Goal: Task Accomplishment & Management: Complete application form

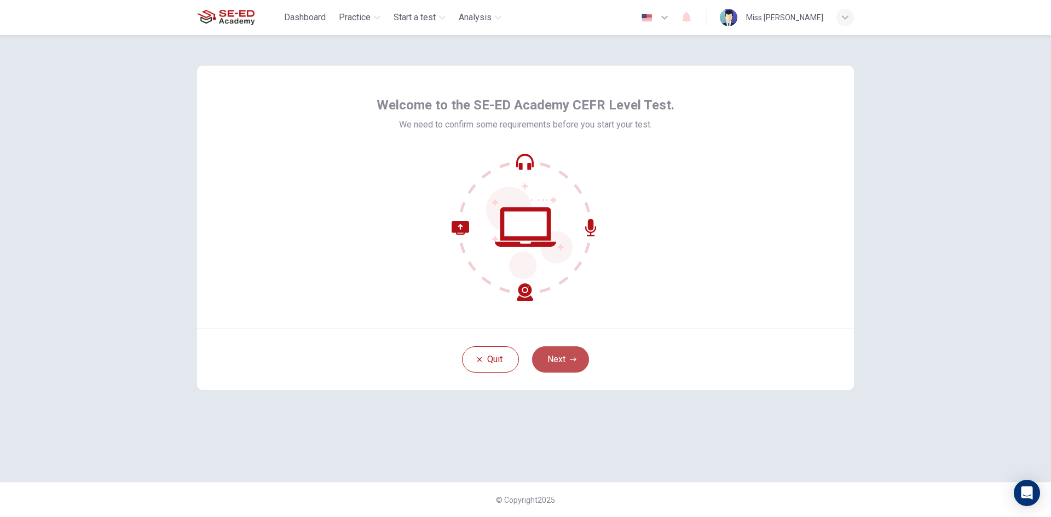
click at [566, 356] on button "Next" at bounding box center [560, 359] width 57 height 26
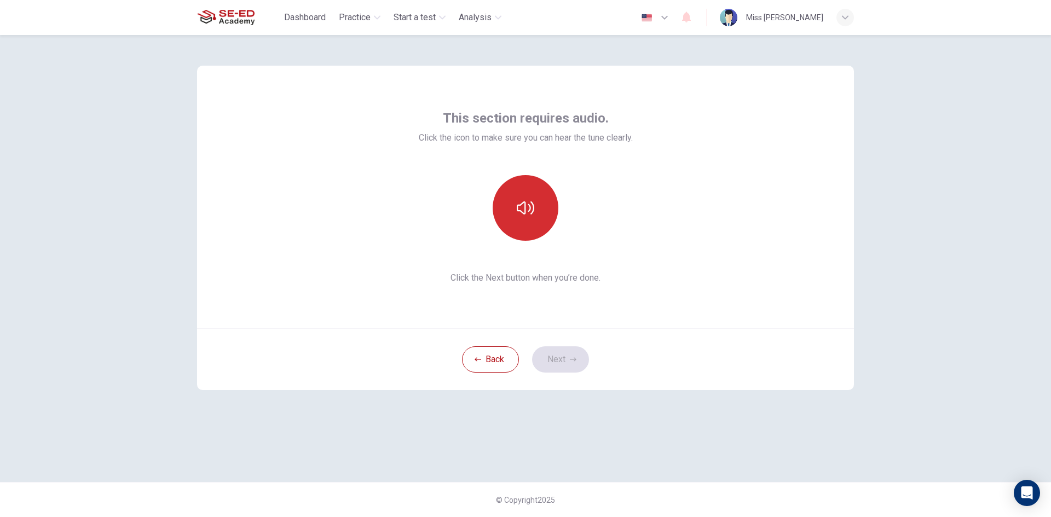
click at [529, 202] on icon "button" at bounding box center [526, 208] width 18 height 18
click at [529, 219] on button "button" at bounding box center [526, 208] width 66 height 66
click at [558, 356] on button "Next" at bounding box center [560, 359] width 57 height 26
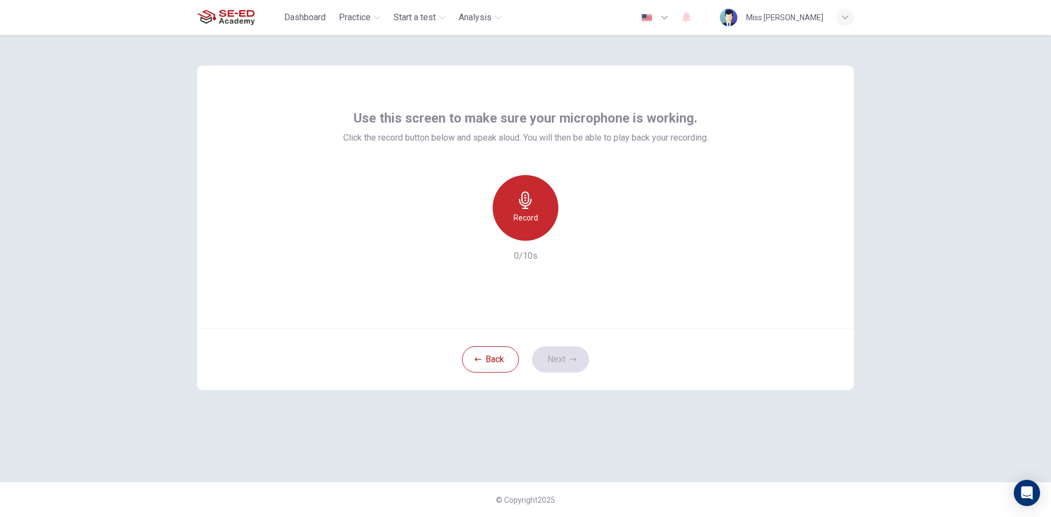
click at [537, 216] on h6 "Record" at bounding box center [525, 217] width 25 height 13
click at [577, 230] on icon "button" at bounding box center [575, 232] width 11 height 11
click at [551, 360] on button "Next" at bounding box center [560, 359] width 57 height 26
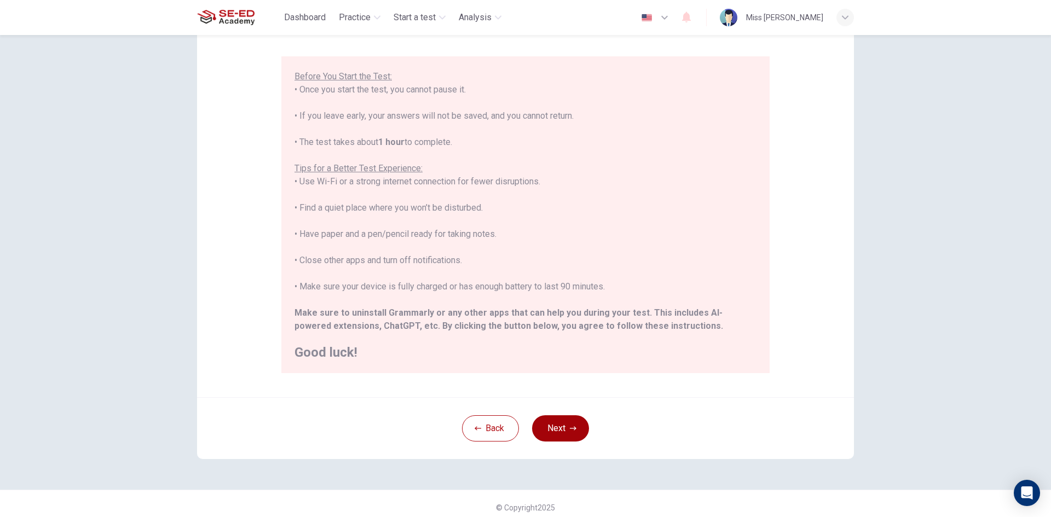
scroll to position [91, 0]
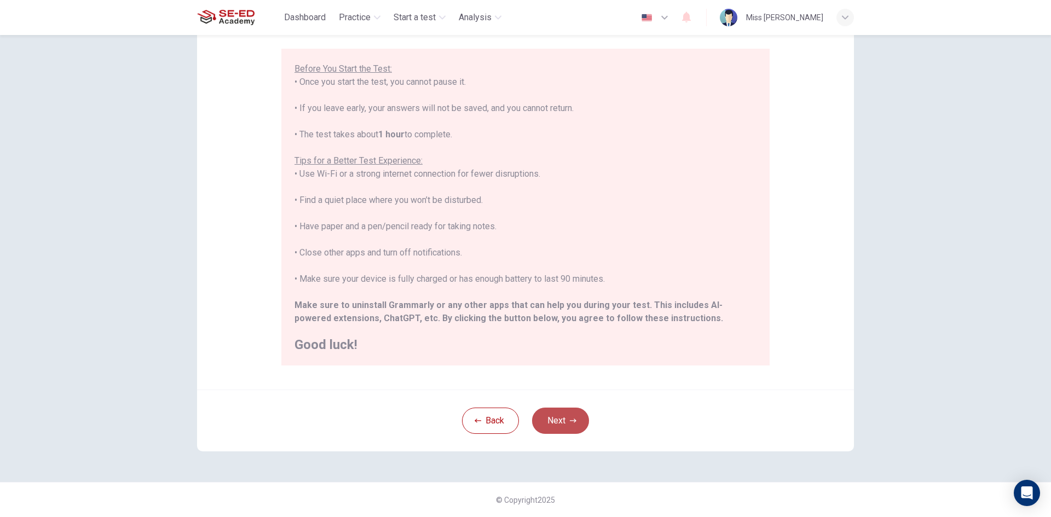
click at [553, 420] on button "Next" at bounding box center [560, 421] width 57 height 26
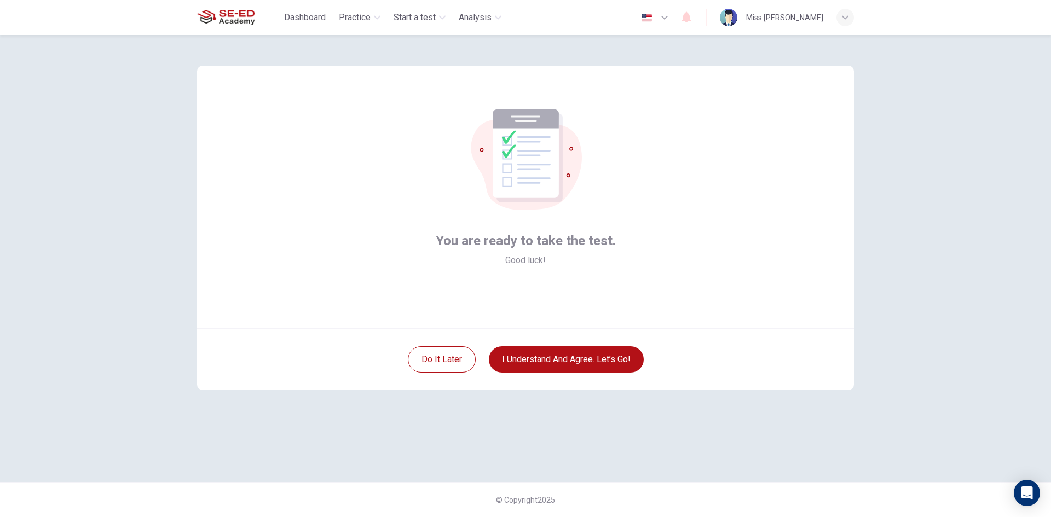
scroll to position [0, 0]
click at [570, 355] on button "I understand and agree. Let’s go!" at bounding box center [566, 359] width 155 height 26
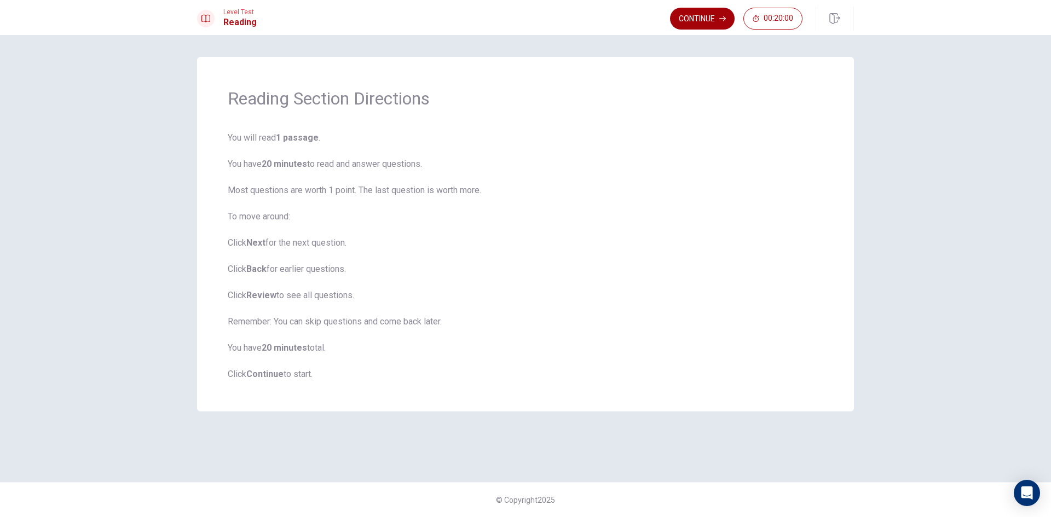
click at [705, 15] on button "Continue" at bounding box center [702, 19] width 65 height 22
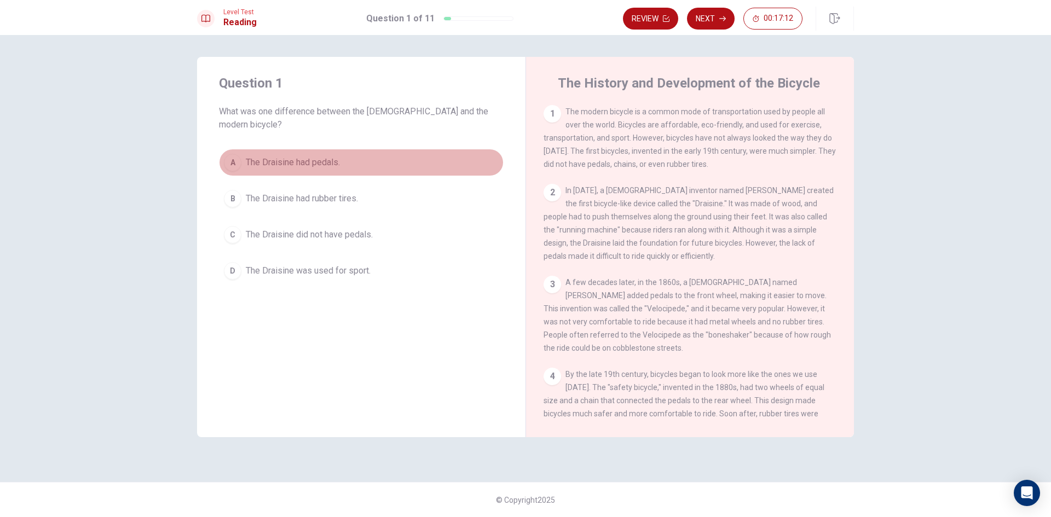
click at [229, 154] on div "A" at bounding box center [233, 163] width 18 height 18
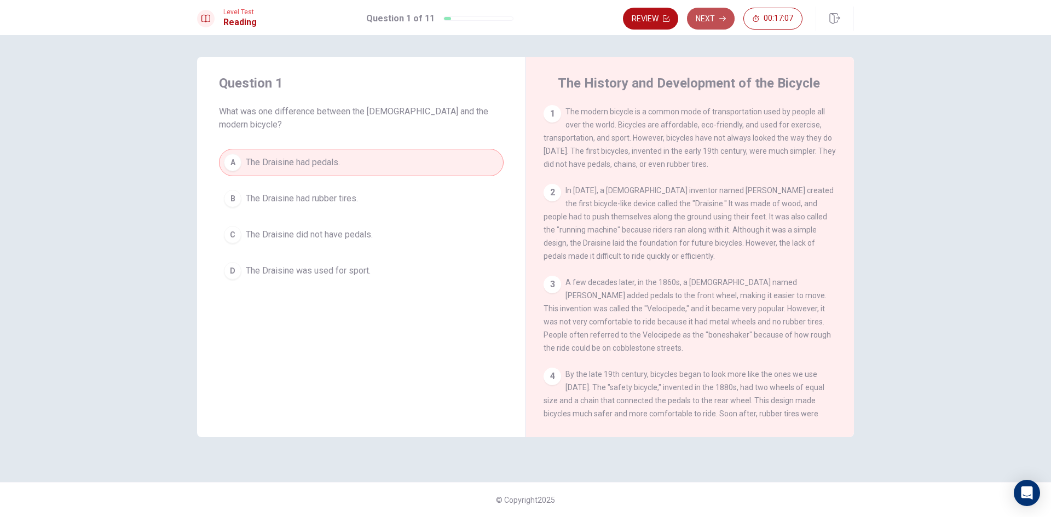
click at [707, 10] on button "Next" at bounding box center [711, 19] width 48 height 22
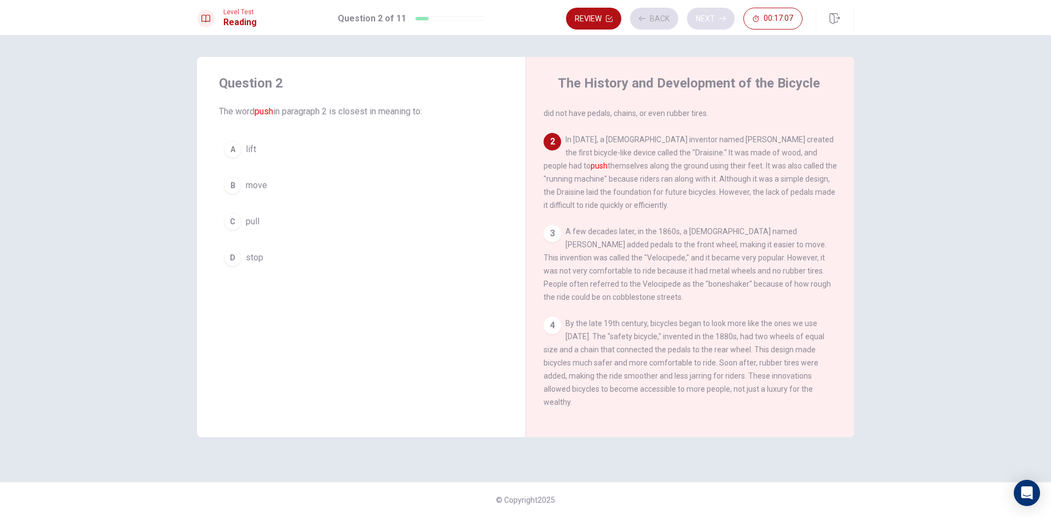
scroll to position [82, 0]
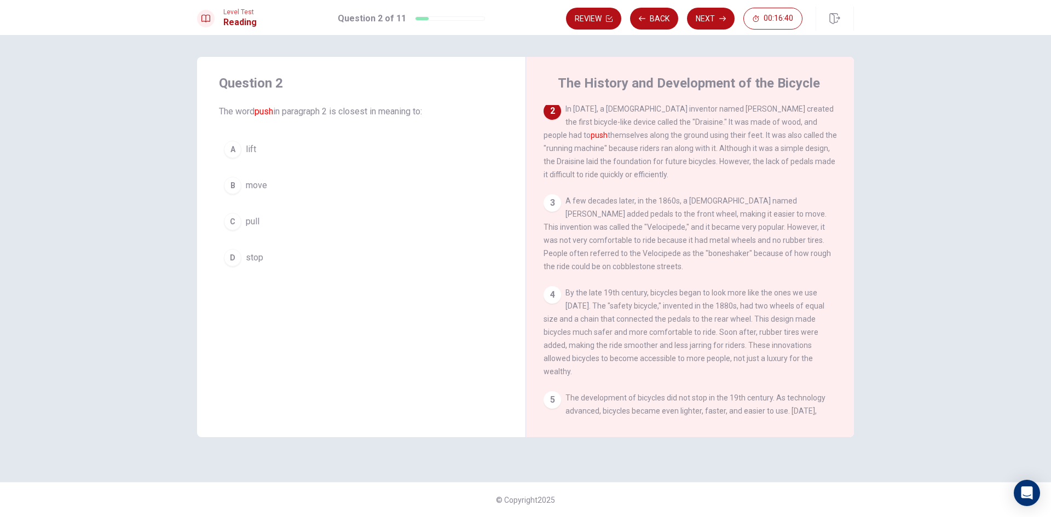
click at [236, 180] on div "B" at bounding box center [233, 186] width 18 height 18
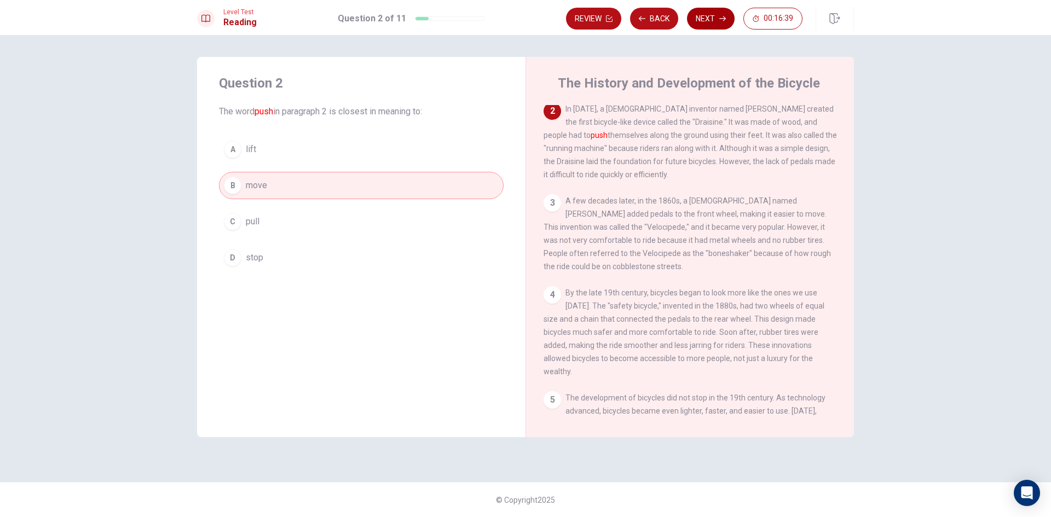
click at [711, 10] on button "Next" at bounding box center [711, 19] width 48 height 22
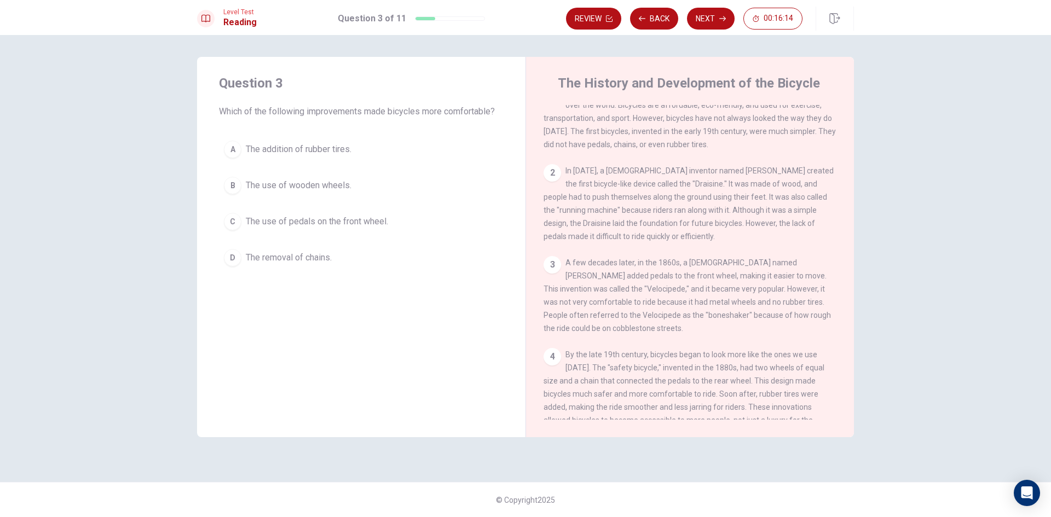
scroll to position [0, 0]
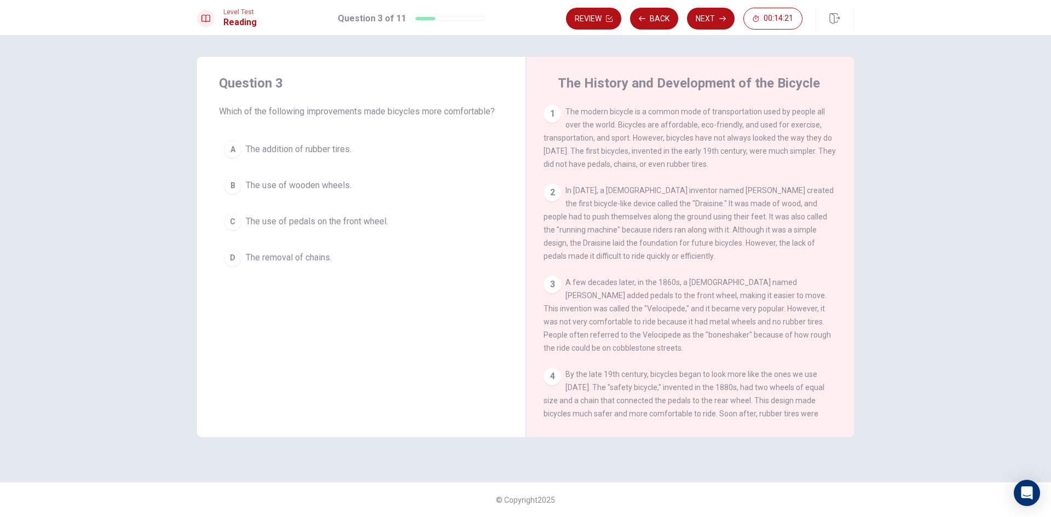
click at [232, 212] on button "C The use of pedals on the front wheel." at bounding box center [361, 221] width 285 height 27
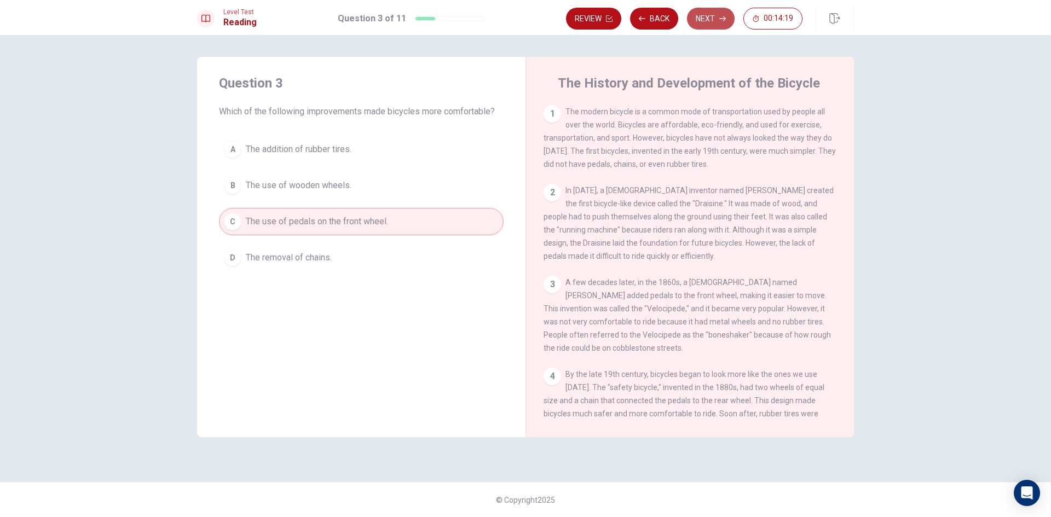
click at [715, 15] on button "Next" at bounding box center [711, 19] width 48 height 22
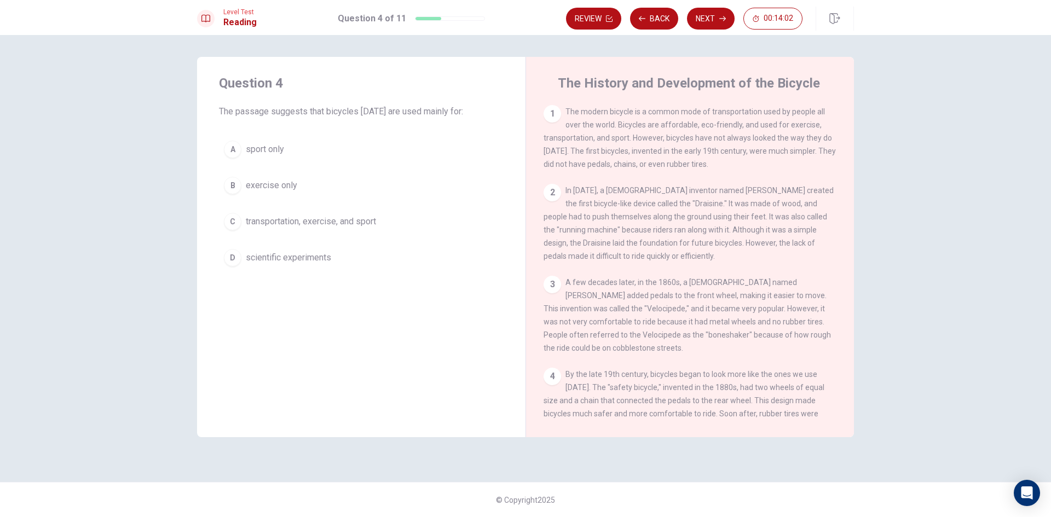
click at [238, 218] on div "C" at bounding box center [233, 222] width 18 height 18
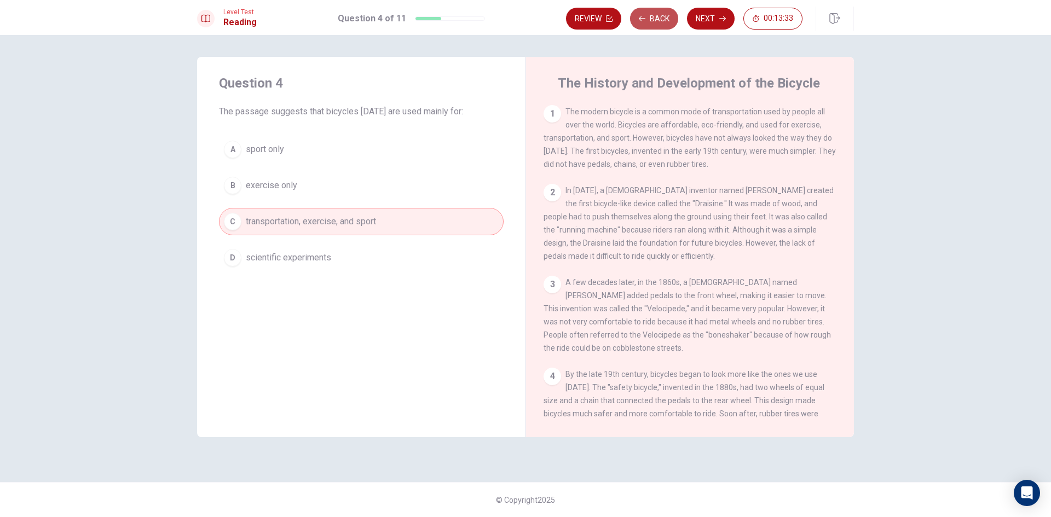
click at [646, 13] on button "Back" at bounding box center [654, 19] width 48 height 22
click at [712, 16] on button "Next" at bounding box center [711, 19] width 48 height 22
click at [707, 16] on button "Next" at bounding box center [711, 19] width 48 height 22
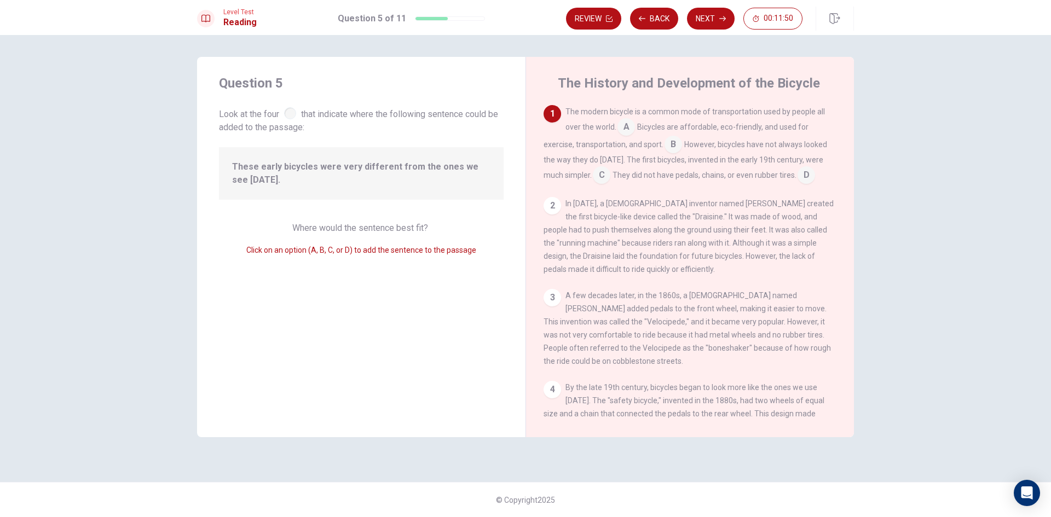
click at [673, 142] on input at bounding box center [673, 146] width 18 height 18
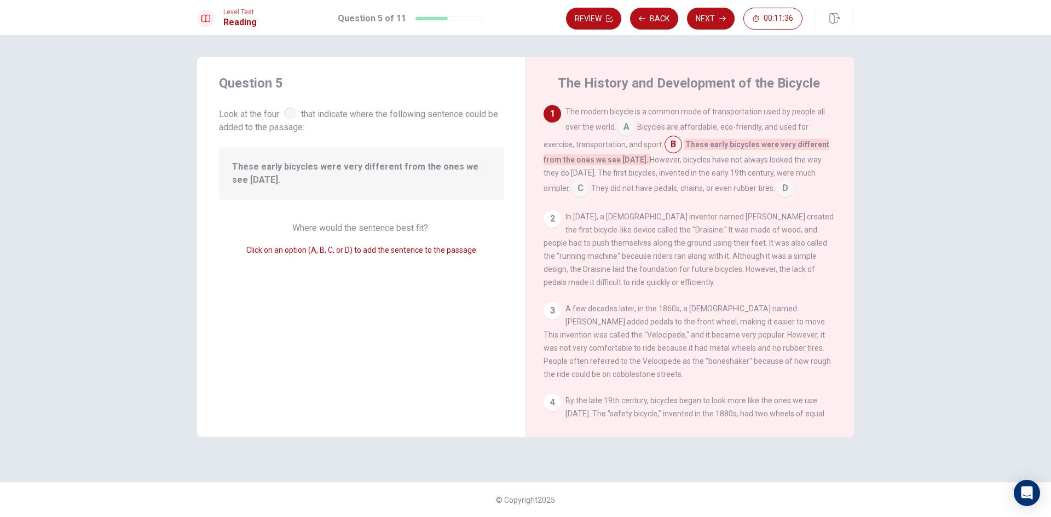
click at [673, 141] on input at bounding box center [673, 146] width 18 height 18
click at [713, 11] on button "Next" at bounding box center [711, 19] width 48 height 22
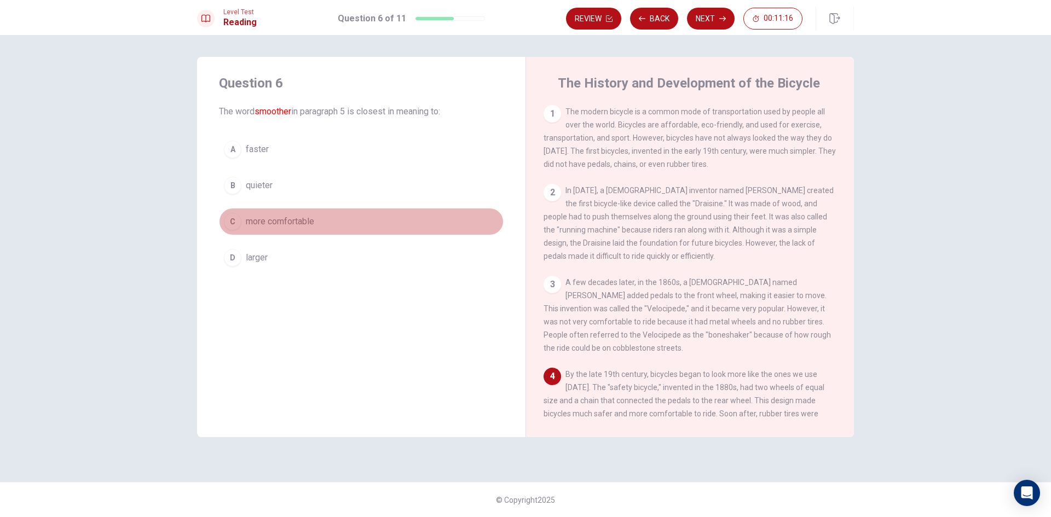
click at [236, 217] on div "C" at bounding box center [233, 222] width 18 height 18
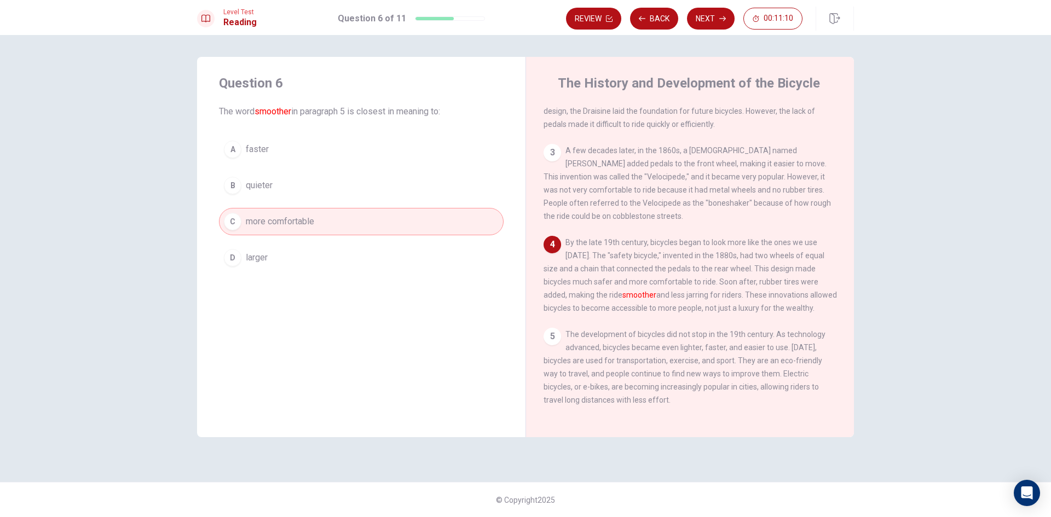
scroll to position [148, 0]
click at [238, 147] on div "A" at bounding box center [233, 150] width 18 height 18
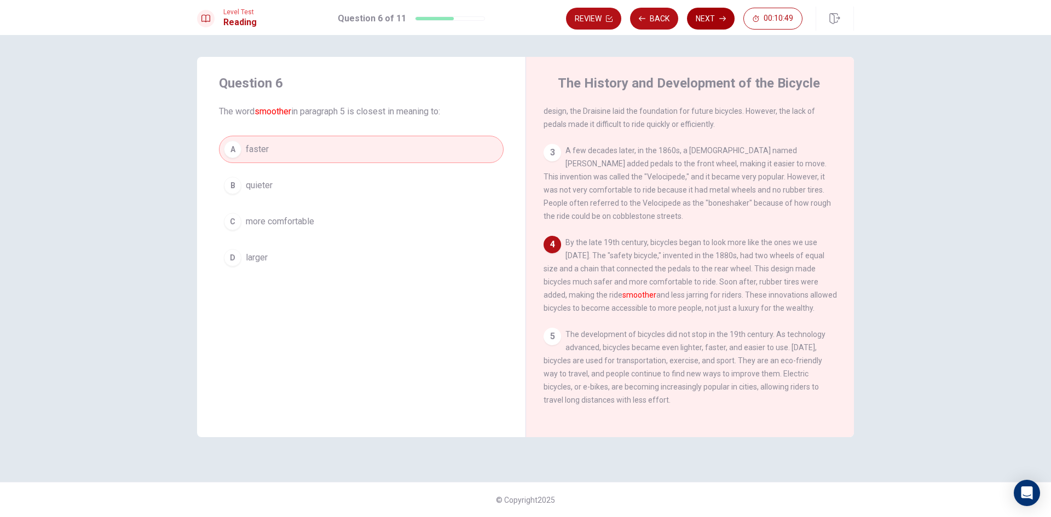
click at [712, 14] on button "Next" at bounding box center [711, 19] width 48 height 22
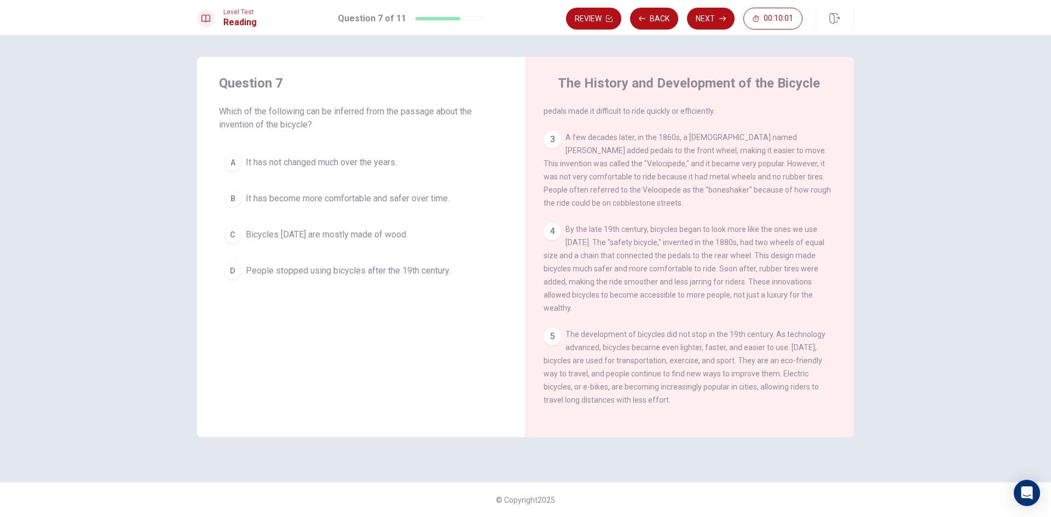
click at [234, 196] on div "B" at bounding box center [233, 199] width 18 height 18
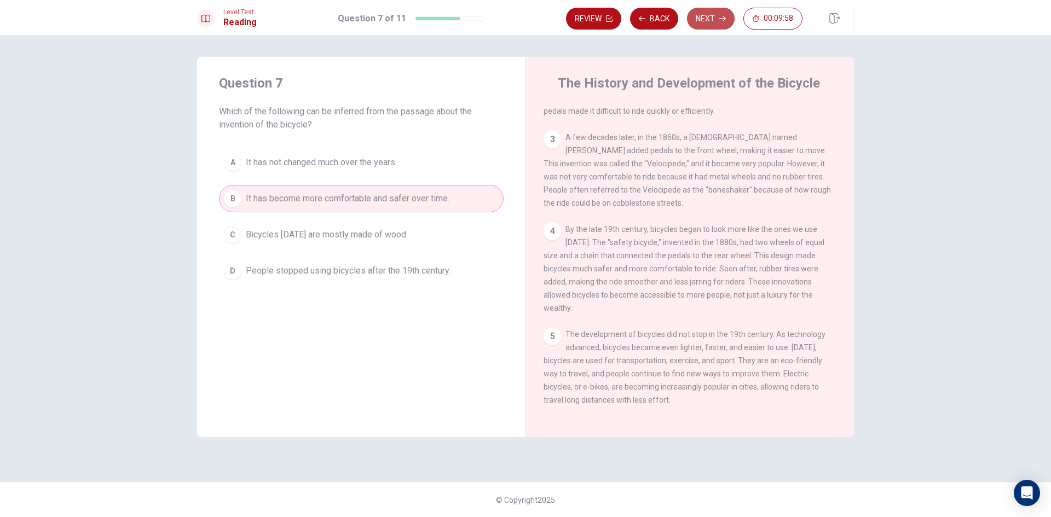
click at [697, 16] on button "Next" at bounding box center [711, 19] width 48 height 22
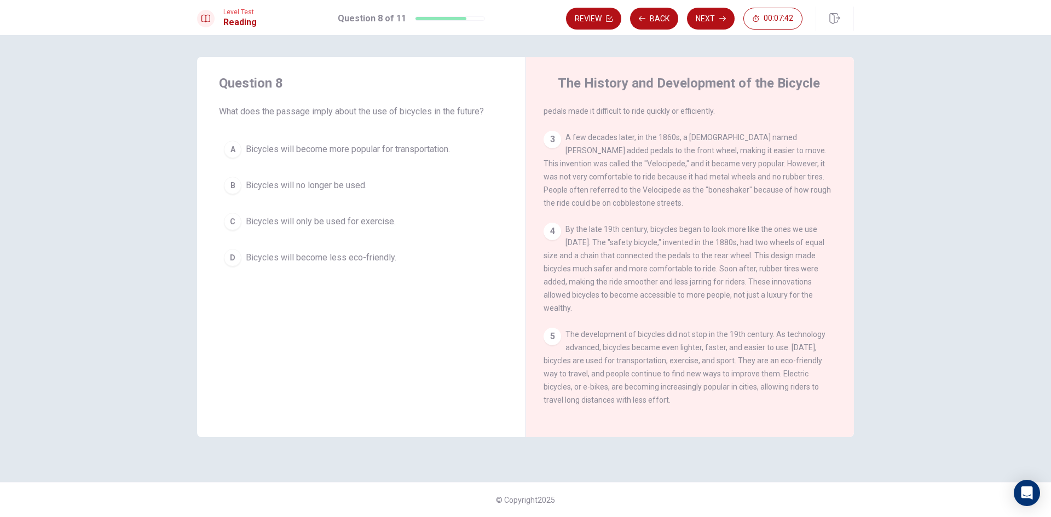
click at [234, 251] on div "D" at bounding box center [233, 258] width 18 height 18
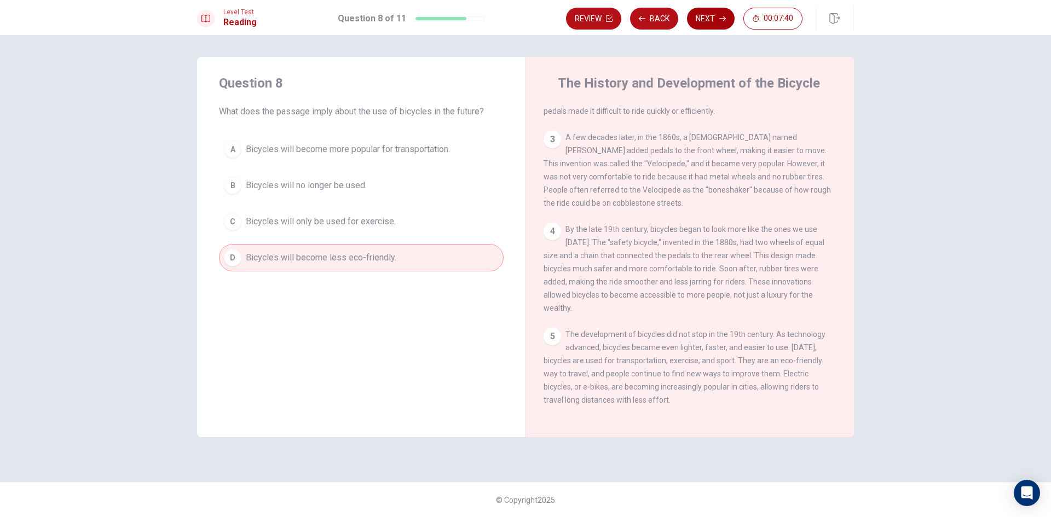
click at [709, 15] on button "Next" at bounding box center [711, 19] width 48 height 22
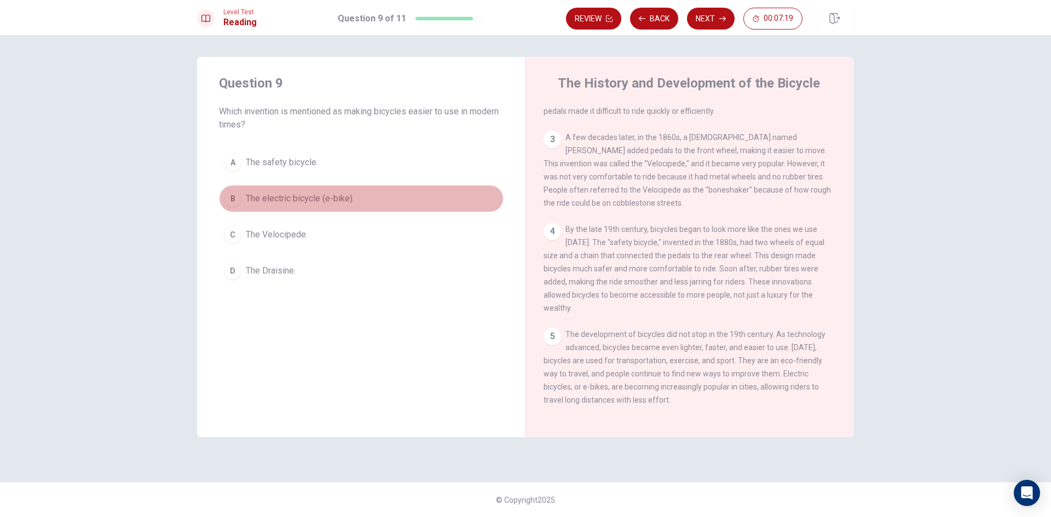
click at [247, 191] on button "B The electric bicycle (e-bike)." at bounding box center [361, 198] width 285 height 27
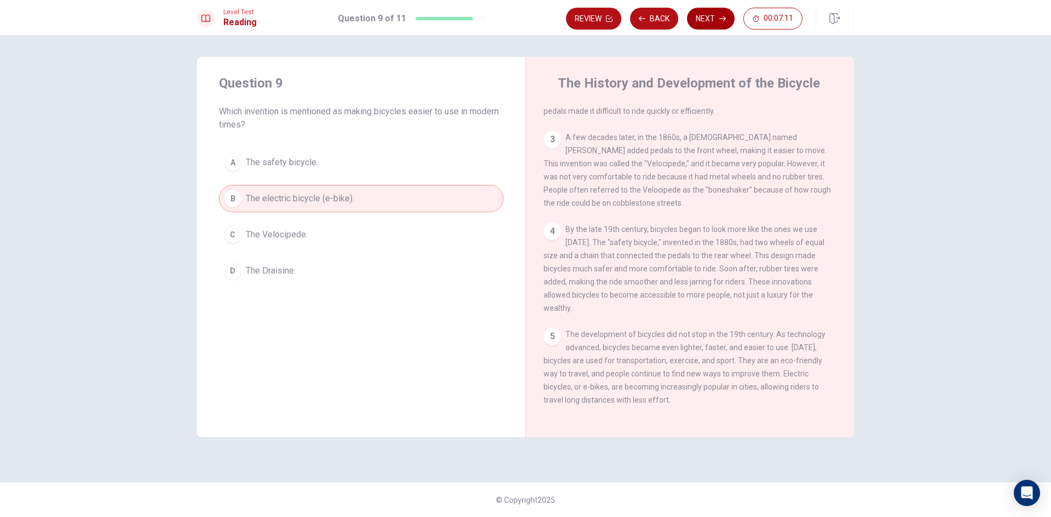
click at [719, 14] on button "Next" at bounding box center [711, 19] width 48 height 22
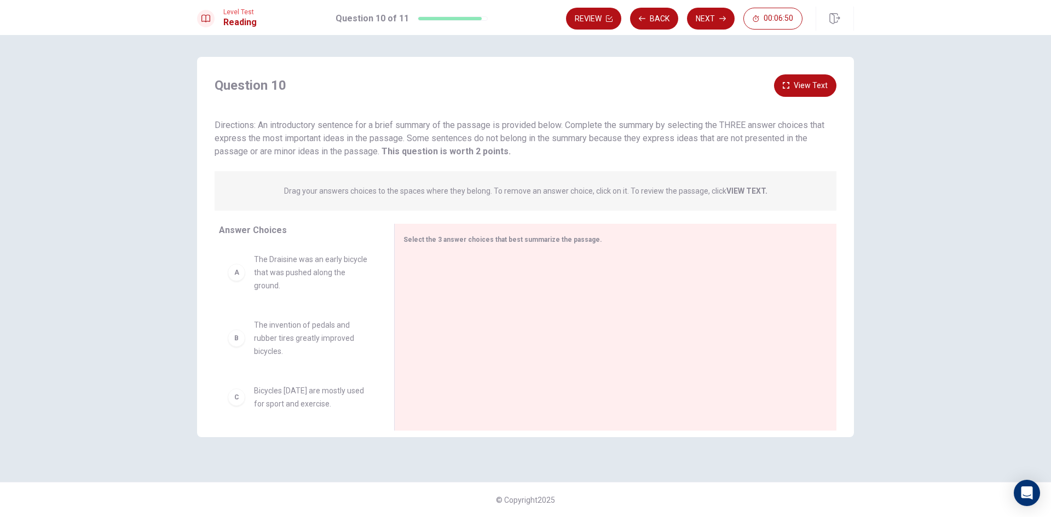
scroll to position [0, 0]
click at [238, 281] on div "A" at bounding box center [237, 274] width 18 height 18
click at [238, 276] on div "A" at bounding box center [237, 274] width 18 height 18
click at [435, 280] on div at bounding box center [610, 328] width 415 height 147
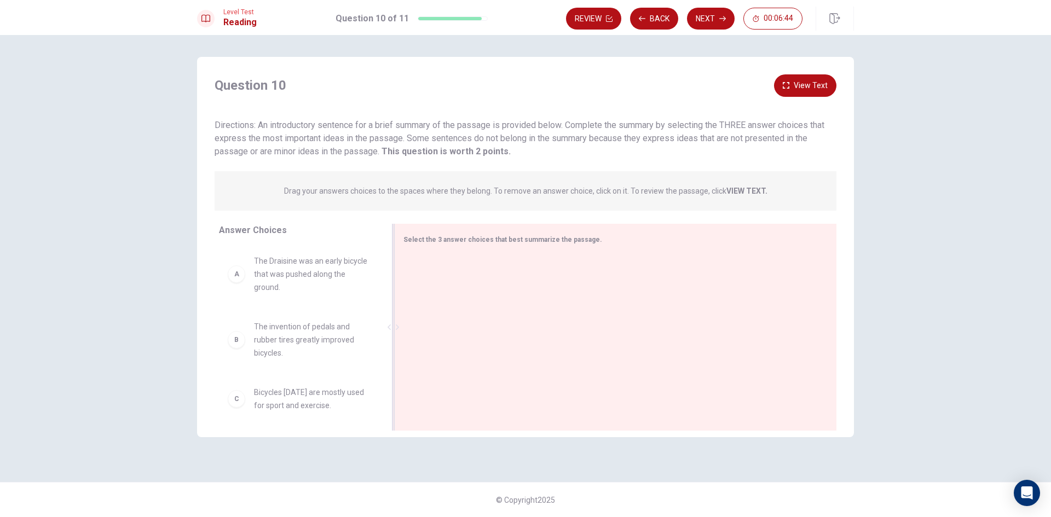
click at [436, 260] on div at bounding box center [610, 328] width 415 height 147
click at [244, 278] on div "A" at bounding box center [237, 274] width 18 height 18
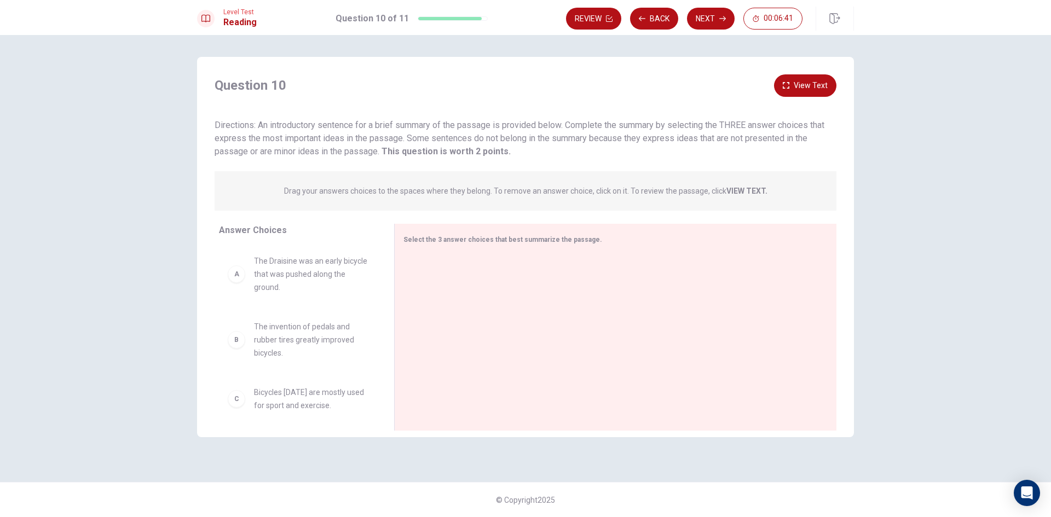
click at [244, 278] on div "A" at bounding box center [237, 274] width 18 height 18
click at [242, 350] on div "B The invention of pedals and rubber tires greatly improved bicycles." at bounding box center [298, 339] width 140 height 39
click at [239, 347] on div "B" at bounding box center [237, 340] width 18 height 18
click at [282, 276] on span "The Draisine was an early bicycle that was pushed along the ground." at bounding box center [311, 274] width 114 height 39
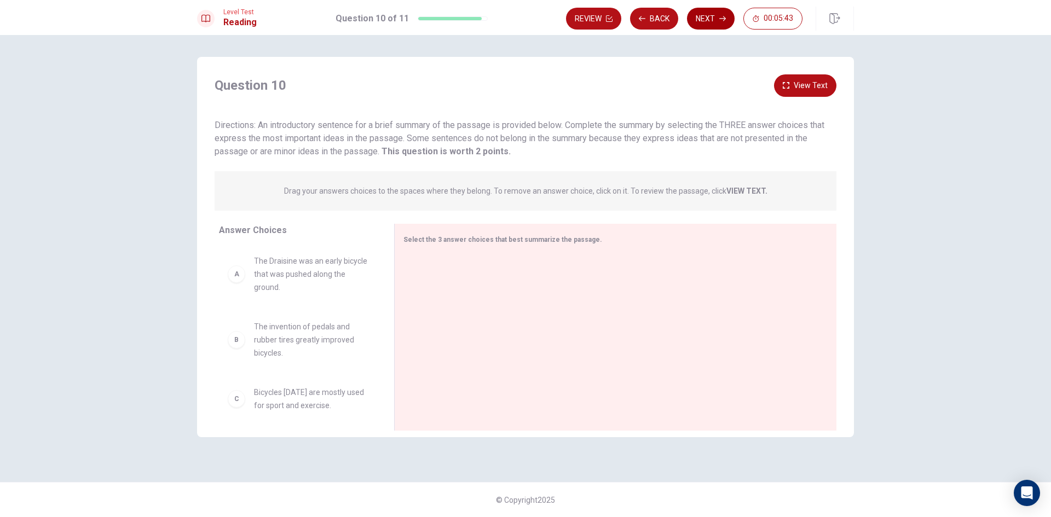
click at [720, 13] on button "Next" at bounding box center [711, 19] width 48 height 22
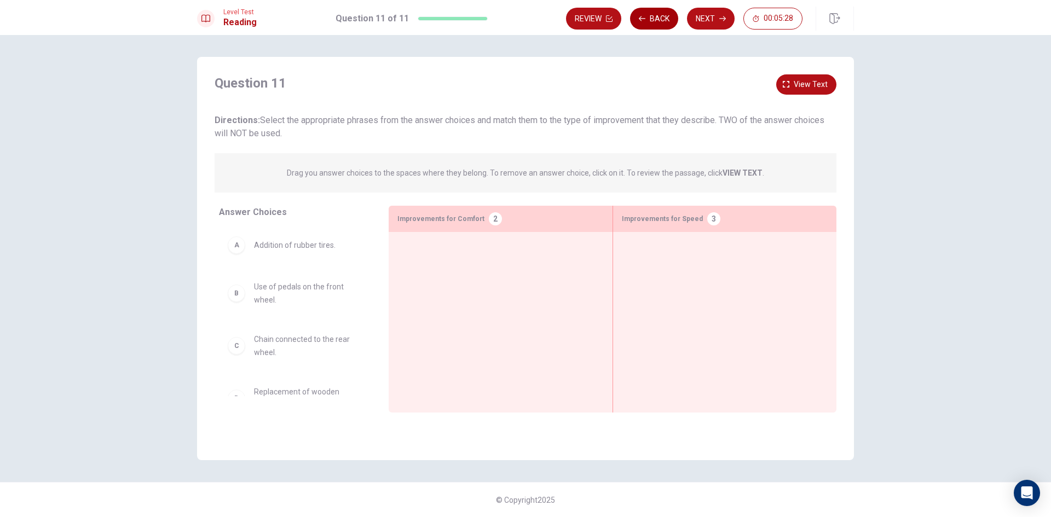
click at [648, 16] on button "Back" at bounding box center [654, 19] width 48 height 22
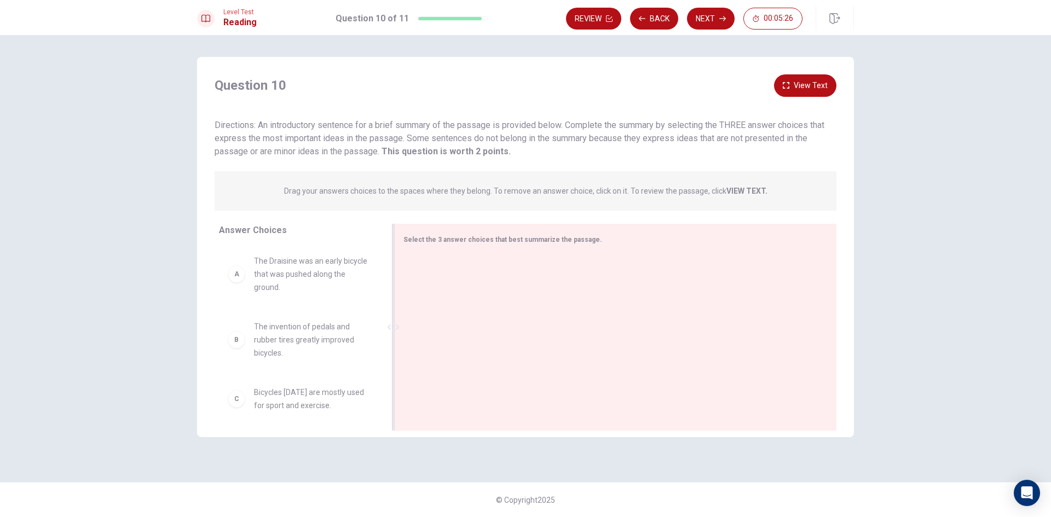
click at [412, 265] on div at bounding box center [610, 328] width 415 height 147
click at [242, 279] on div "A" at bounding box center [237, 274] width 18 height 18
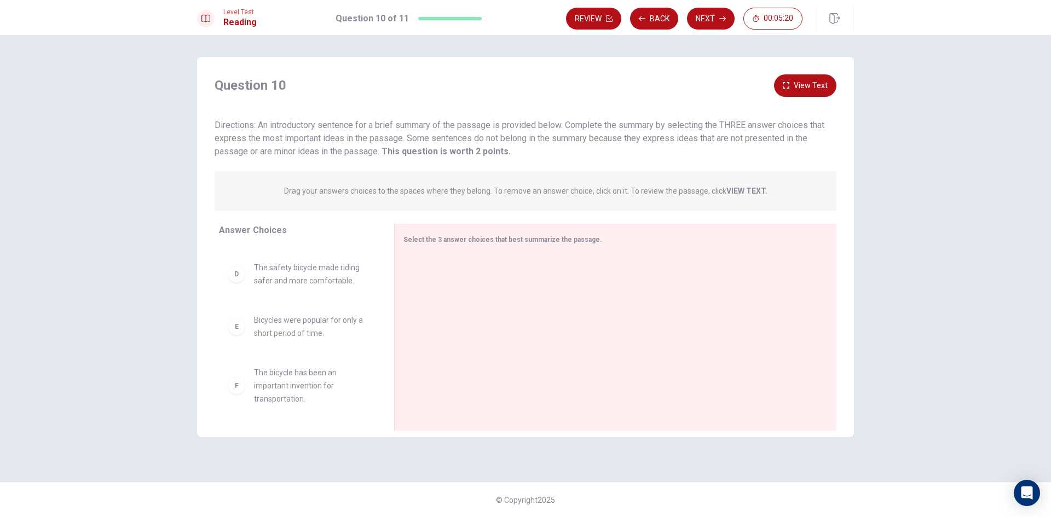
click at [240, 392] on div "F" at bounding box center [237, 386] width 18 height 18
click at [434, 271] on div at bounding box center [610, 328] width 415 height 147
click at [241, 277] on div "D" at bounding box center [237, 274] width 18 height 18
click at [485, 287] on div at bounding box center [610, 328] width 415 height 147
click at [494, 261] on div at bounding box center [610, 328] width 415 height 147
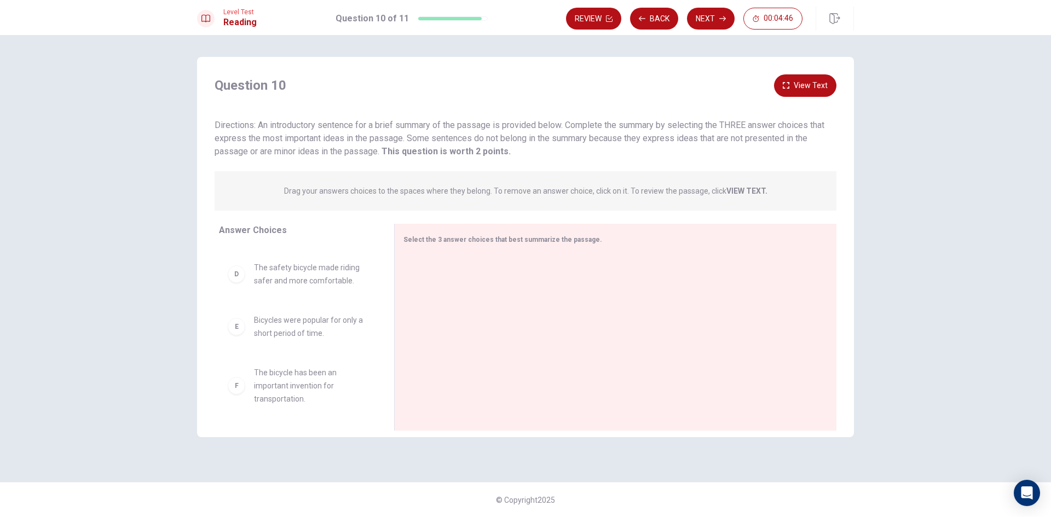
click at [749, 191] on strong "VIEW TEXT." at bounding box center [746, 191] width 41 height 9
click at [746, 190] on strong "VIEW TEXT." at bounding box center [746, 191] width 41 height 9
click at [791, 82] on button "View Text" at bounding box center [805, 85] width 62 height 22
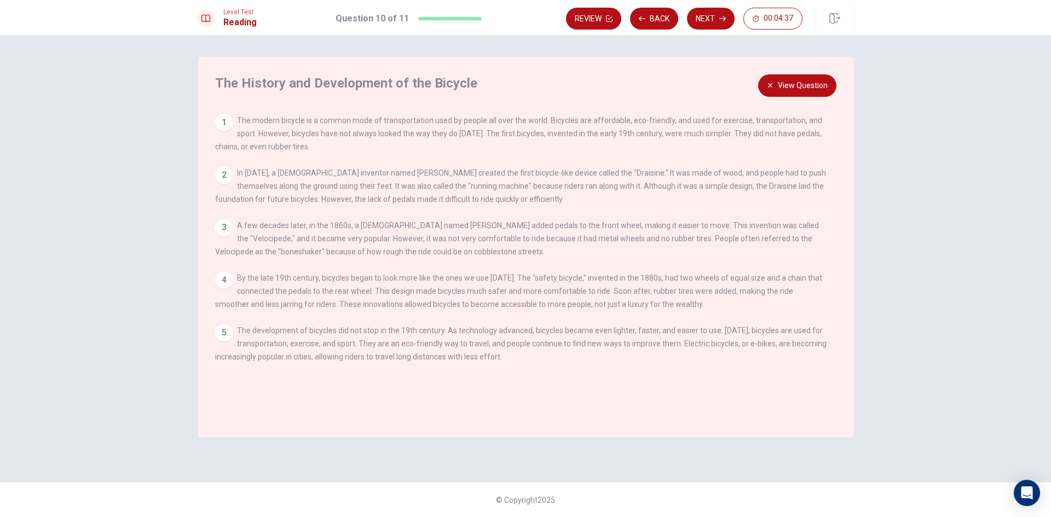
click at [776, 79] on button "View Question" at bounding box center [797, 85] width 78 height 22
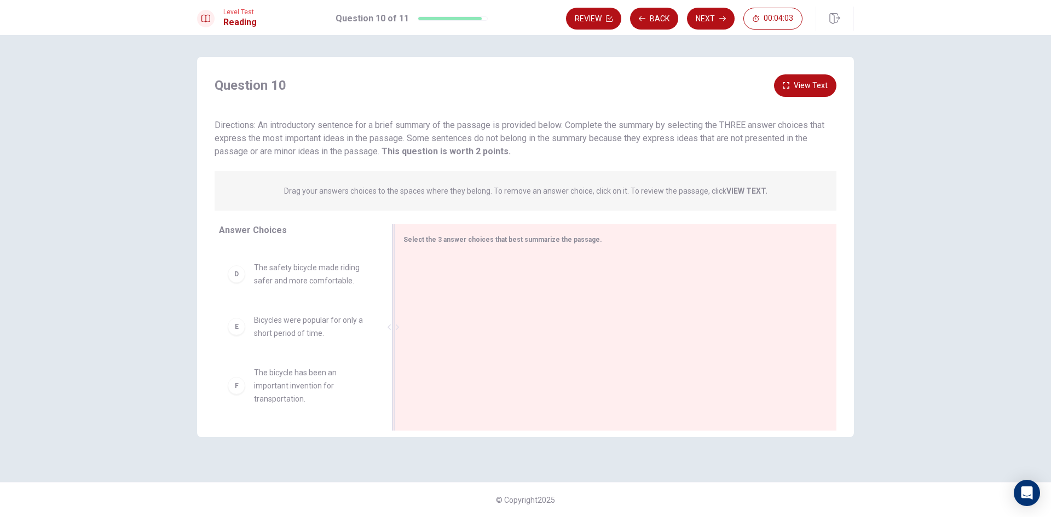
click at [408, 292] on div at bounding box center [610, 328] width 415 height 147
click at [433, 285] on div at bounding box center [610, 328] width 415 height 147
click at [443, 276] on div at bounding box center [610, 328] width 415 height 147
click at [248, 278] on div "D The safety bicycle made riding safer and more comfortable." at bounding box center [298, 274] width 140 height 26
click at [448, 280] on div at bounding box center [610, 328] width 415 height 147
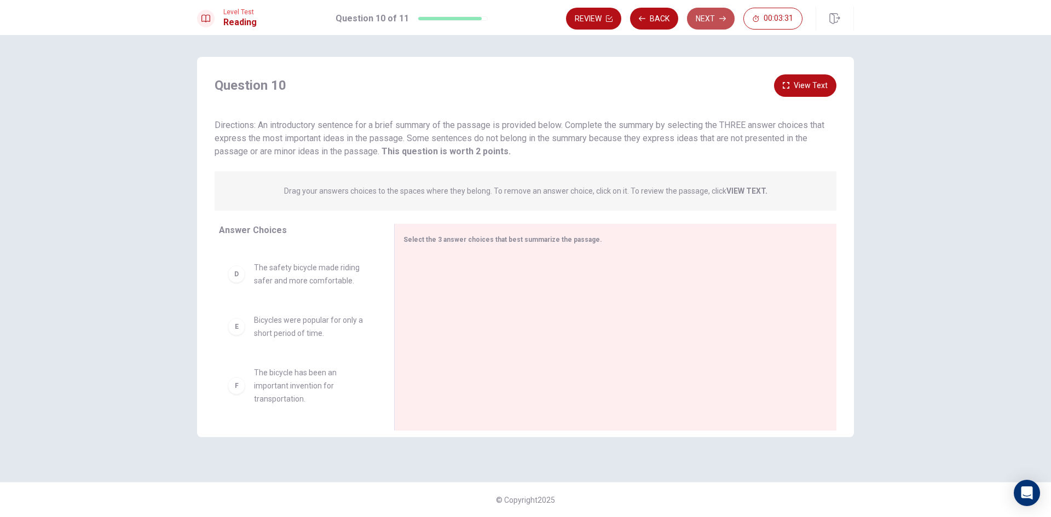
click at [702, 10] on button "Next" at bounding box center [711, 19] width 48 height 22
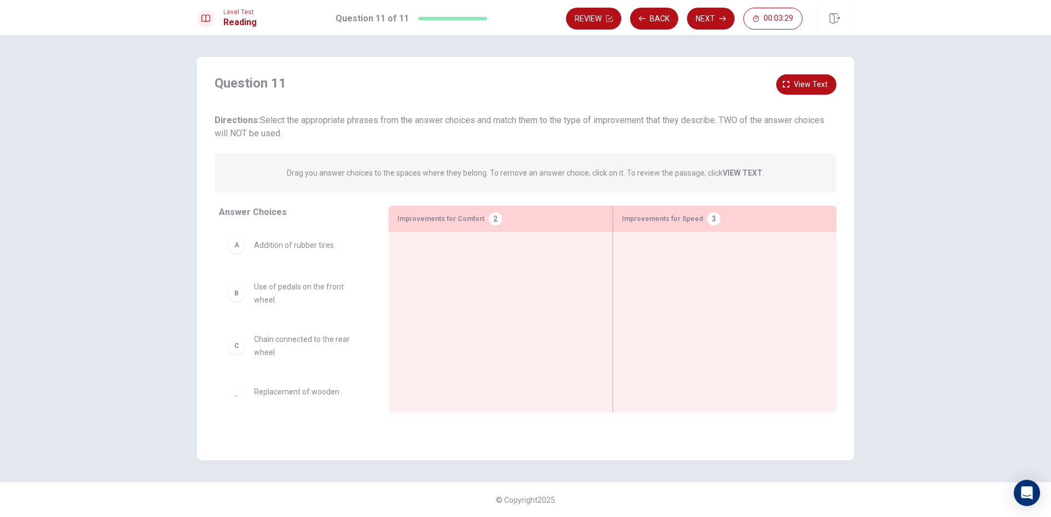
click at [231, 248] on div "A" at bounding box center [237, 245] width 18 height 18
click at [429, 281] on div at bounding box center [500, 305] width 206 height 129
click at [247, 252] on div "A Addition of rubber tires." at bounding box center [295, 245] width 135 height 18
click at [247, 251] on div "A Addition of rubber tires." at bounding box center [295, 245] width 135 height 18
click at [245, 248] on div "A Addition of rubber tires." at bounding box center [295, 245] width 135 height 18
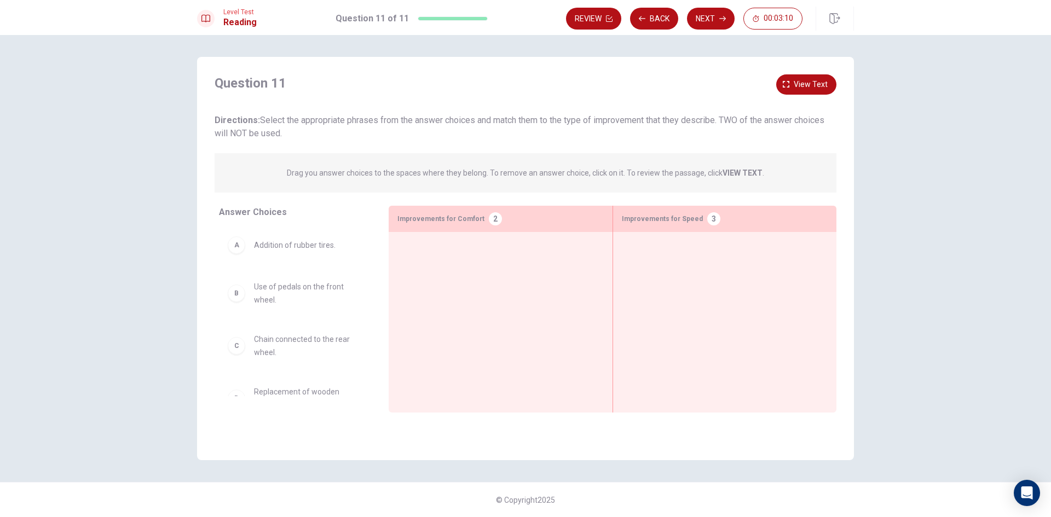
click at [490, 265] on div at bounding box center [500, 305] width 206 height 129
drag, startPoint x: 374, startPoint y: 253, endPoint x: 372, endPoint y: 307, distance: 54.2
click at [372, 307] on div "A Addition of rubber tires. B Use of pedals on the front wheel. C Chain connect…" at bounding box center [299, 312] width 161 height 169
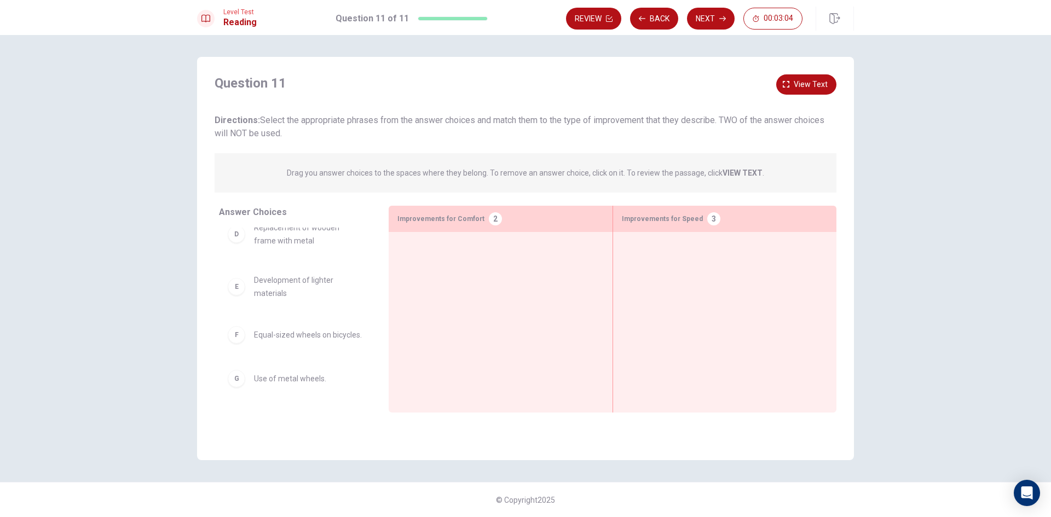
click at [238, 378] on div "G" at bounding box center [237, 379] width 18 height 18
click at [246, 326] on div "F Equal-sized wheels on bicycles." at bounding box center [295, 335] width 135 height 18
click at [302, 278] on span "Development of lighter materials" at bounding box center [308, 287] width 108 height 26
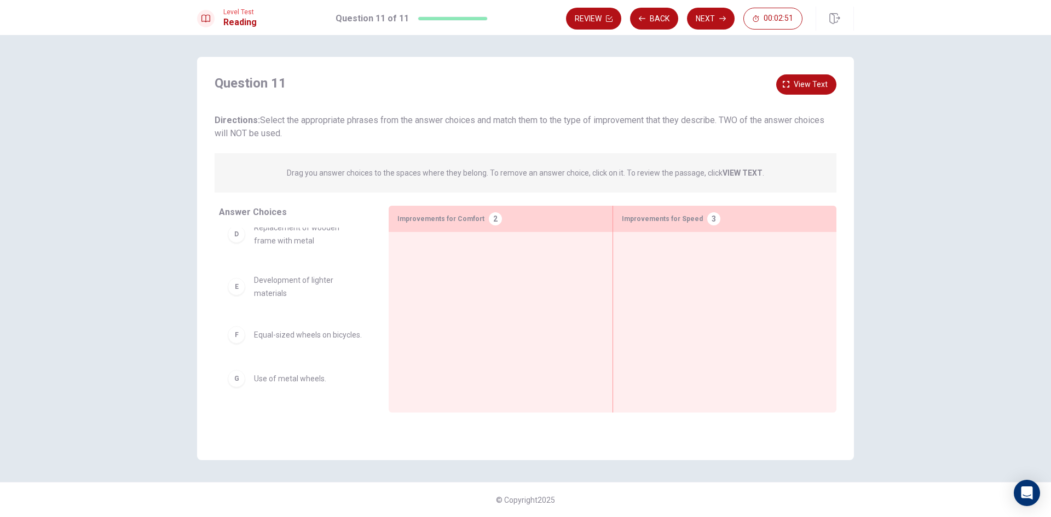
click at [442, 267] on div at bounding box center [500, 305] width 206 height 129
click at [420, 275] on div at bounding box center [500, 305] width 206 height 129
click at [801, 77] on button "View text" at bounding box center [806, 84] width 60 height 20
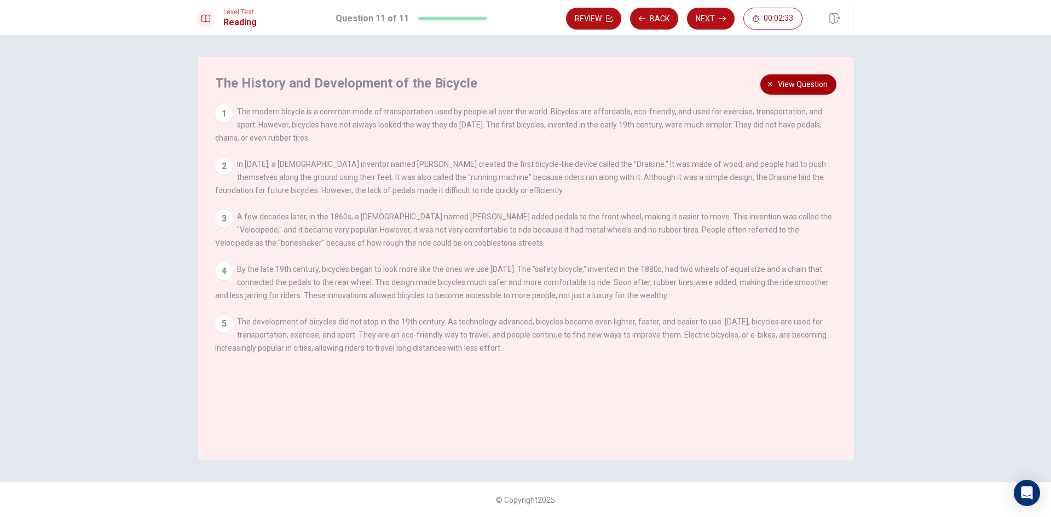
click at [782, 77] on button "View question" at bounding box center [798, 84] width 76 height 20
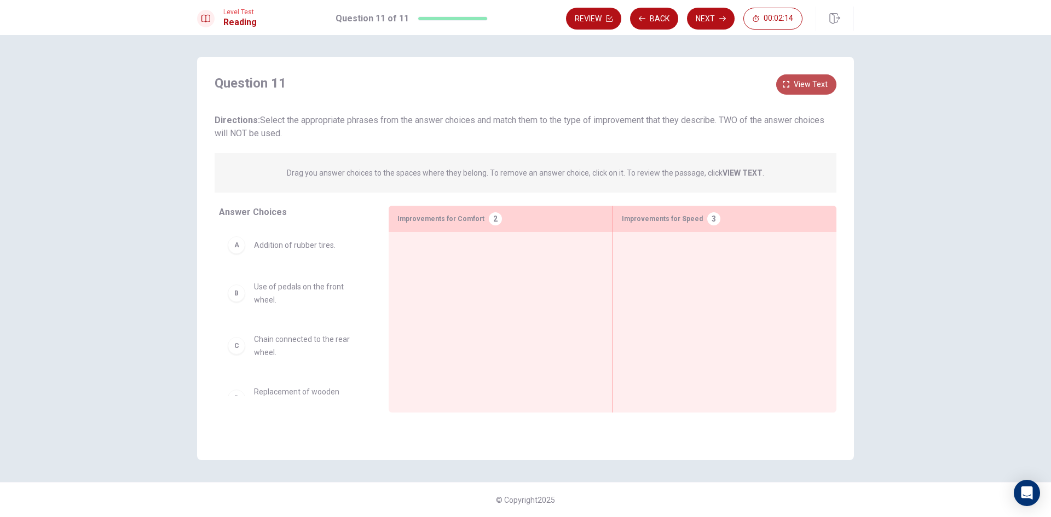
click at [785, 78] on button "View text" at bounding box center [806, 84] width 60 height 20
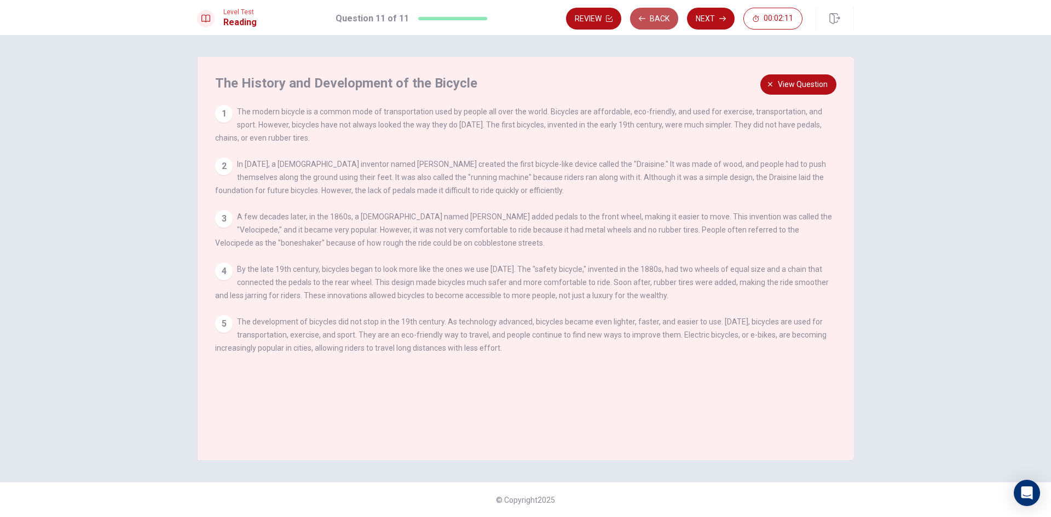
click at [660, 15] on button "Back" at bounding box center [654, 19] width 48 height 22
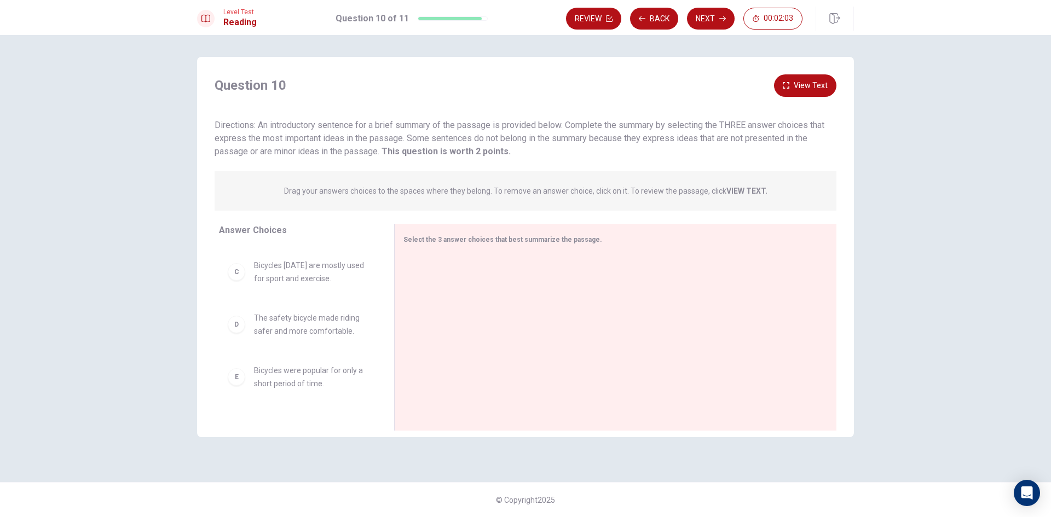
scroll to position [68, 0]
click at [819, 85] on button "View Text" at bounding box center [805, 85] width 62 height 22
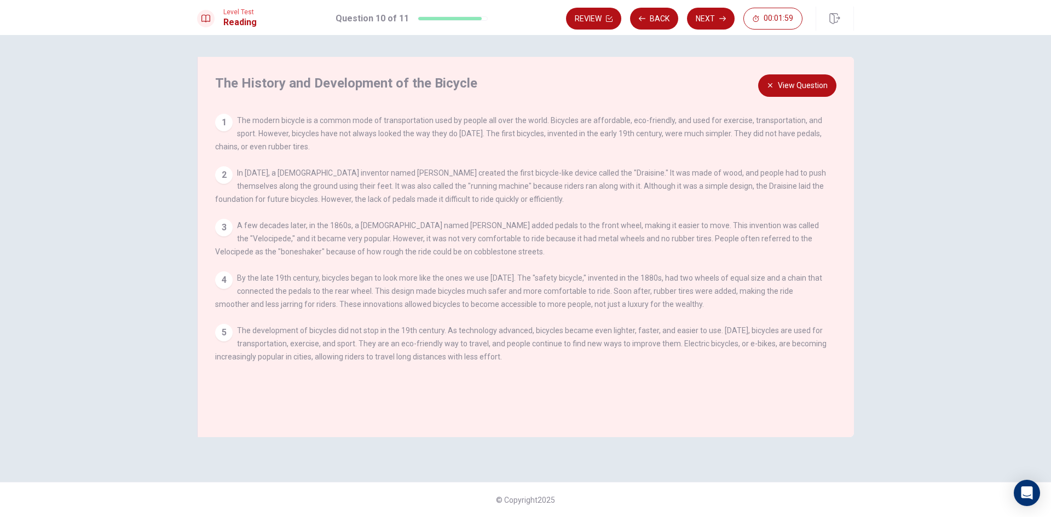
click at [224, 283] on div "4" at bounding box center [224, 280] width 18 height 18
click at [223, 275] on div "View Question 1 The modern bicycle is a common mode of transportation used by p…" at bounding box center [528, 245] width 627 height 263
click at [223, 220] on div "View Question 1 The modern bicycle is a common mode of transportation used by p…" at bounding box center [528, 245] width 627 height 263
click at [226, 172] on div "2" at bounding box center [224, 175] width 18 height 18
click at [232, 109] on div "The History and Development of the Bicycle View Question 1 The modern bicycle i…" at bounding box center [525, 247] width 657 height 380
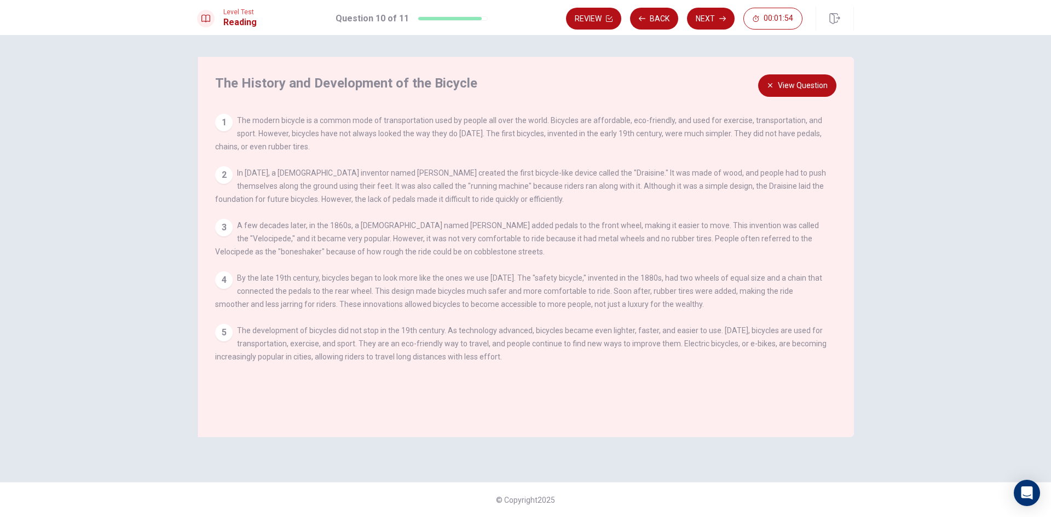
drag, startPoint x: 228, startPoint y: 251, endPoint x: 223, endPoint y: 275, distance: 24.0
click at [226, 266] on div "View Question 1 The modern bicycle is a common mode of transportation used by p…" at bounding box center [528, 245] width 627 height 263
click at [221, 280] on div "4" at bounding box center [224, 280] width 18 height 18
click at [222, 338] on div "5" at bounding box center [224, 333] width 18 height 18
drag, startPoint x: 367, startPoint y: 245, endPoint x: 388, endPoint y: 245, distance: 20.8
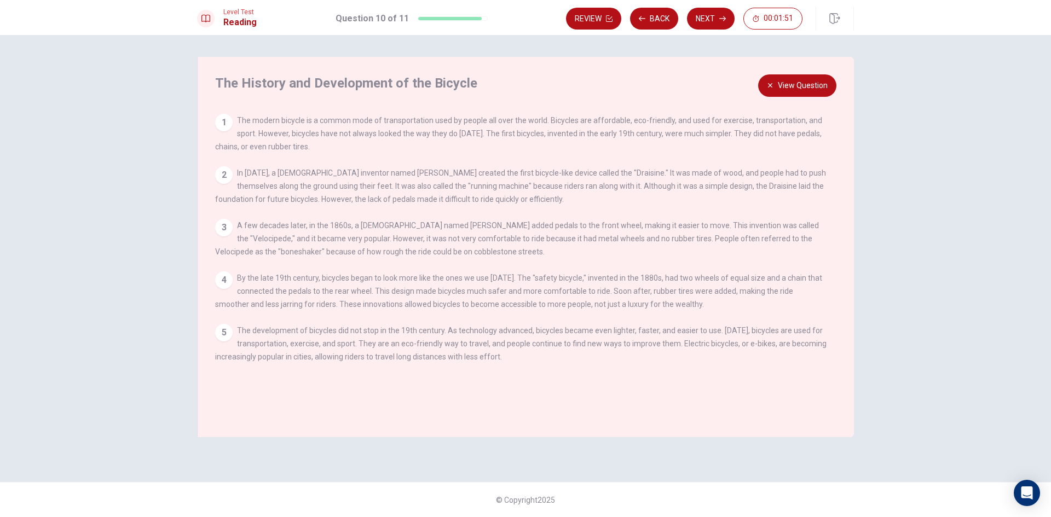
click at [388, 245] on span "A few decades later, in the 1860s, a [DEMOGRAPHIC_DATA] named [PERSON_NAME] add…" at bounding box center [517, 238] width 604 height 35
click at [796, 76] on button "View Question" at bounding box center [797, 85] width 78 height 22
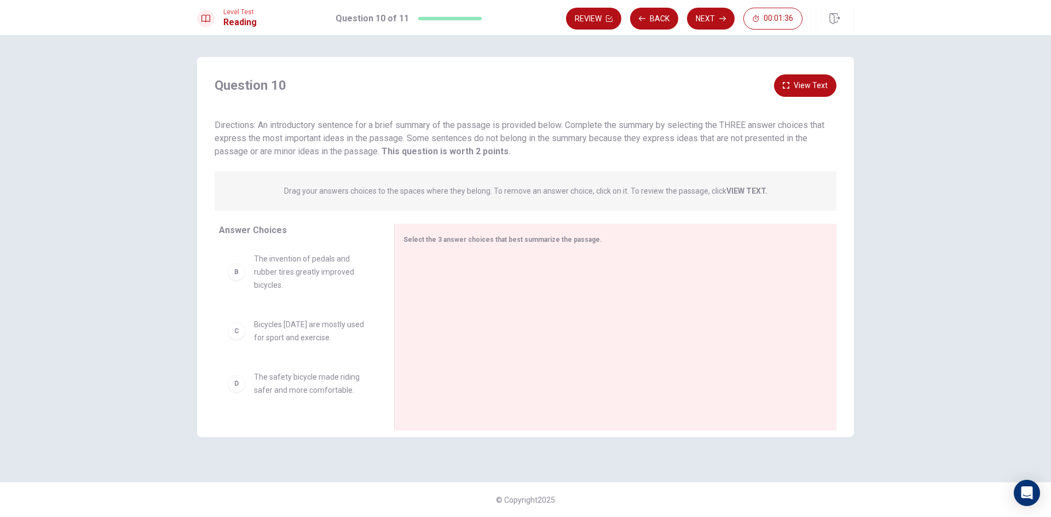
click at [251, 334] on div "C Bicycles [DATE] are mostly used for sport and exercise." at bounding box center [298, 331] width 140 height 26
drag, startPoint x: 250, startPoint y: 331, endPoint x: 249, endPoint y: 303, distance: 27.4
click at [250, 329] on div "C Bicycles [DATE] are mostly used for sport and exercise." at bounding box center [298, 331] width 140 height 26
click at [251, 282] on div "B The invention of pedals and rubber tires greatly improved bicycles." at bounding box center [298, 271] width 140 height 39
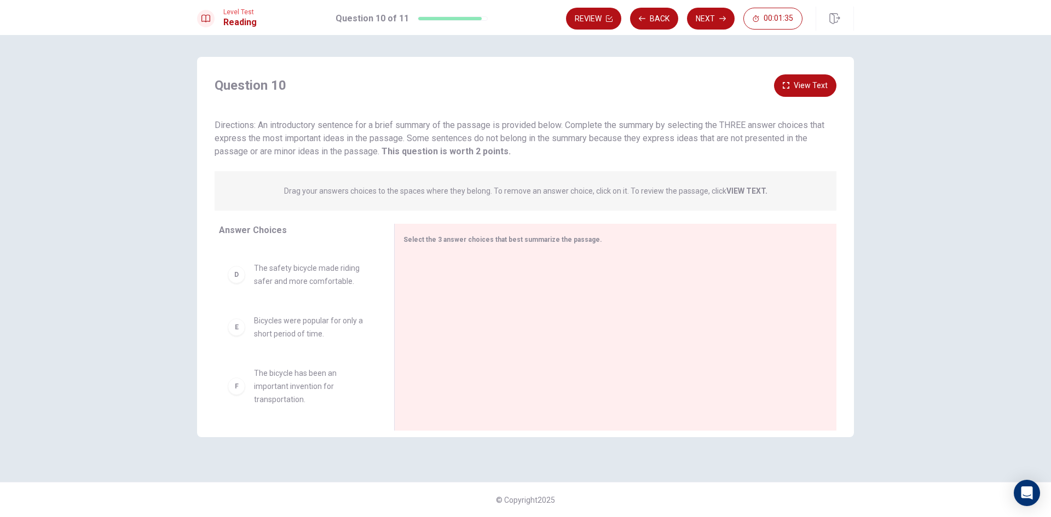
scroll to position [177, 0]
click at [242, 270] on div "D" at bounding box center [237, 274] width 18 height 18
click at [796, 82] on button "View Text" at bounding box center [805, 85] width 62 height 22
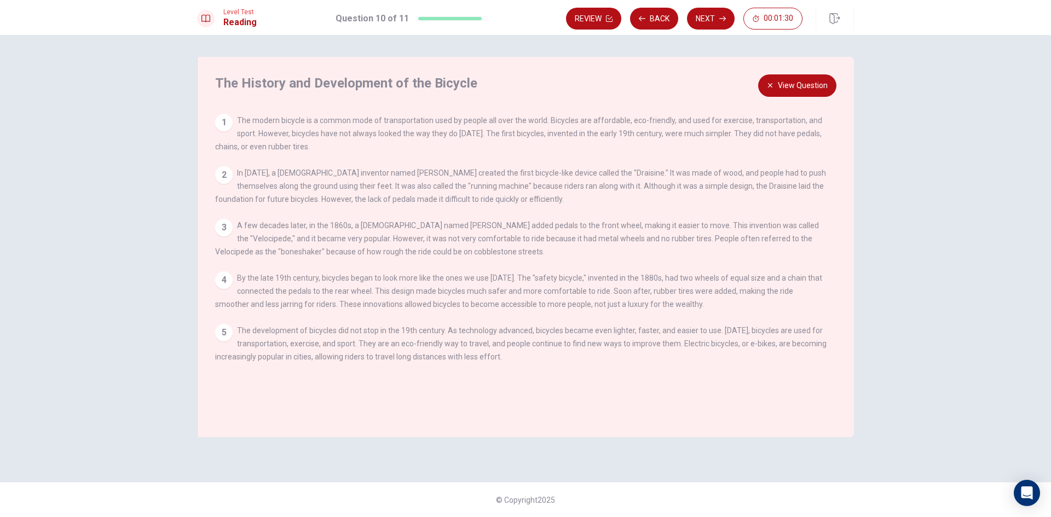
click at [217, 281] on div "4" at bounding box center [224, 280] width 18 height 18
drag, startPoint x: 220, startPoint y: 348, endPoint x: 217, endPoint y: 334, distance: 14.6
click at [219, 341] on div "5 The development of bicycles did not stop in the 19th century. As technology a…" at bounding box center [521, 343] width 613 height 39
click at [773, 80] on button "View Question" at bounding box center [797, 85] width 78 height 22
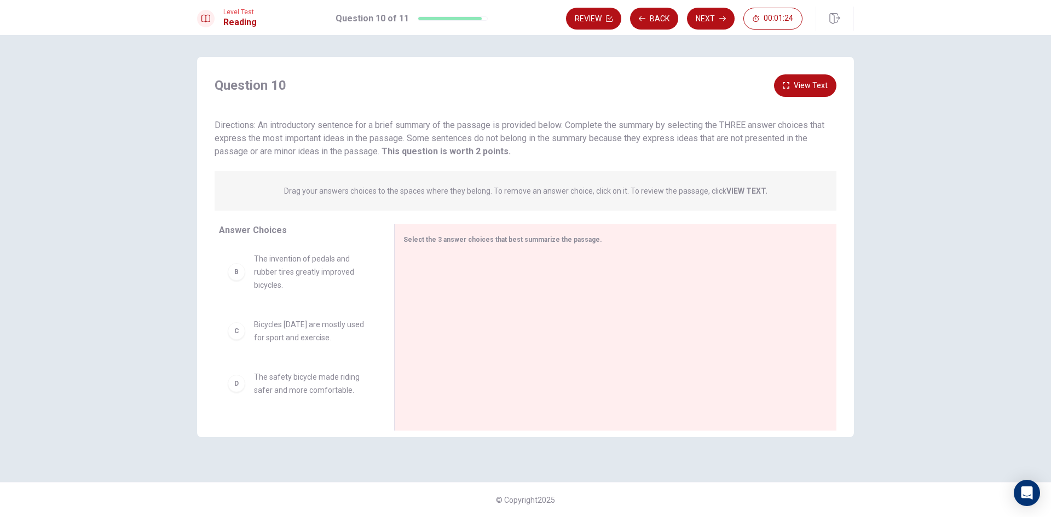
scroll to position [0, 0]
click at [422, 276] on div at bounding box center [610, 328] width 415 height 147
click at [799, 83] on button "View Text" at bounding box center [805, 85] width 62 height 22
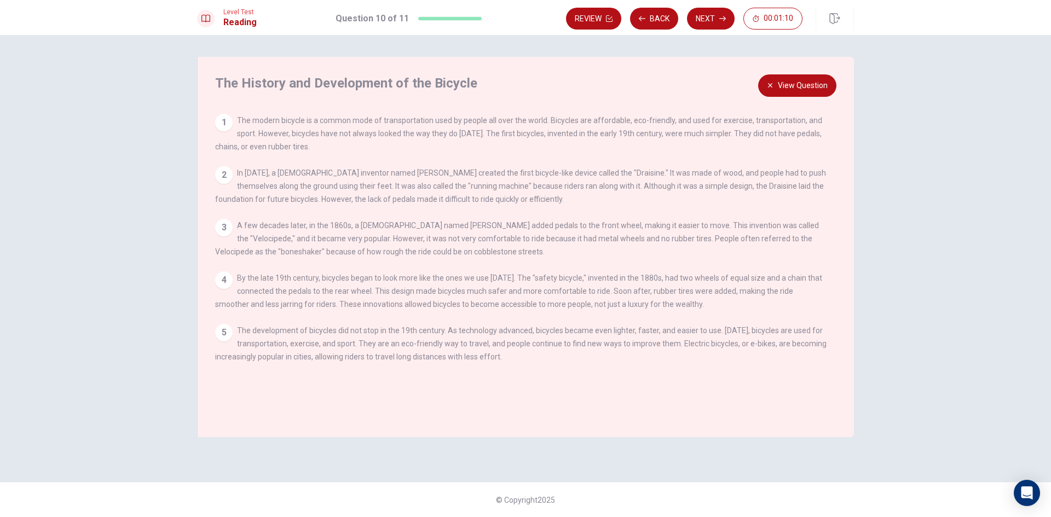
click at [217, 118] on div "1" at bounding box center [224, 123] width 18 height 18
click at [822, 81] on button "View Question" at bounding box center [797, 85] width 78 height 22
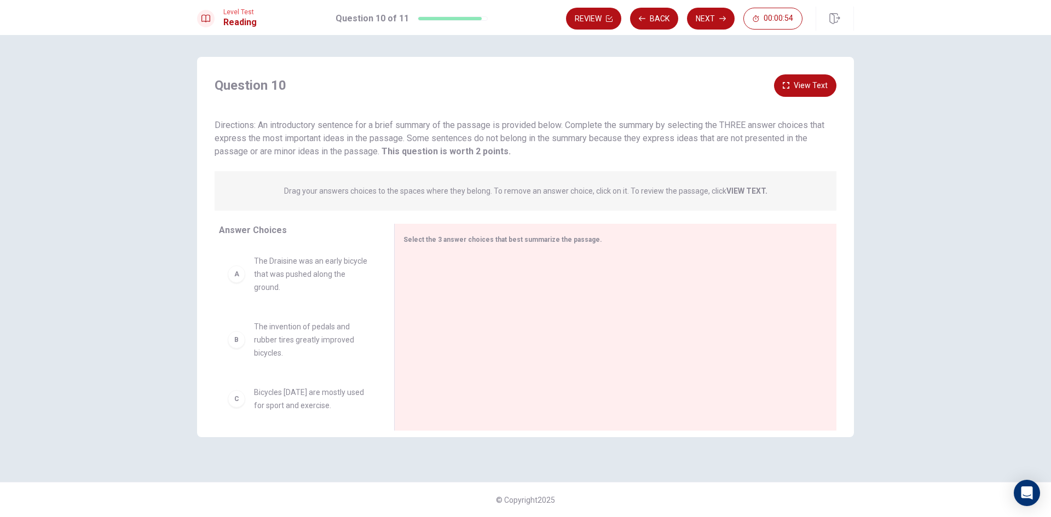
click at [288, 274] on span "The Draisine was an early bicycle that was pushed along the ground." at bounding box center [311, 274] width 114 height 39
click at [796, 79] on button "View Text" at bounding box center [805, 85] width 62 height 22
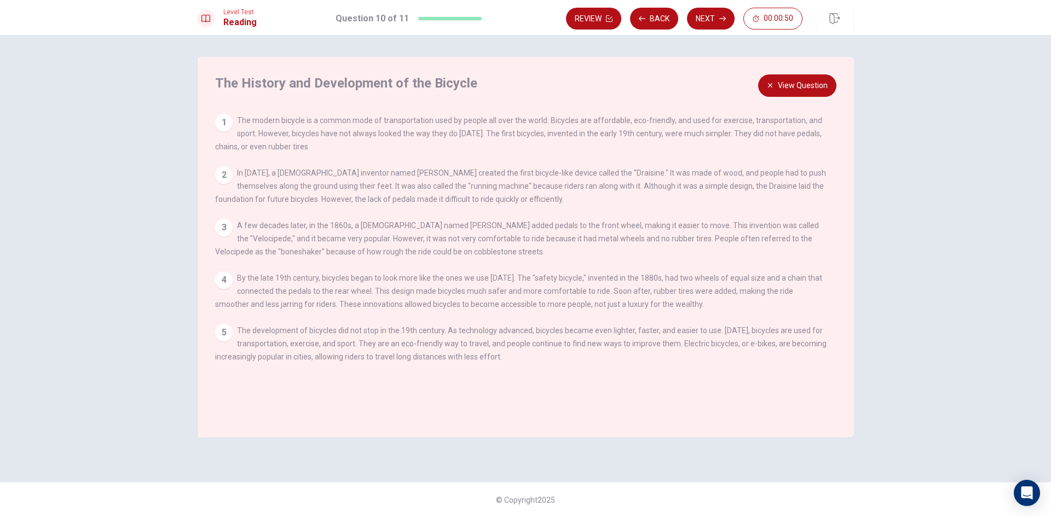
click at [228, 116] on div "1" at bounding box center [224, 123] width 18 height 18
drag, startPoint x: 213, startPoint y: 176, endPoint x: 513, endPoint y: 118, distance: 305.4
click at [217, 176] on div "The History and Development of the Bicycle View Question 1 The modern bicycle i…" at bounding box center [525, 247] width 657 height 380
click at [789, 83] on button "View Question" at bounding box center [797, 85] width 78 height 22
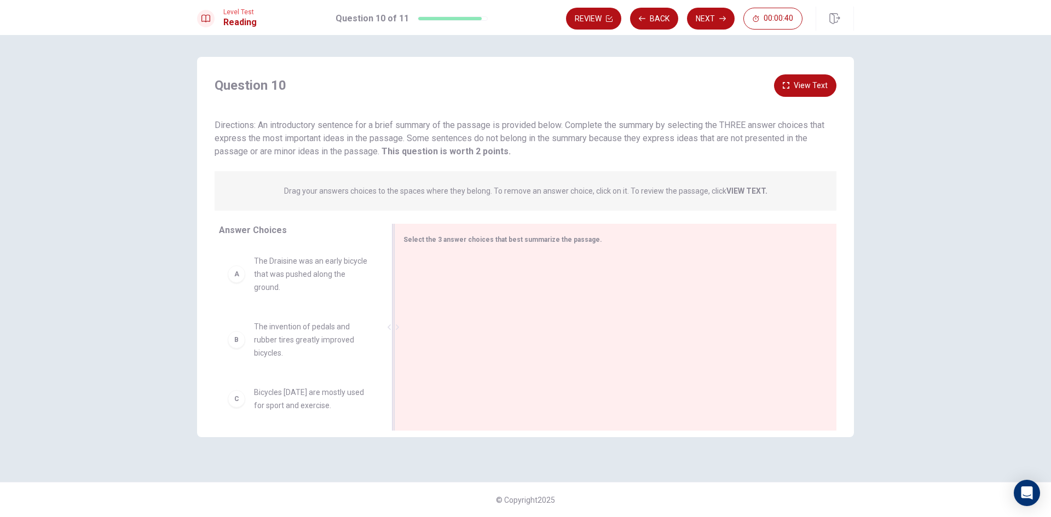
click at [409, 269] on div at bounding box center [610, 328] width 415 height 147
drag, startPoint x: 231, startPoint y: 275, endPoint x: 421, endPoint y: 284, distance: 190.2
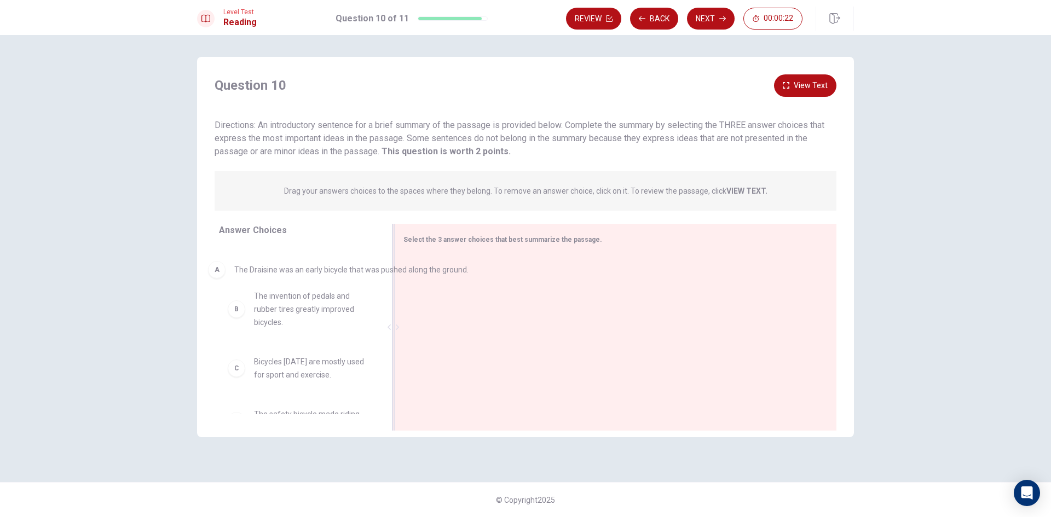
drag, startPoint x: 492, startPoint y: 274, endPoint x: 281, endPoint y: 271, distance: 211.3
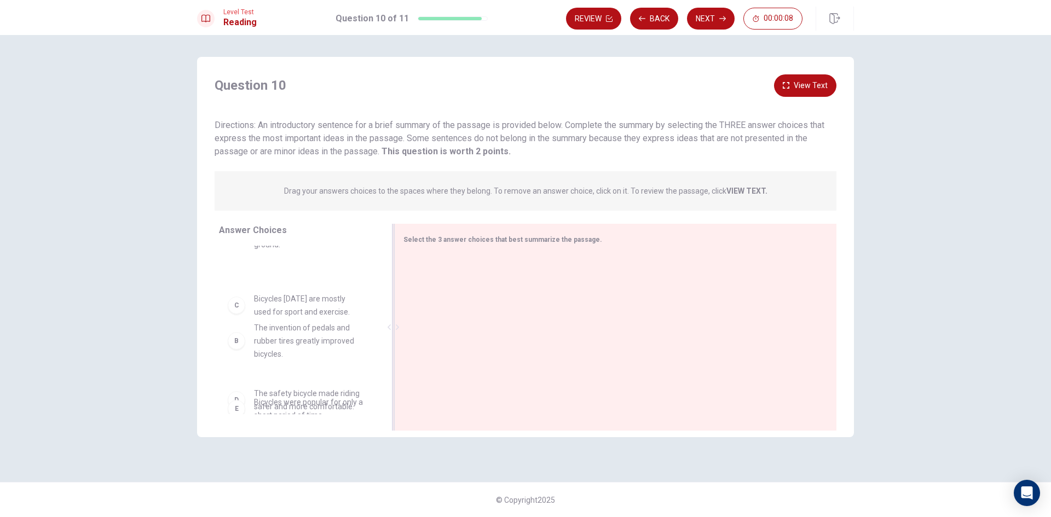
drag, startPoint x: 304, startPoint y: 342, endPoint x: 307, endPoint y: 304, distance: 38.4
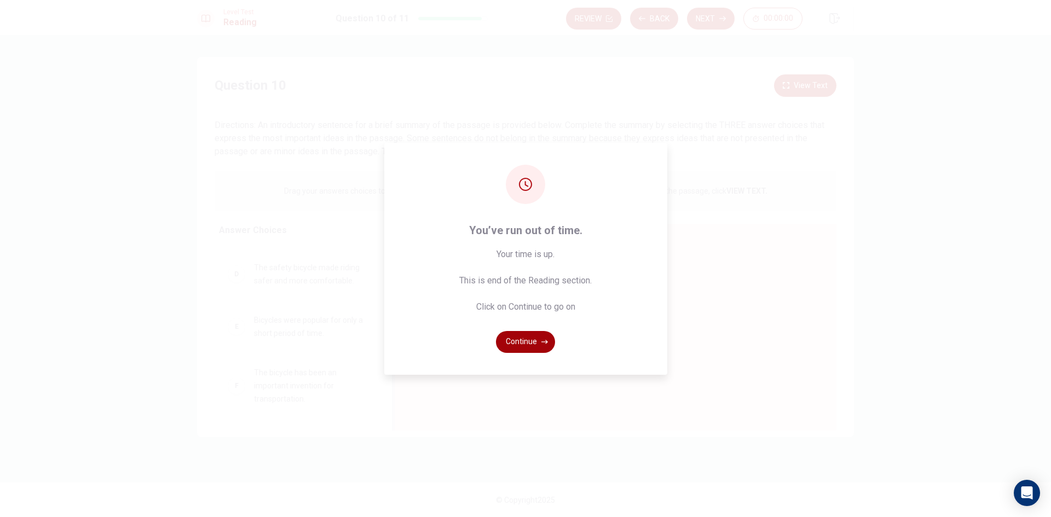
click at [513, 337] on button "Continue" at bounding box center [525, 342] width 59 height 22
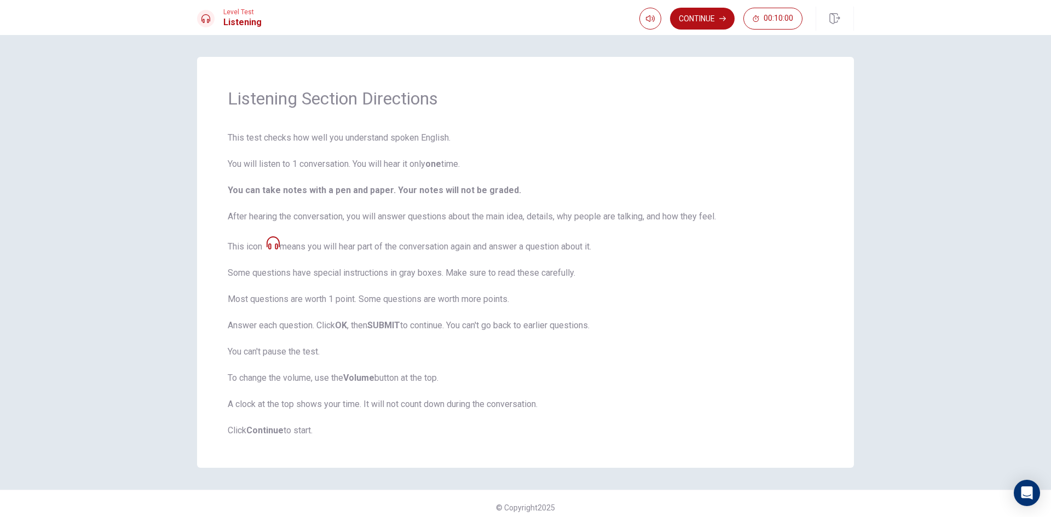
scroll to position [8, 0]
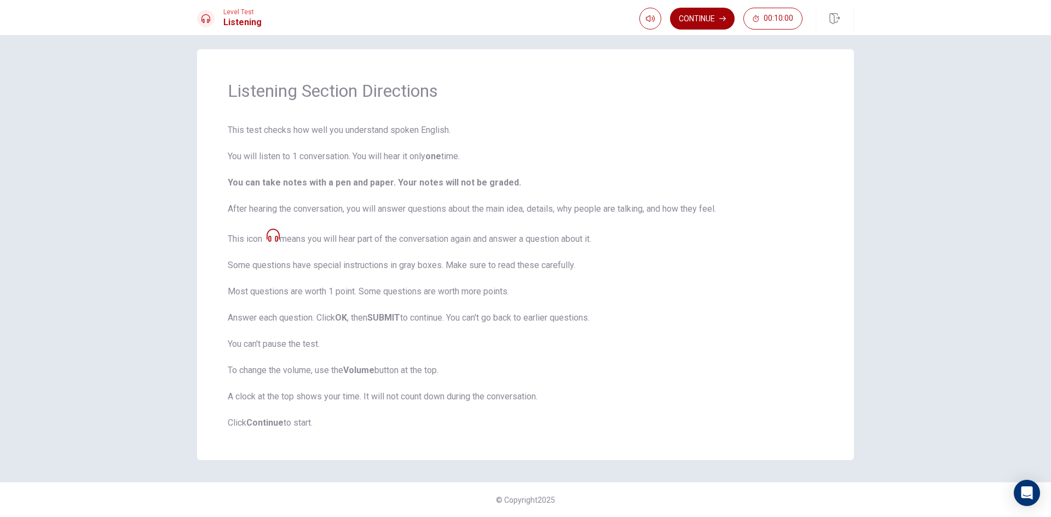
click at [697, 15] on button "Continue" at bounding box center [702, 19] width 65 height 22
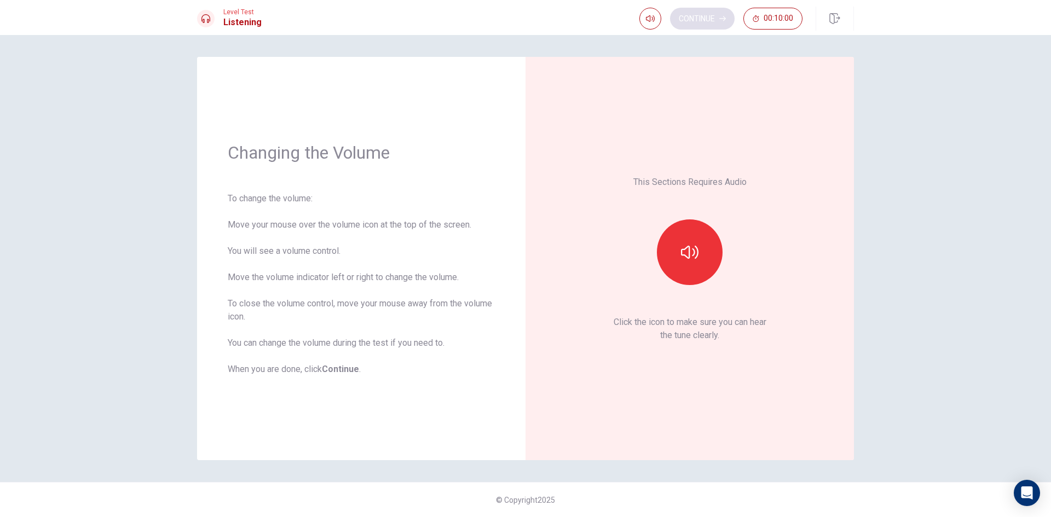
scroll to position [0, 0]
click at [691, 253] on icon "button" at bounding box center [690, 253] width 18 height 18
click at [707, 11] on button "Continue" at bounding box center [702, 19] width 65 height 22
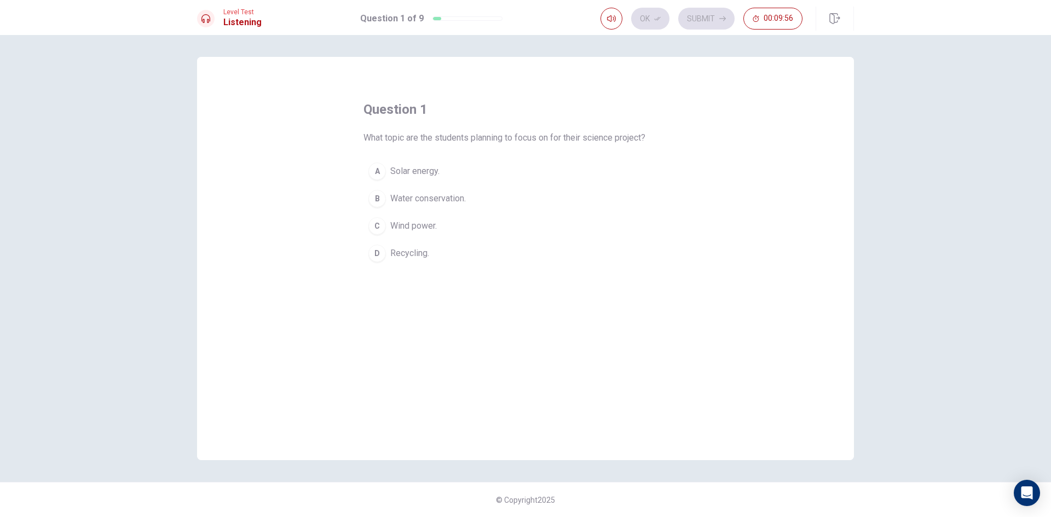
click at [381, 224] on div "C" at bounding box center [377, 226] width 18 height 18
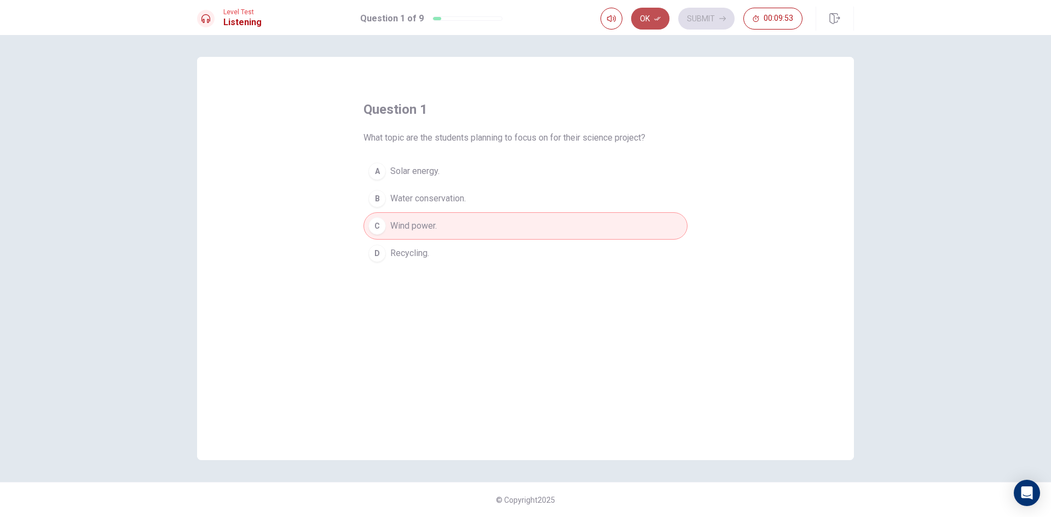
click at [658, 15] on button "Ok" at bounding box center [650, 19] width 38 height 22
click at [724, 14] on button "Submit" at bounding box center [706, 19] width 56 height 22
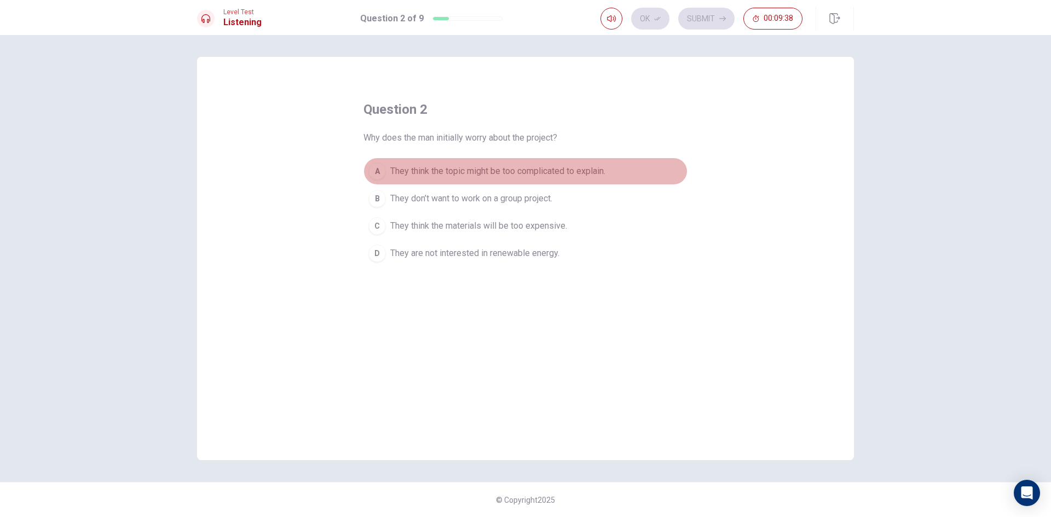
click at [489, 173] on span "They think the topic might be too complicated to explain." at bounding box center [497, 171] width 215 height 13
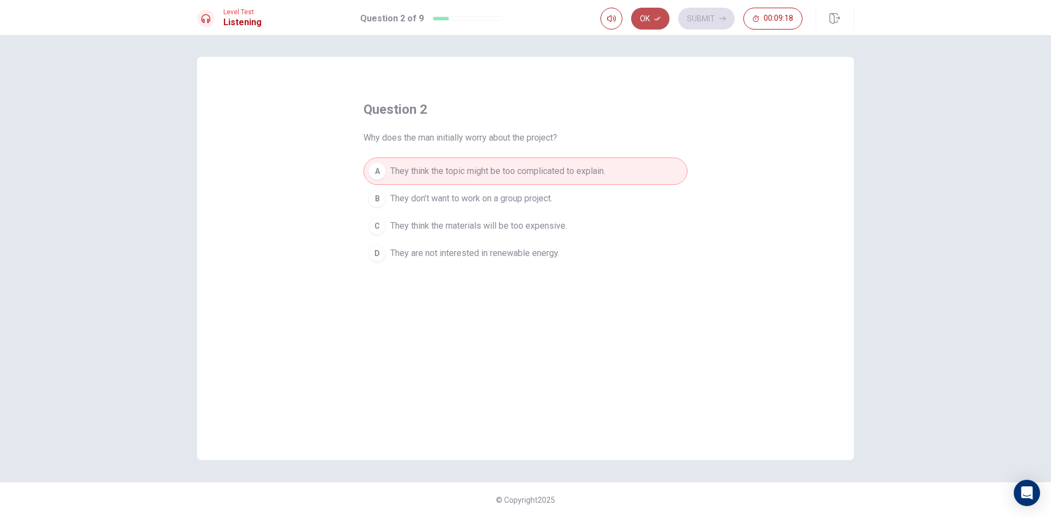
click at [654, 13] on button "Ok" at bounding box center [650, 19] width 38 height 22
click at [696, 13] on button "Submit" at bounding box center [706, 19] width 56 height 22
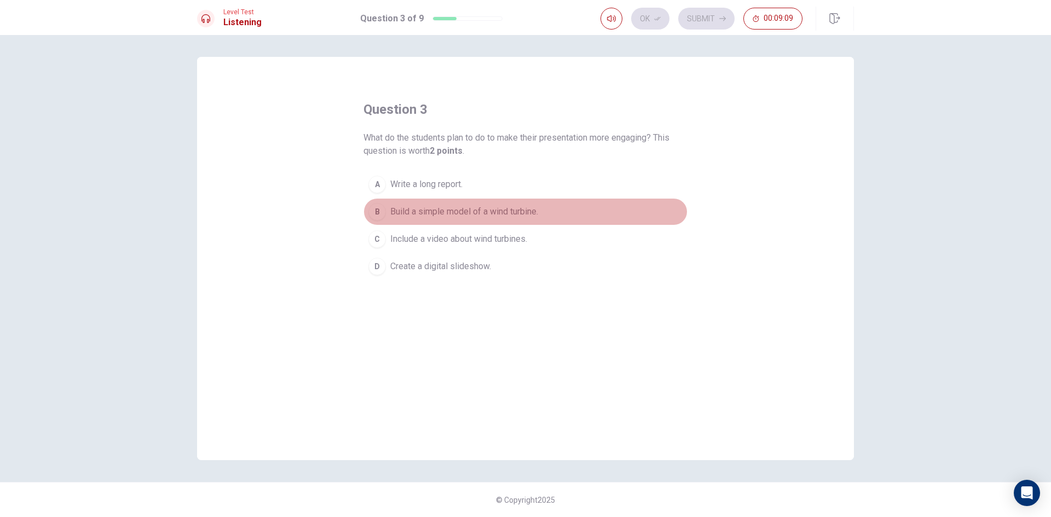
click at [380, 206] on div "B" at bounding box center [377, 212] width 18 height 18
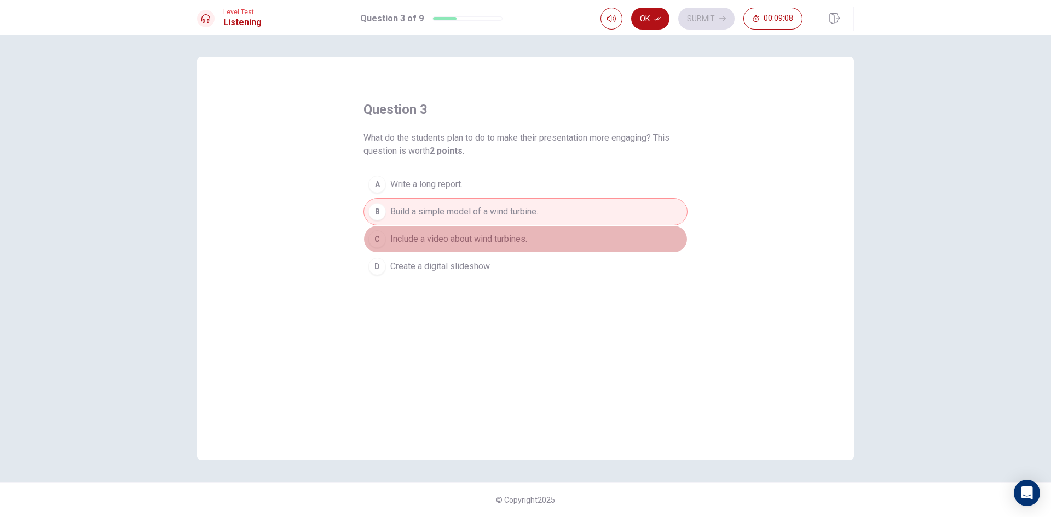
click at [379, 233] on div "C" at bounding box center [377, 239] width 18 height 18
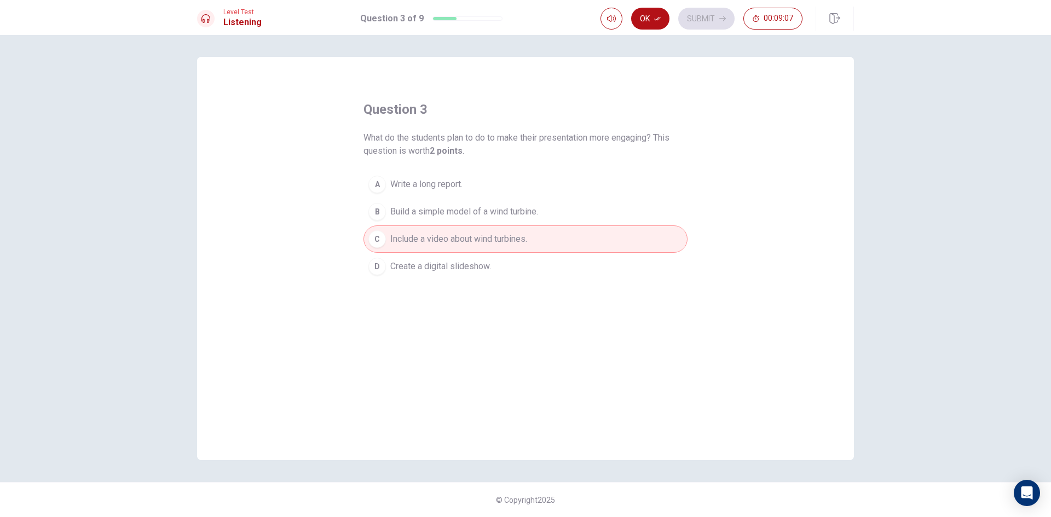
click at [382, 212] on div "B" at bounding box center [377, 212] width 18 height 18
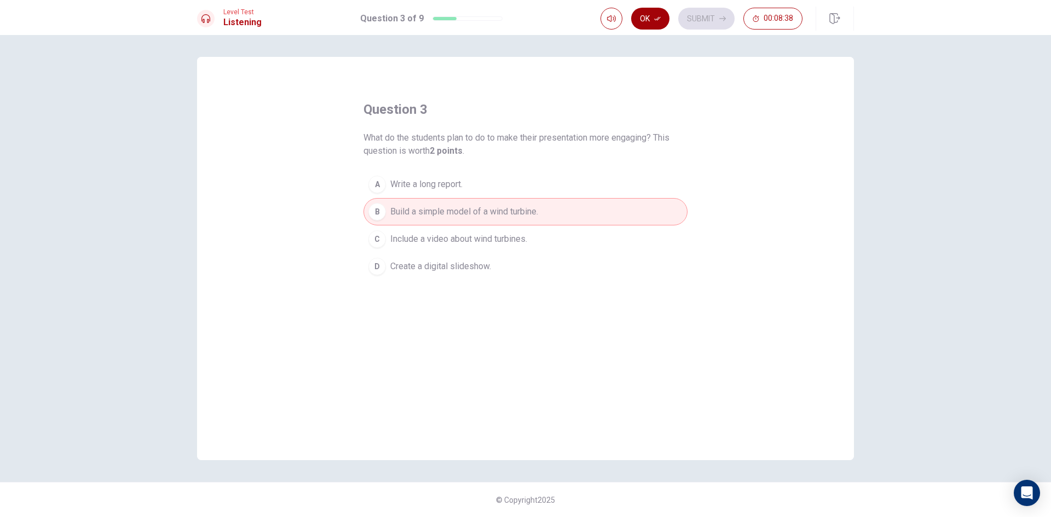
click at [659, 16] on icon "button" at bounding box center [657, 18] width 7 height 7
click at [695, 16] on button "Submit" at bounding box center [706, 19] width 56 height 22
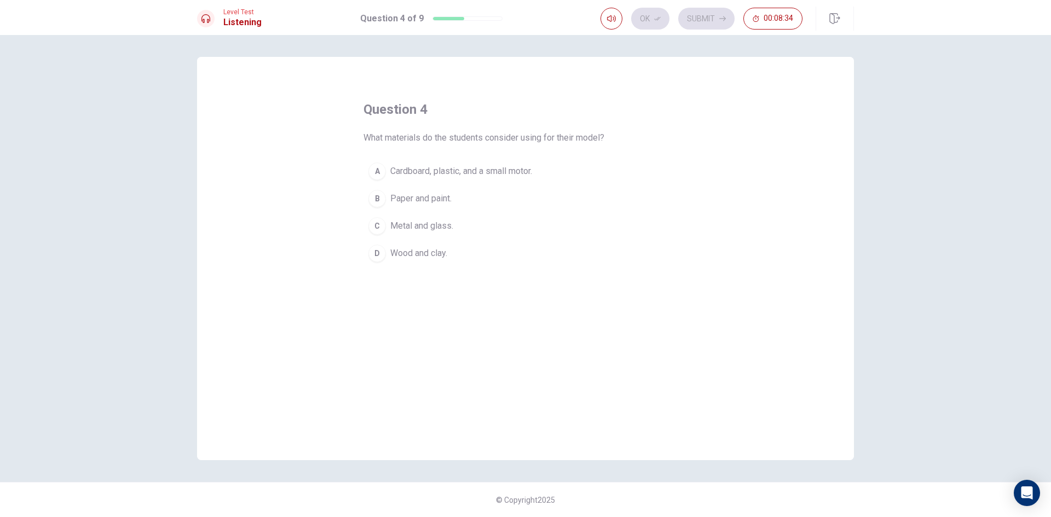
click at [409, 168] on span "Cardboard, plastic, and a small motor." at bounding box center [461, 171] width 142 height 13
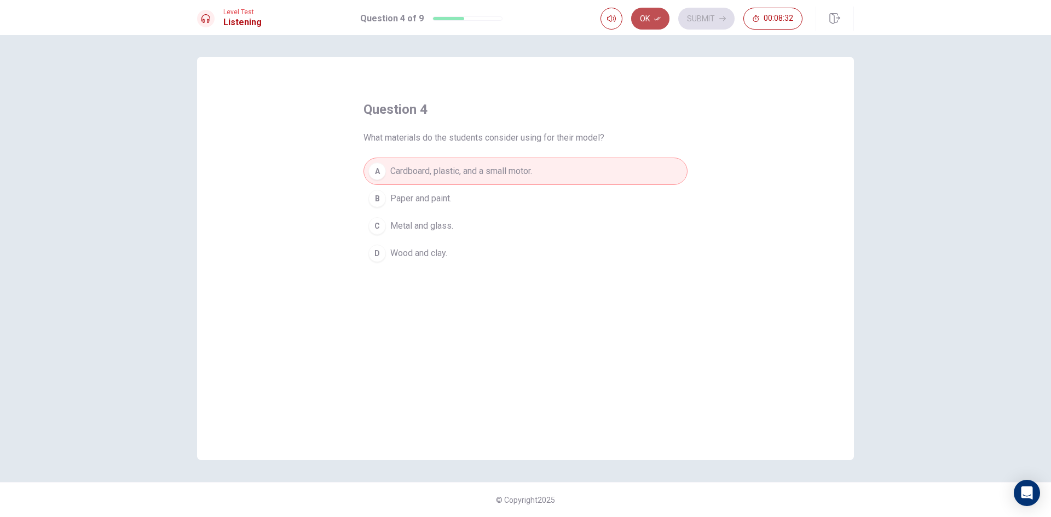
click at [651, 18] on button "Ok" at bounding box center [650, 19] width 38 height 22
click at [706, 16] on button "Submit" at bounding box center [706, 19] width 56 height 22
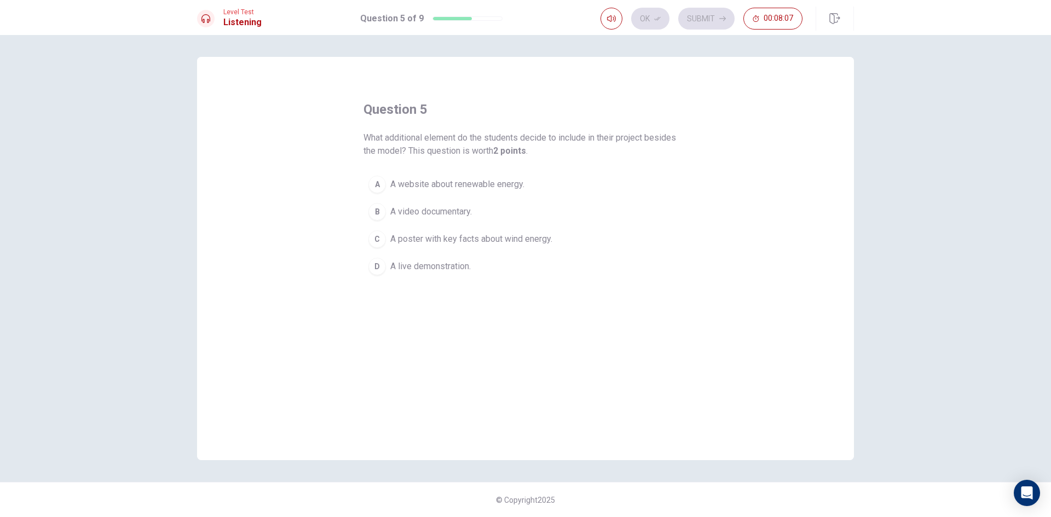
click at [382, 233] on div "C" at bounding box center [377, 239] width 18 height 18
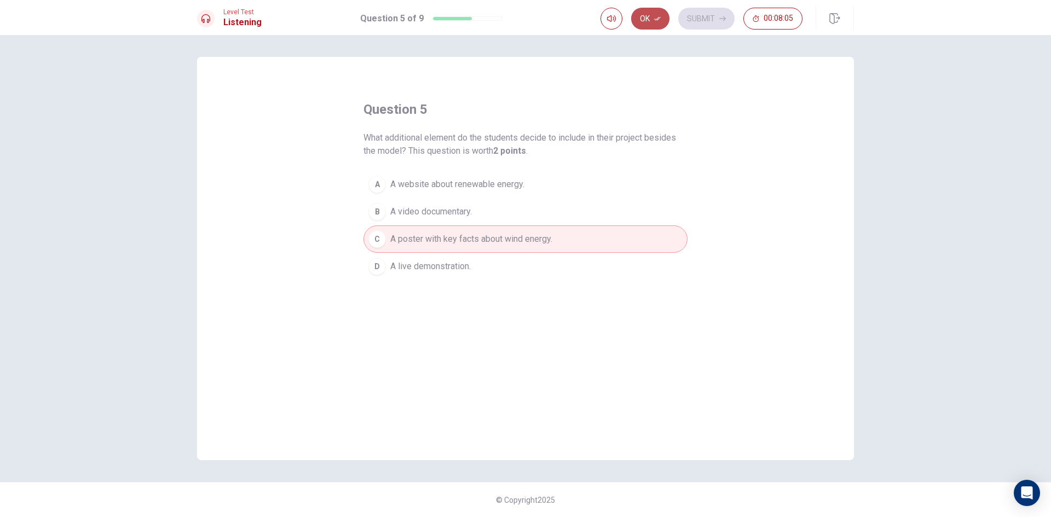
click at [655, 18] on icon "button" at bounding box center [657, 18] width 7 height 7
click at [690, 15] on button "Submit" at bounding box center [706, 19] width 56 height 22
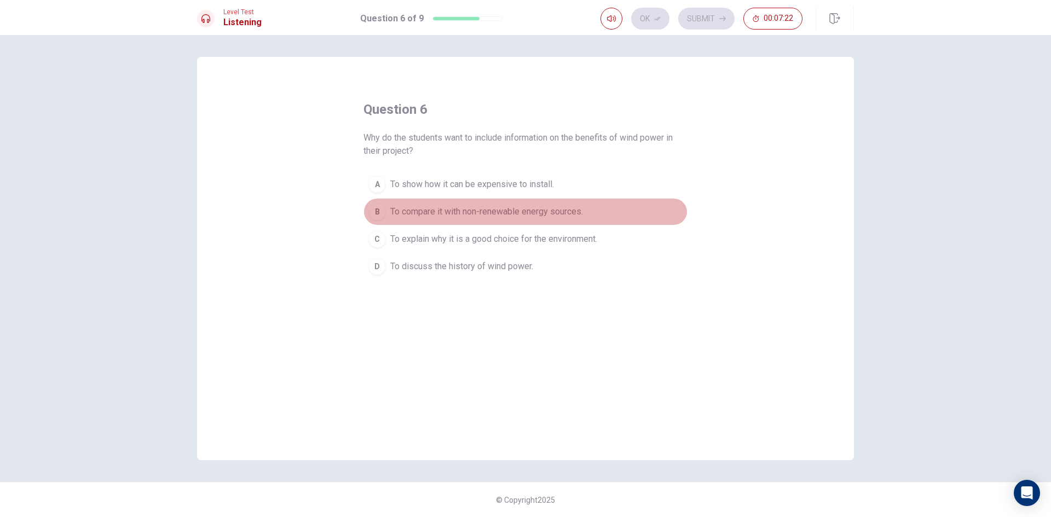
click at [408, 209] on span "To compare it with non-renewable energy sources." at bounding box center [486, 211] width 193 height 13
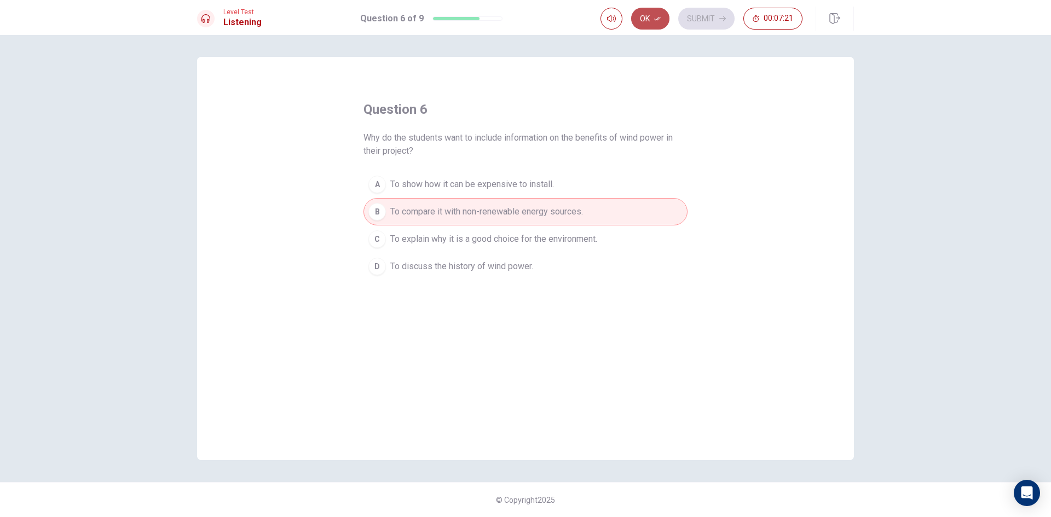
click at [648, 15] on button "Ok" at bounding box center [650, 19] width 38 height 22
click at [708, 18] on button "Submit" at bounding box center [706, 19] width 56 height 22
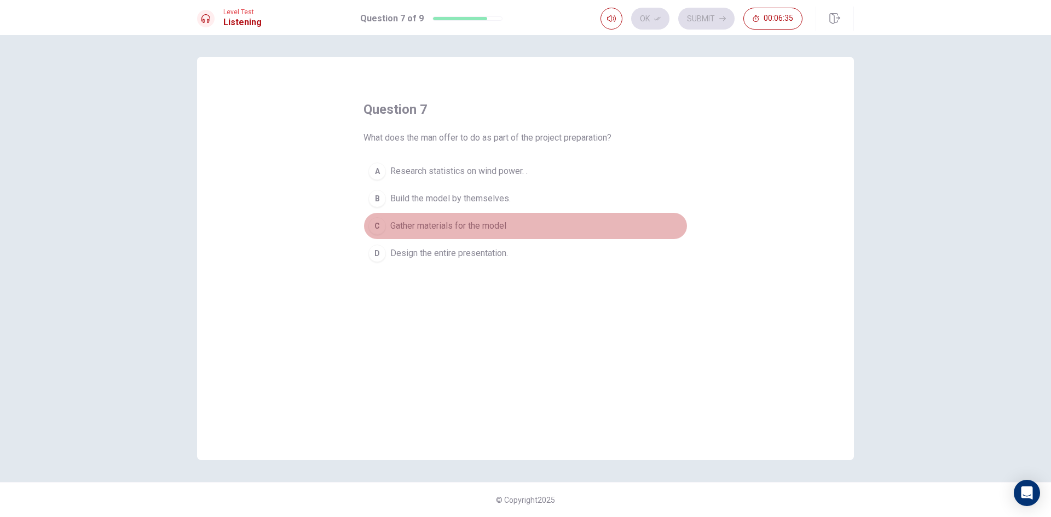
click at [429, 219] on button "C Gather materials for the model" at bounding box center [525, 225] width 324 height 27
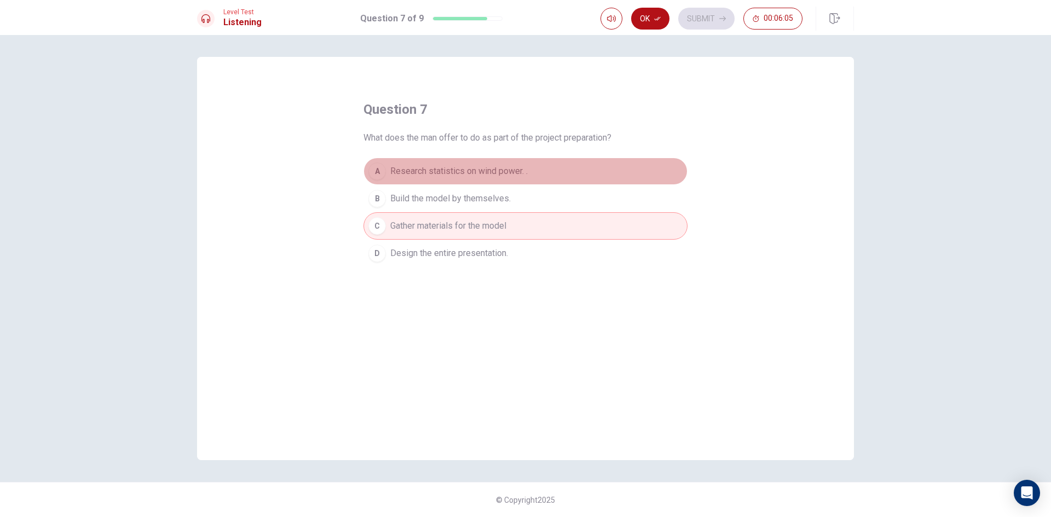
click at [496, 161] on button "A Research statistics on wind power. ." at bounding box center [525, 171] width 324 height 27
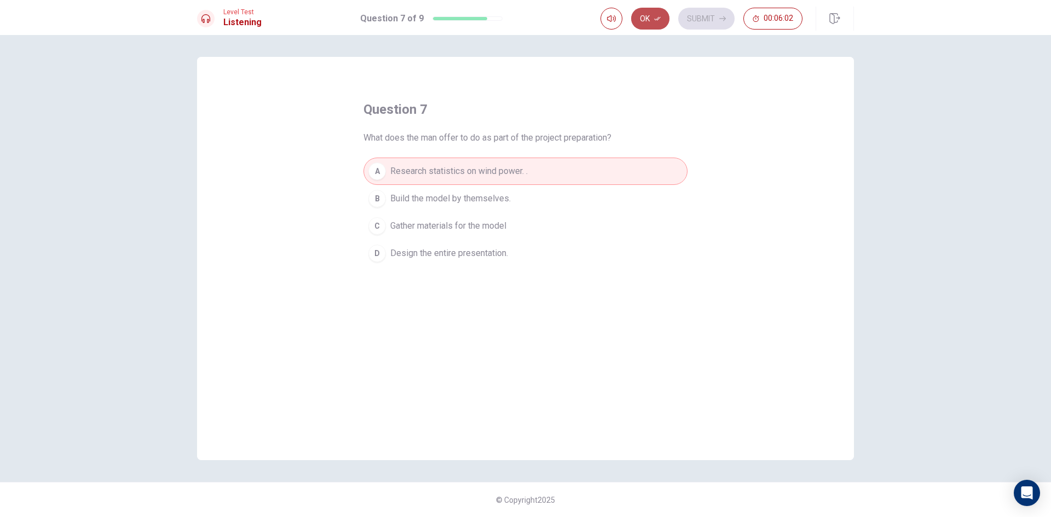
click at [649, 18] on button "Ok" at bounding box center [650, 19] width 38 height 22
click at [691, 15] on button "Submit" at bounding box center [706, 19] width 56 height 22
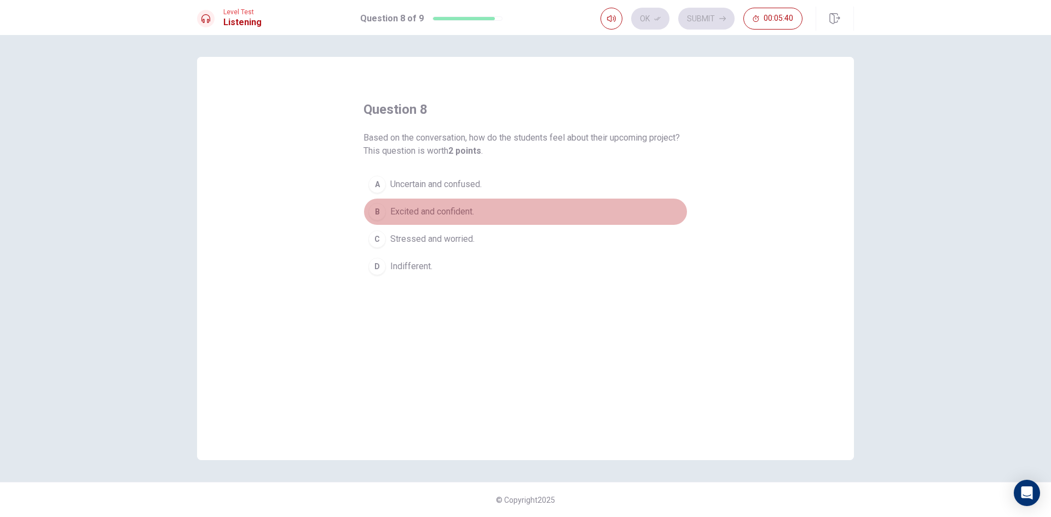
click at [386, 210] on button "B Excited and confident." at bounding box center [525, 211] width 324 height 27
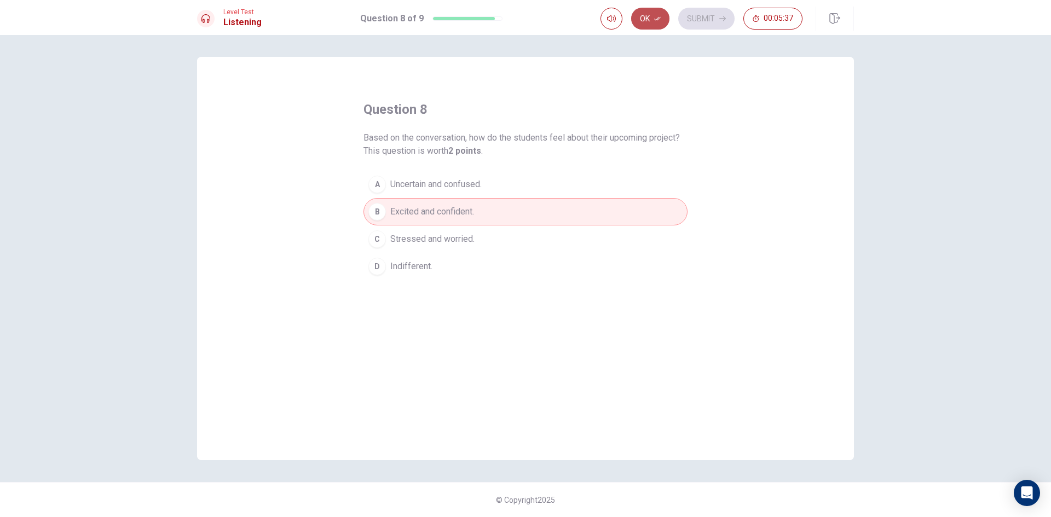
click at [650, 15] on button "Ok" at bounding box center [650, 19] width 38 height 22
click at [726, 18] on button "Submit" at bounding box center [706, 19] width 56 height 22
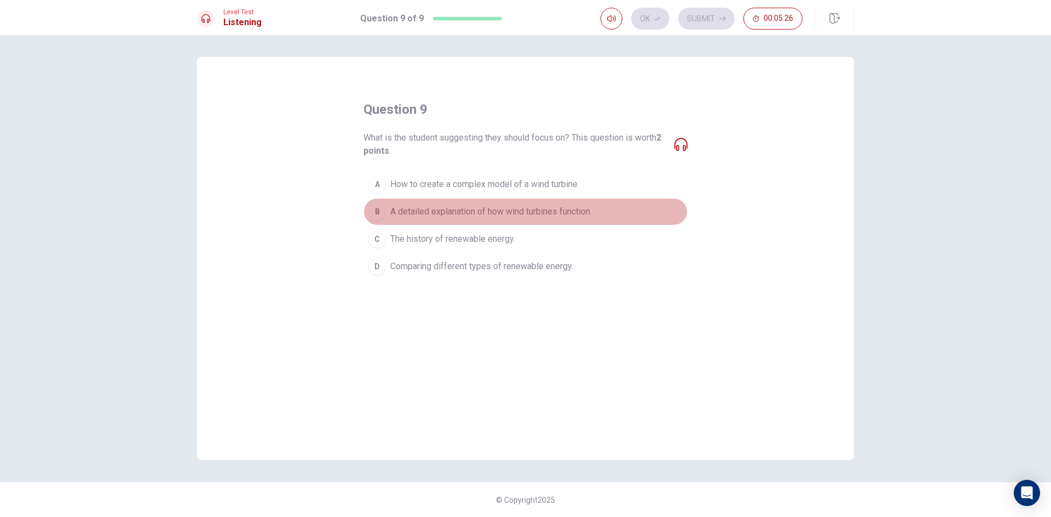
click at [384, 205] on button "B A detailed explanation of how wind turbines function." at bounding box center [525, 211] width 324 height 27
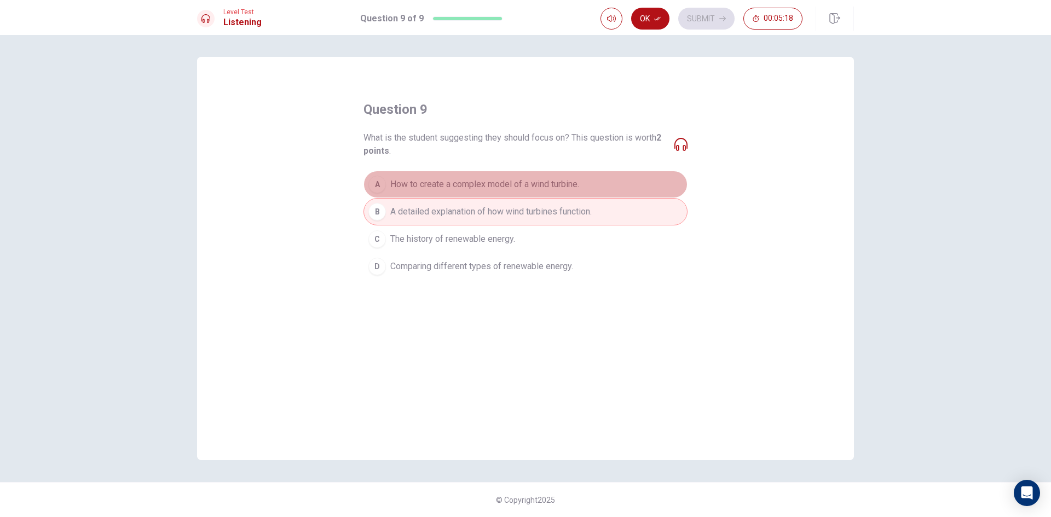
click at [408, 182] on span "How to create a complex model of a wind turbine." at bounding box center [484, 184] width 189 height 13
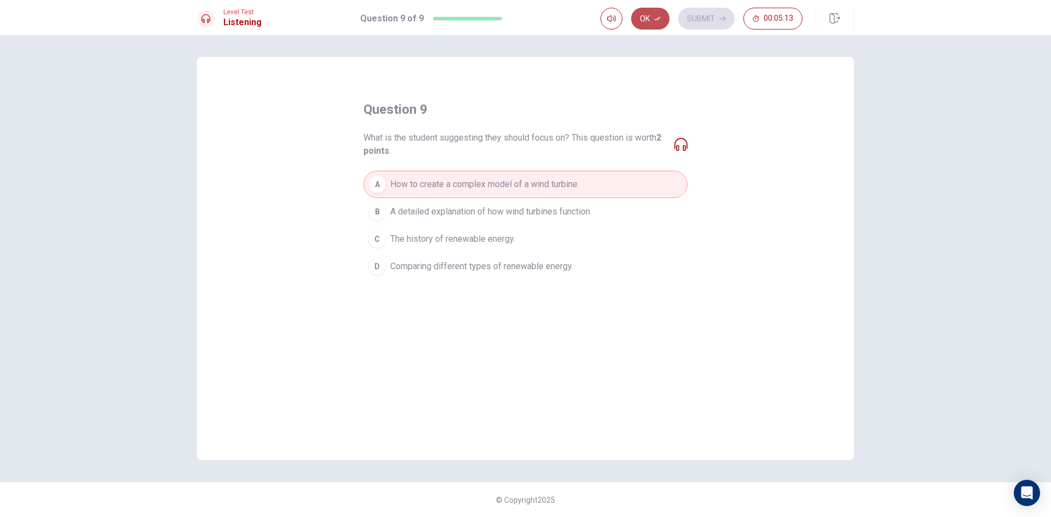
click at [648, 19] on button "Ok" at bounding box center [650, 19] width 38 height 22
click at [689, 12] on button "Submit" at bounding box center [706, 19] width 56 height 22
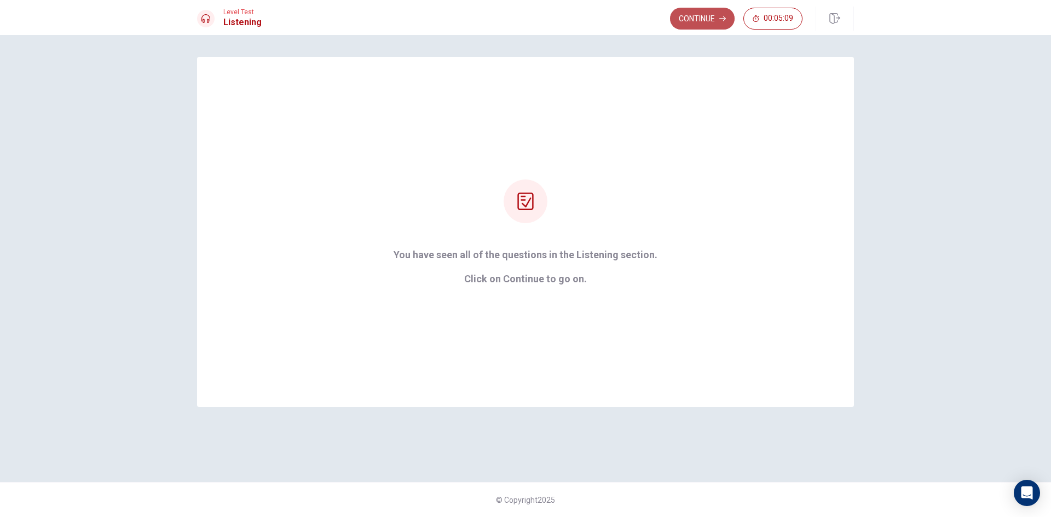
click at [705, 9] on button "Continue" at bounding box center [702, 19] width 65 height 22
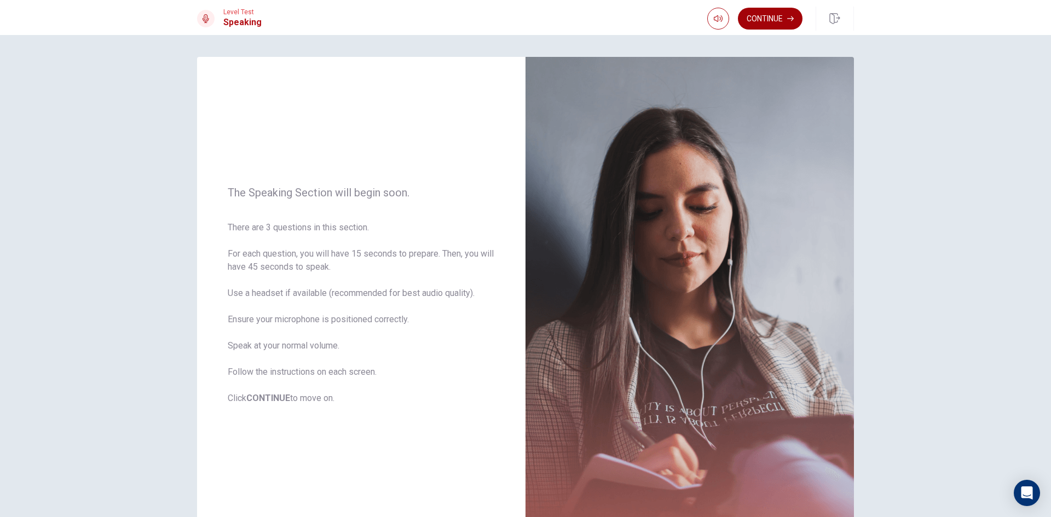
click at [752, 13] on button "Continue" at bounding box center [770, 19] width 65 height 22
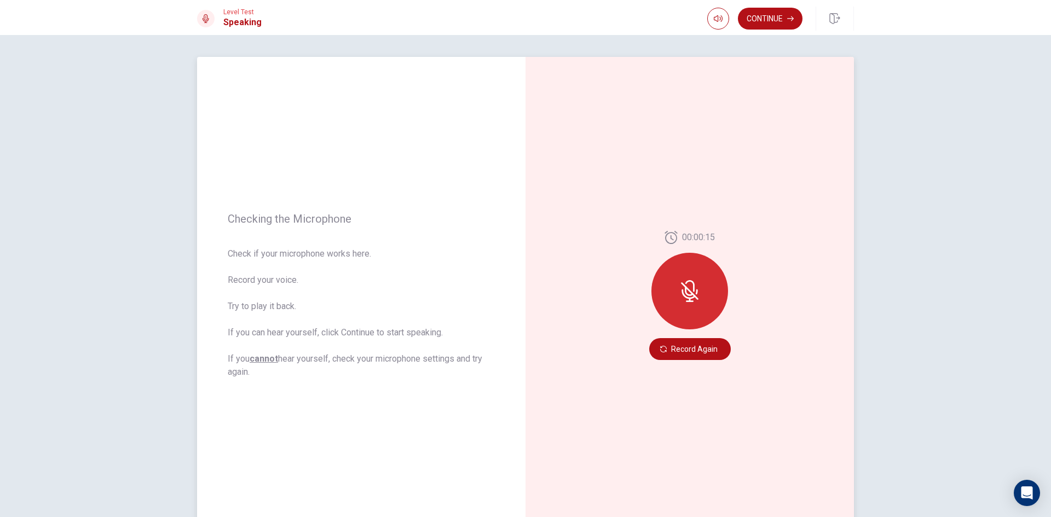
click at [690, 287] on icon at bounding box center [690, 291] width 22 height 22
click at [687, 265] on div at bounding box center [689, 291] width 77 height 77
click at [675, 241] on div "00:00:15" at bounding box center [689, 237] width 51 height 13
click at [690, 346] on button "Record Again" at bounding box center [690, 349] width 82 height 22
click at [758, 11] on button "Continue" at bounding box center [770, 19] width 65 height 22
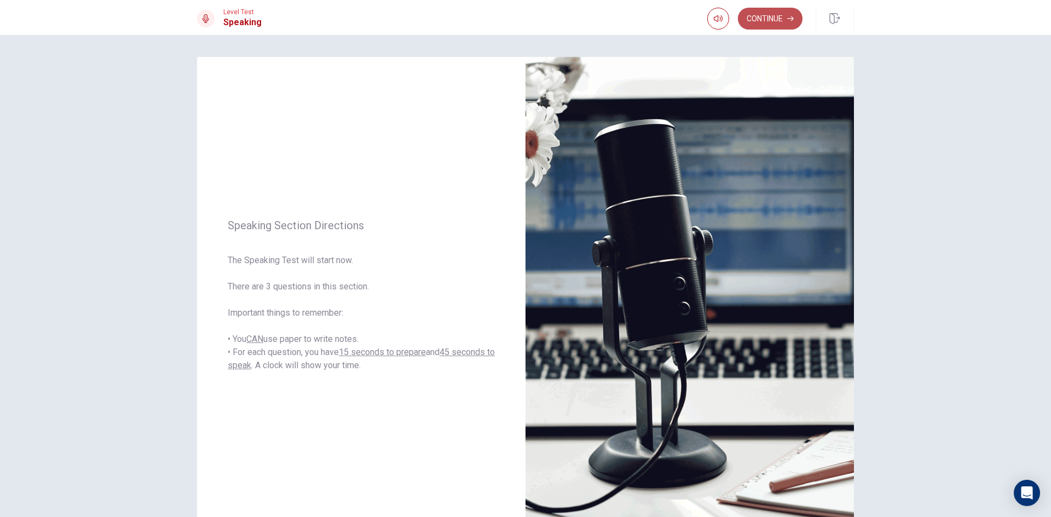
click at [764, 15] on button "Continue" at bounding box center [770, 19] width 65 height 22
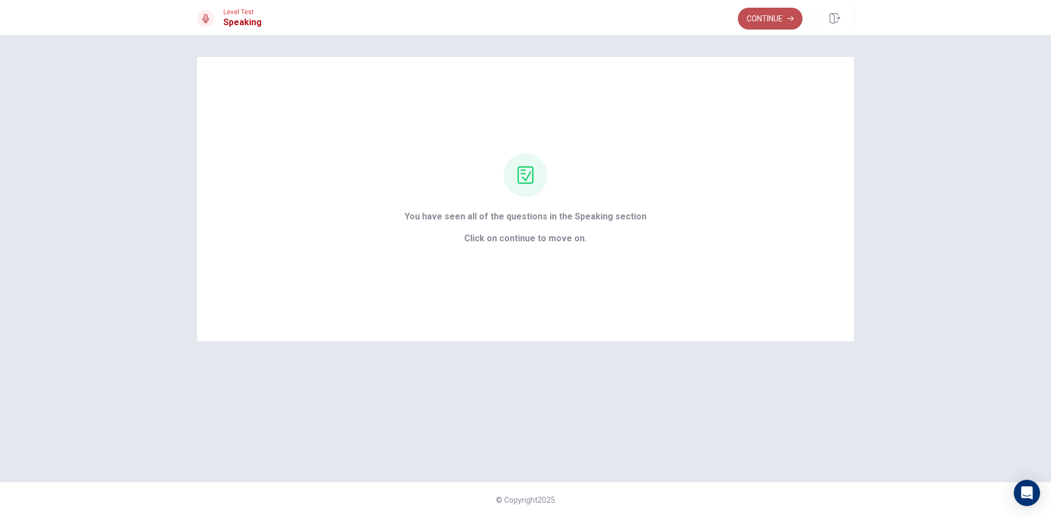
click at [778, 13] on button "Continue" at bounding box center [770, 19] width 65 height 22
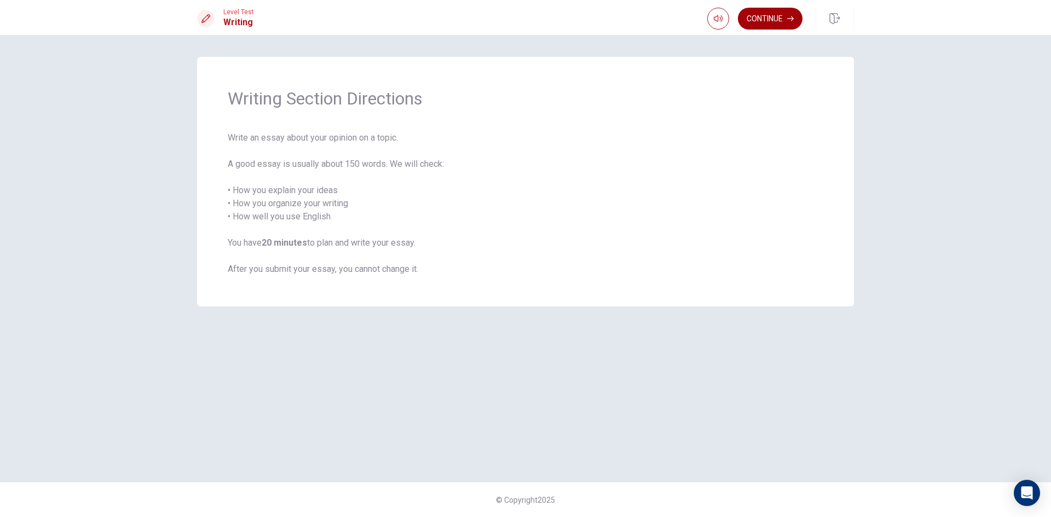
click at [778, 13] on button "Continue" at bounding box center [770, 19] width 65 height 22
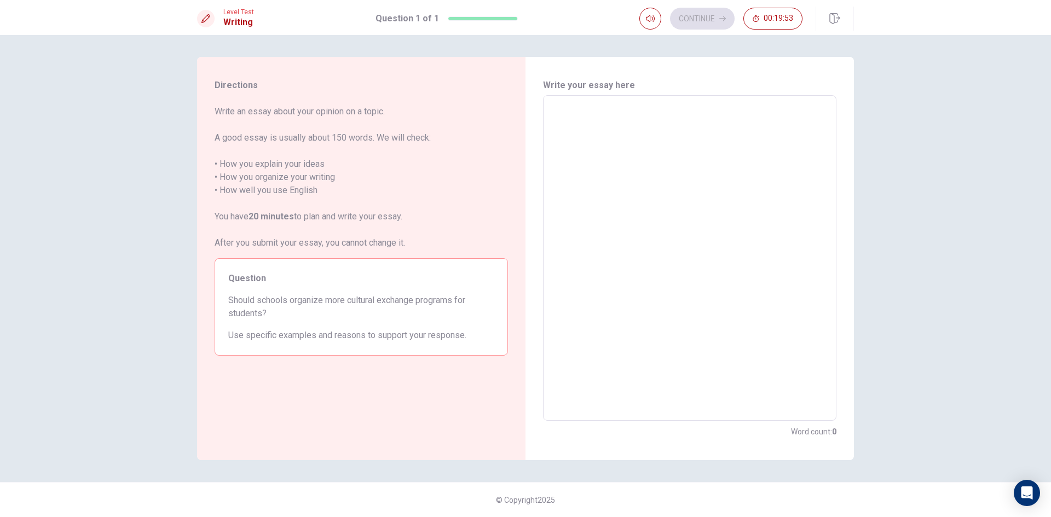
click at [593, 136] on textarea at bounding box center [690, 259] width 278 height 308
type textarea "i"
type textarea "x"
type textarea "in"
type textarea "x"
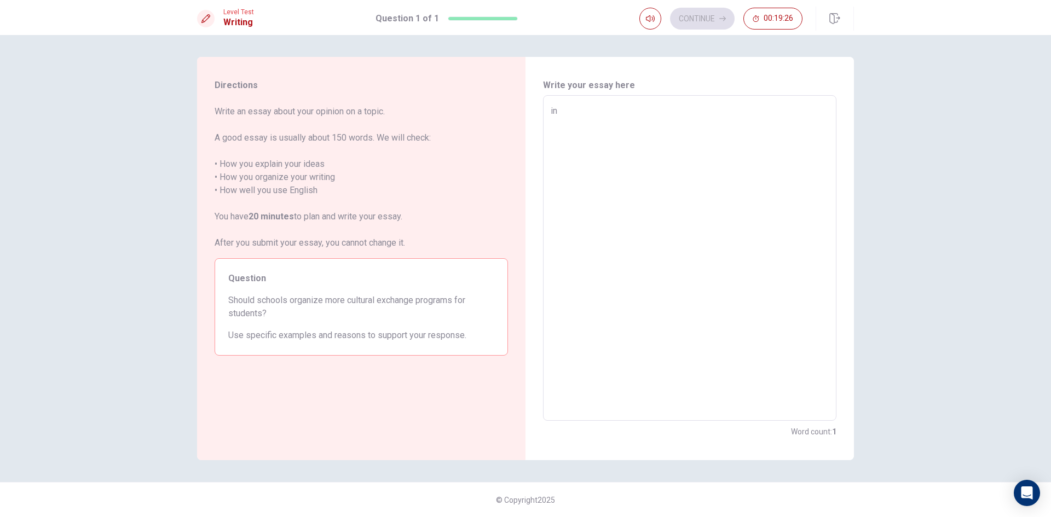
type textarea "i"
type textarea "x"
type textarea "I"
type textarea "x"
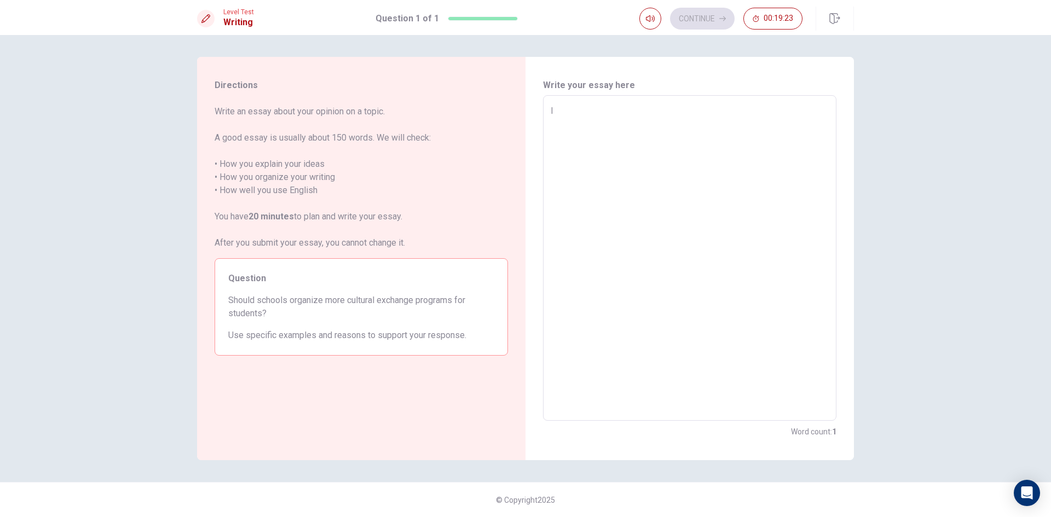
type textarea "In"
type textarea "x"
type textarea "In"
type textarea "x"
type textarea "In t"
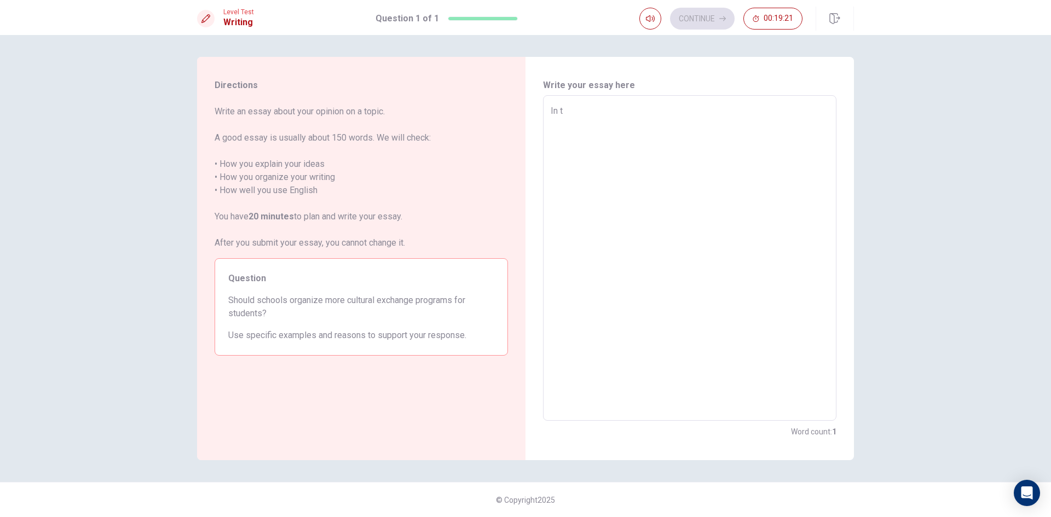
type textarea "x"
type textarea "In th"
type textarea "x"
type textarea "In the"
type textarea "x"
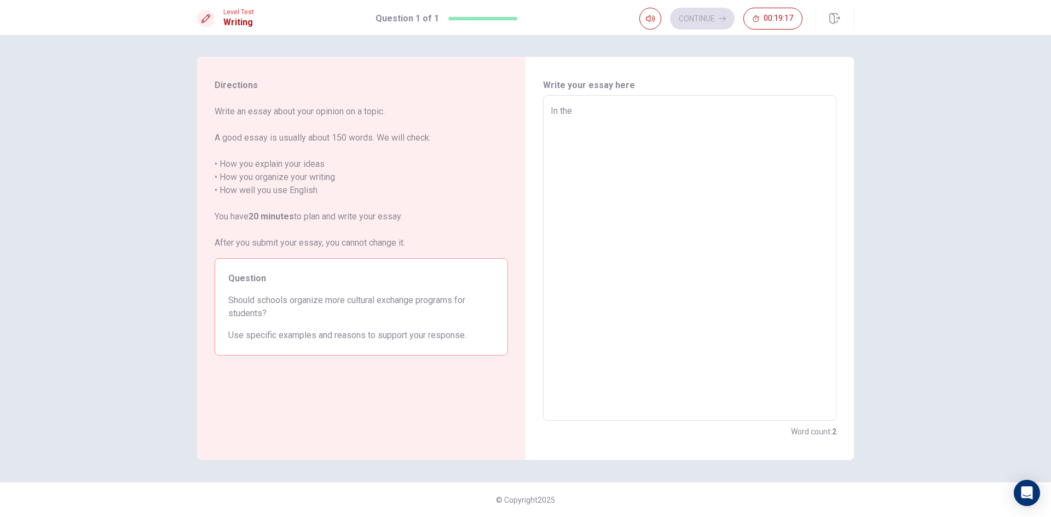
type textarea "In th"
type textarea "x"
type textarea "In t"
type textarea "x"
type textarea "In"
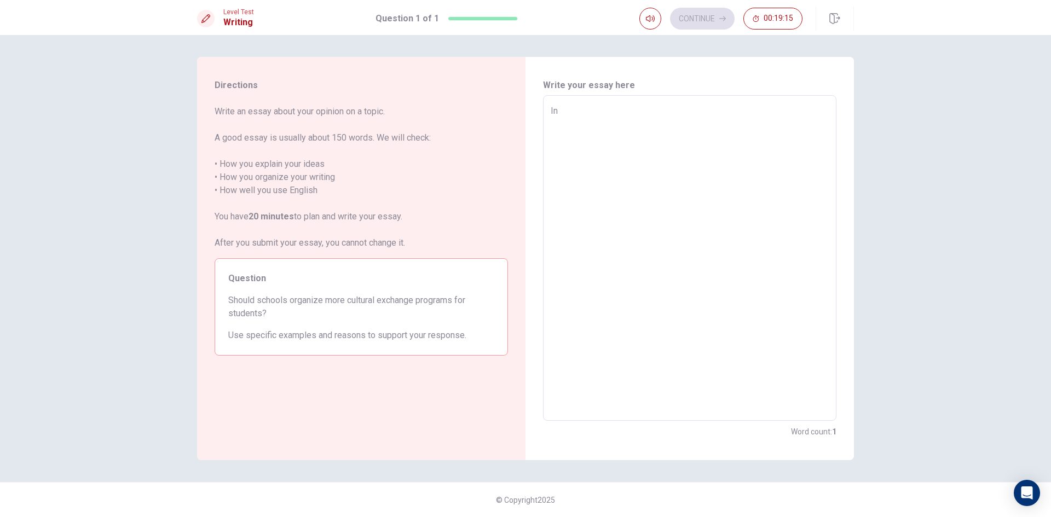
type textarea "x"
type textarea "In t"
type textarea "x"
type textarea "In to"
type textarea "x"
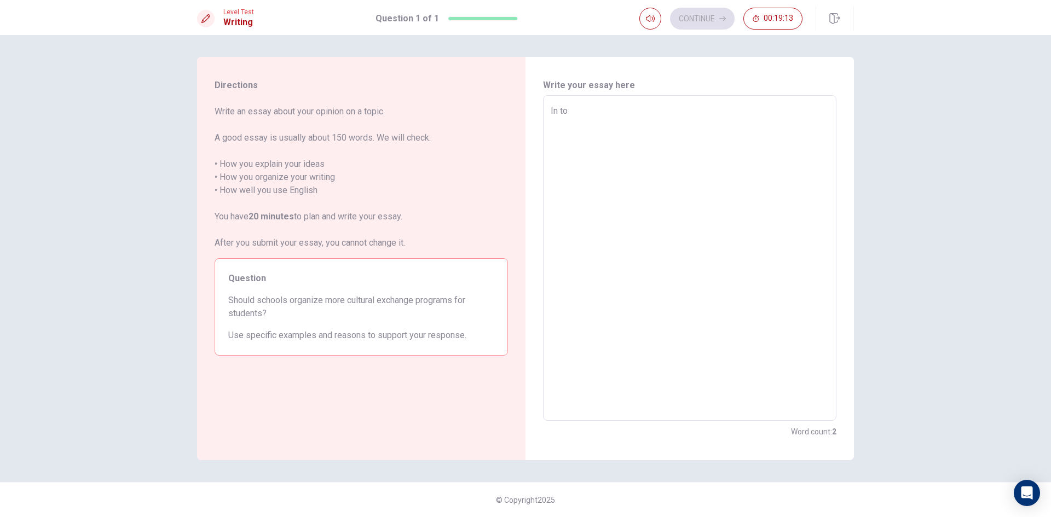
type textarea "In [PERSON_NAME]"
type textarea "x"
type textarea "In toda"
type textarea "x"
type textarea "In [DATE]"
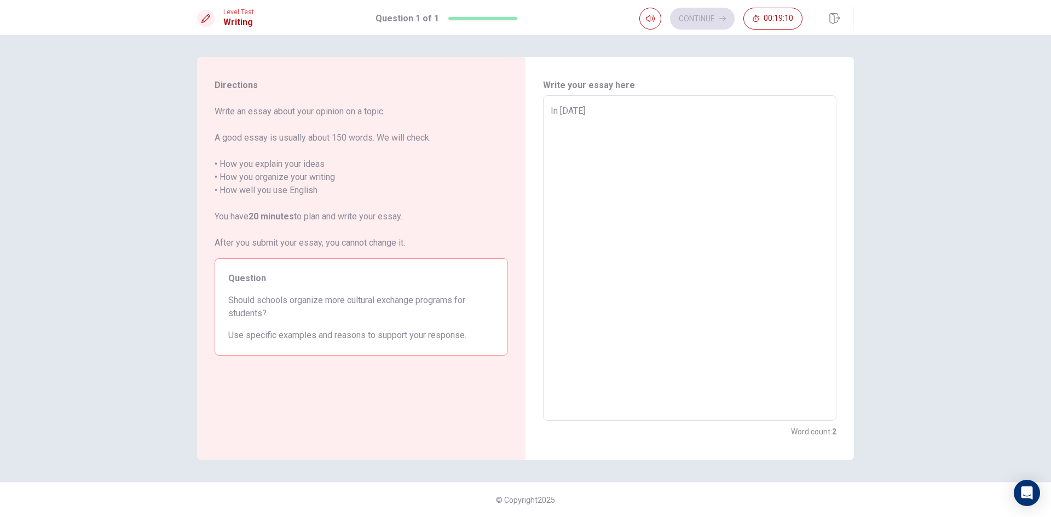
type textarea "x"
type textarea "In [DATE]]"
type textarea "x"
type textarea "In [DATE]]]"
type textarea "x"
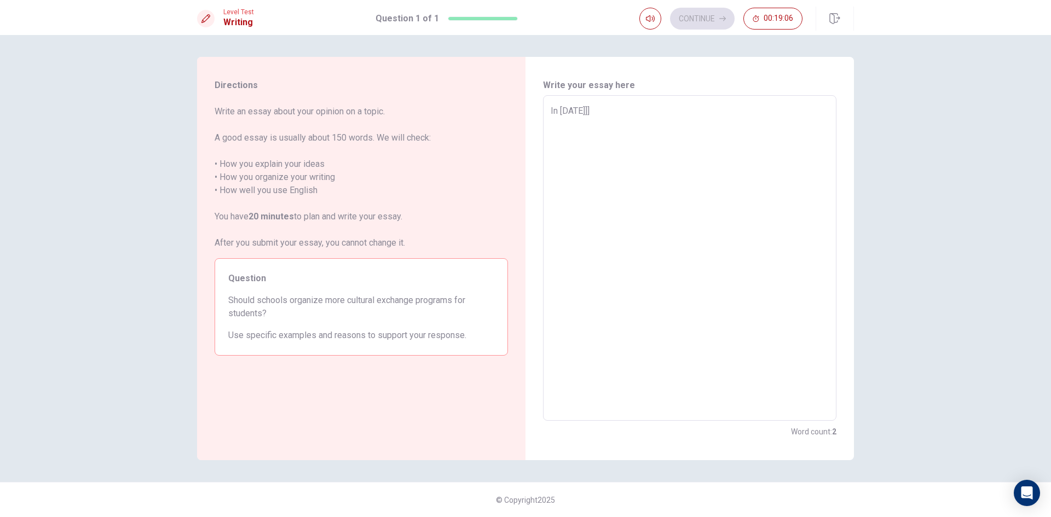
type textarea "In [DATE]]"
type textarea "x"
type textarea "In [DATE]"
type textarea "x"
type textarea "In [DATE]}"
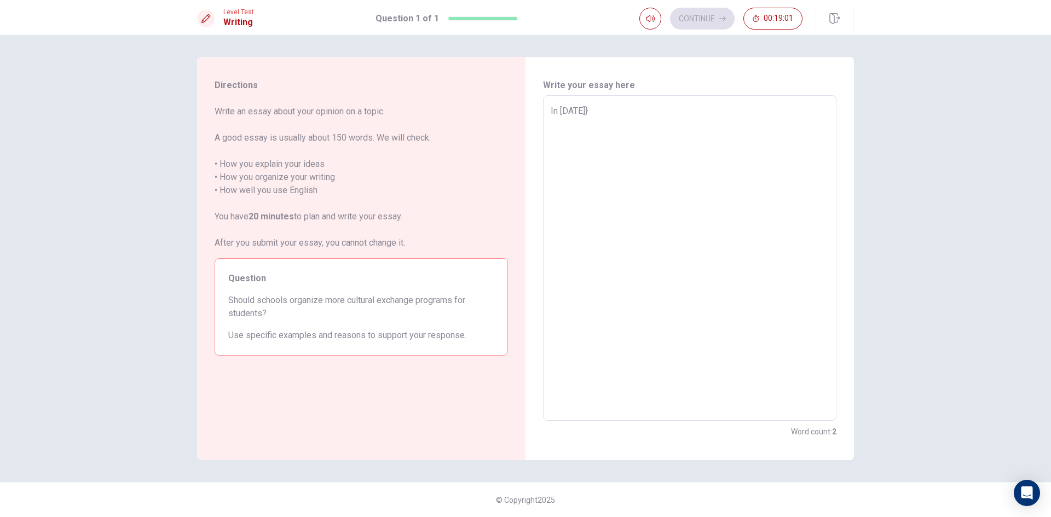
type textarea "x"
type textarea "In [DATE]"
type textarea "x"
type textarea "In [DATE],"
type textarea "x"
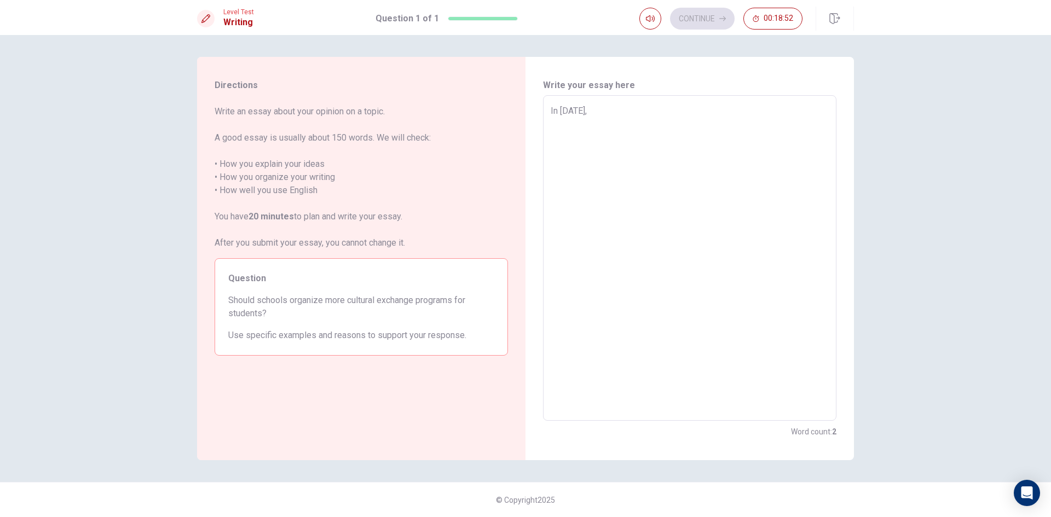
type textarea "In [DATE]"
type textarea "x"
type textarea "In [DATE]'"
type textarea "x"
type textarea "In [DATE]"
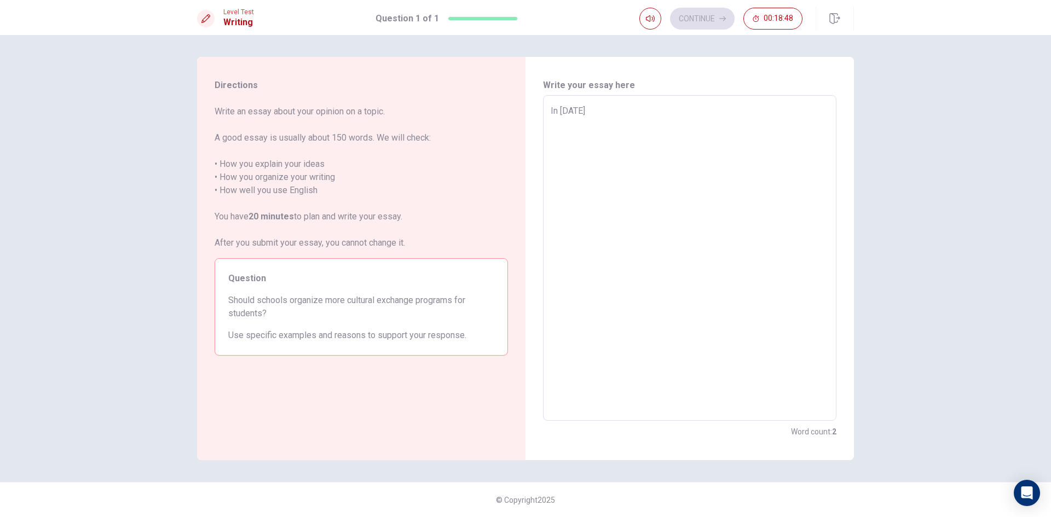
type textarea "x"
type textarea "In [DATE]"
type textarea "x"
type textarea "In [DATE] w"
type textarea "x"
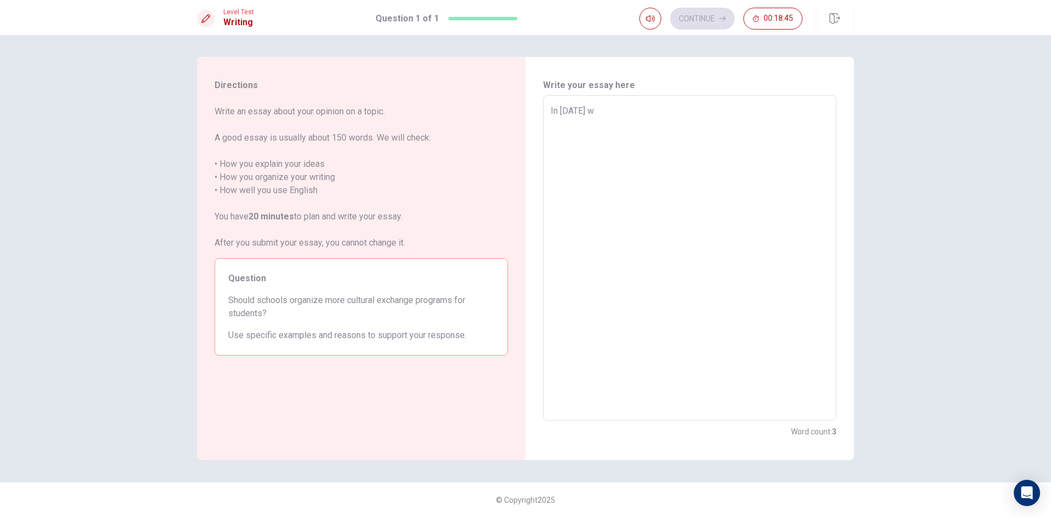
type textarea "In [DATE] wo"
type textarea "x"
type textarea "In [DATE] wor"
type textarea "x"
type textarea "In [DATE] wori"
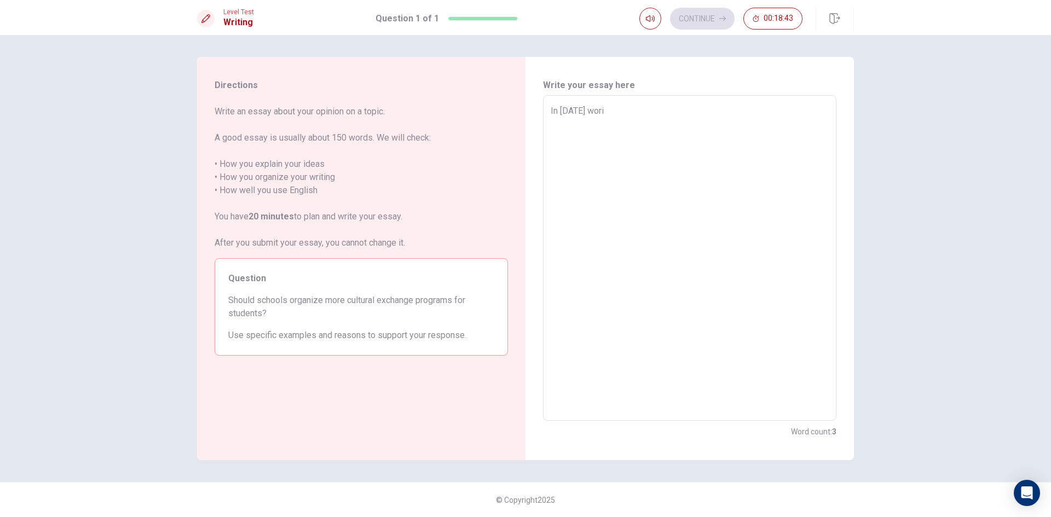
type textarea "x"
type textarea "In [DATE] worid"
type textarea "x"
type textarea "In [DATE] wori"
type textarea "x"
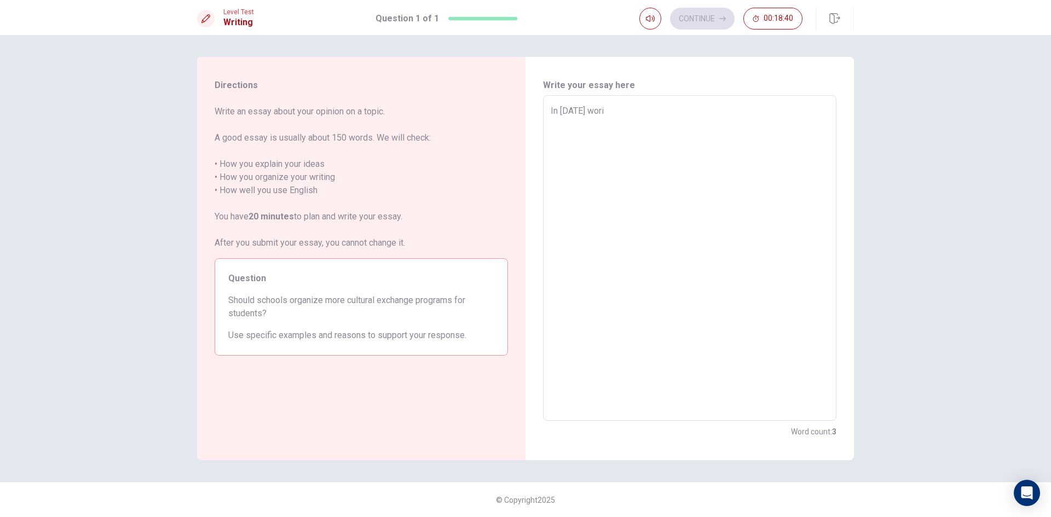
type textarea "In [DATE] wor"
type textarea "x"
type textarea "In [DATE] worl"
type textarea "x"
type textarea "In [DATE] world"
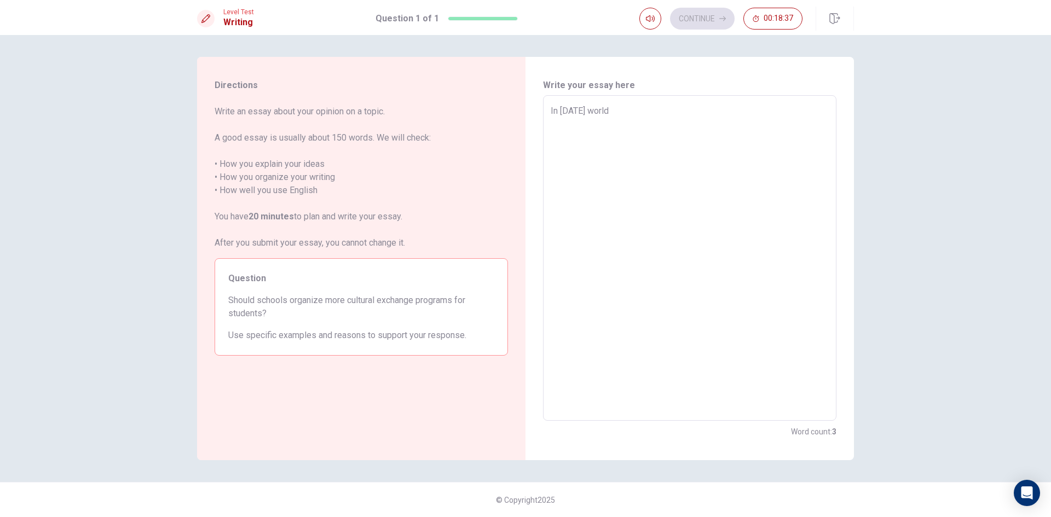
type textarea "x"
type textarea "In [DATE] world]"
type textarea "x"
type textarea "In [DATE] world"
type textarea "x"
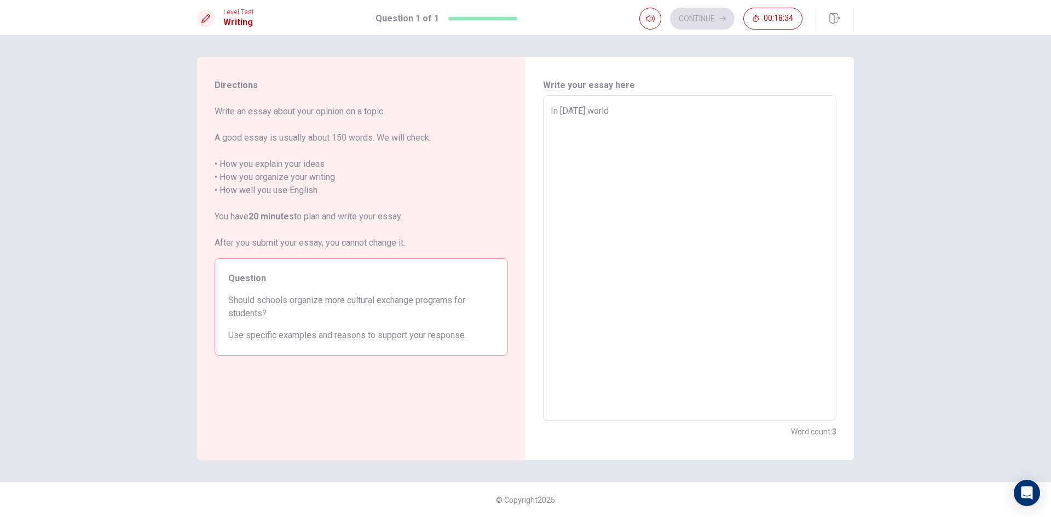
type textarea "In [DATE] world}"
type textarea "x"
type textarea "In [DATE] world"
type textarea "x"
type textarea "In [DATE] worldล"
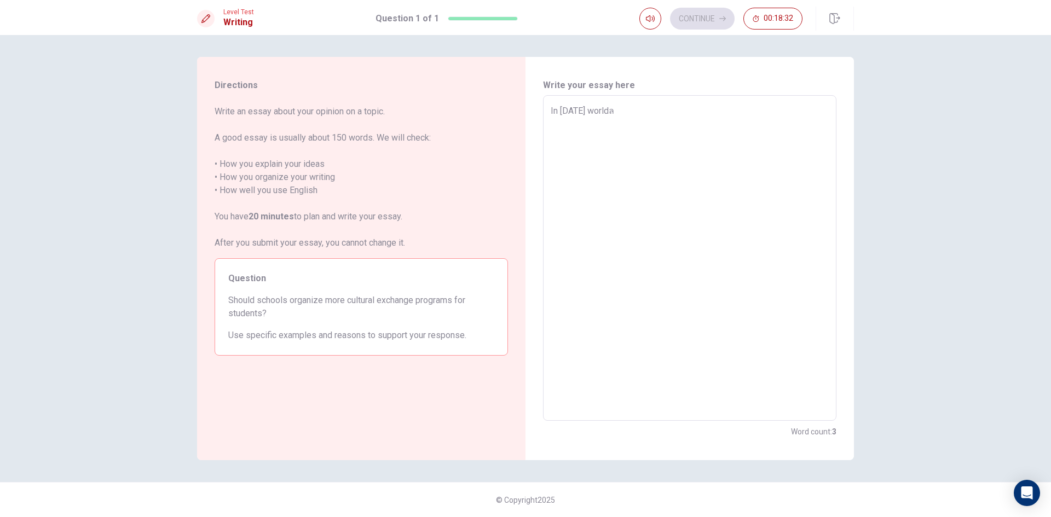
type textarea "x"
type textarea "In [DATE] world"
type textarea "x"
type textarea "In [DATE] world,"
type textarea "x"
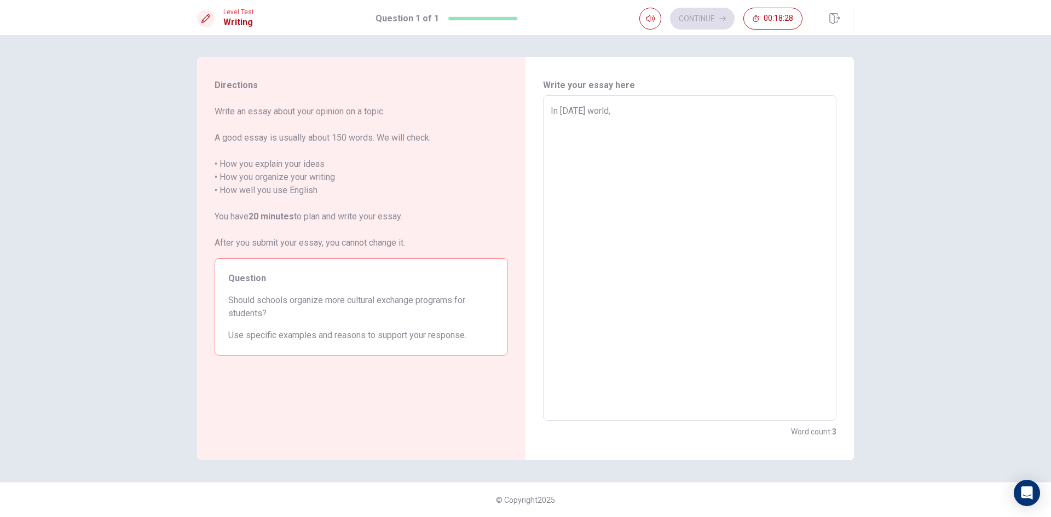
type textarea "In [DATE] world,"
type textarea "x"
type textarea "In [DATE] world, T"
type textarea "x"
type textarea "In [DATE] world, Th"
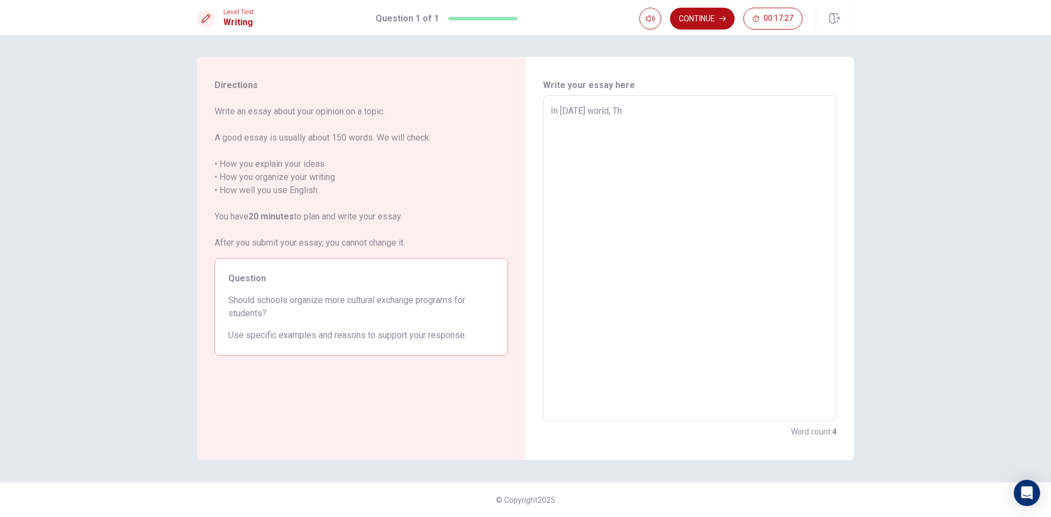
type textarea "x"
type textarea "In [DATE] world, The"
type textarea "x"
type textarea "In [DATE] world, The"
type textarea "x"
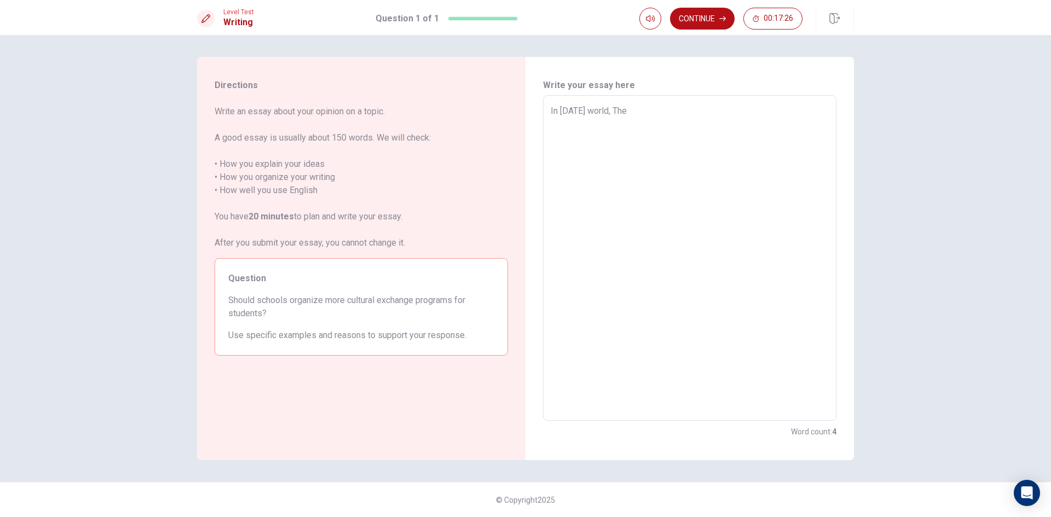
type textarea "In [DATE] world, The s"
type textarea "x"
type textarea "In [DATE] world, The sc"
type textarea "x"
type textarea "In [DATE] world, The scl"
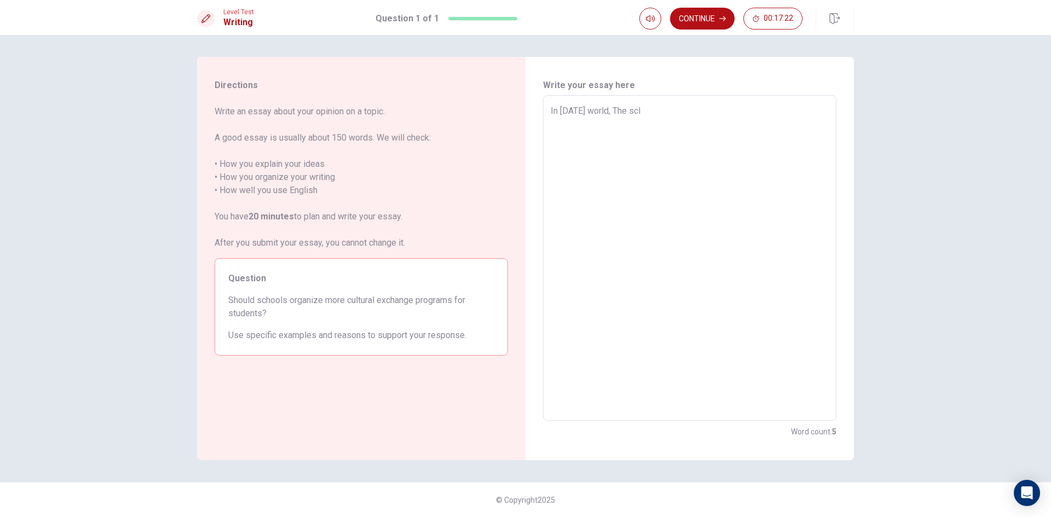
type textarea "x"
type textarea "In [DATE] world, The sclo"
type textarea "x"
type textarea "In [DATE] world, The scloo"
type textarea "x"
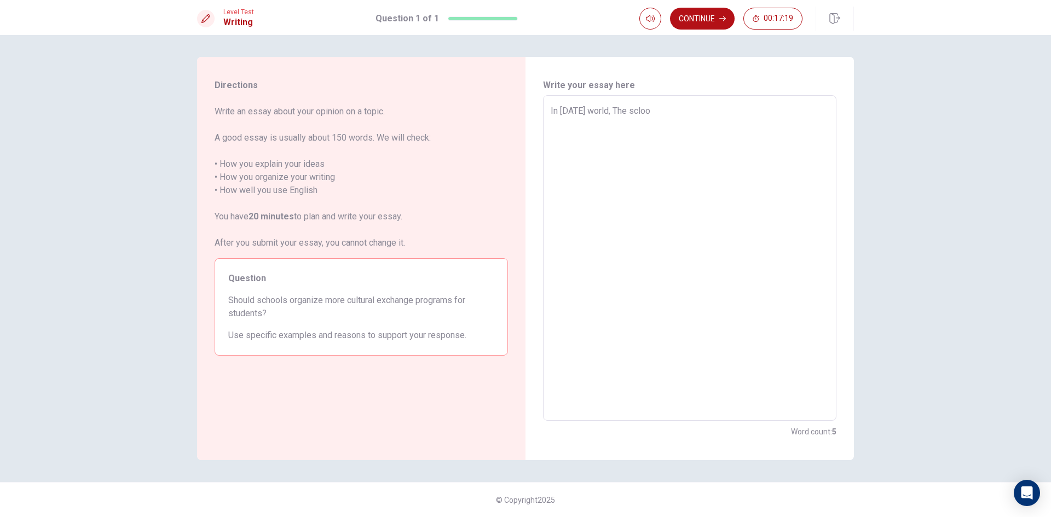
type textarea "In [DATE] world, The sclo"
type textarea "x"
type textarea "In [DATE] world, The scl"
type textarea "x"
type textarea "In [DATE] world, The sc"
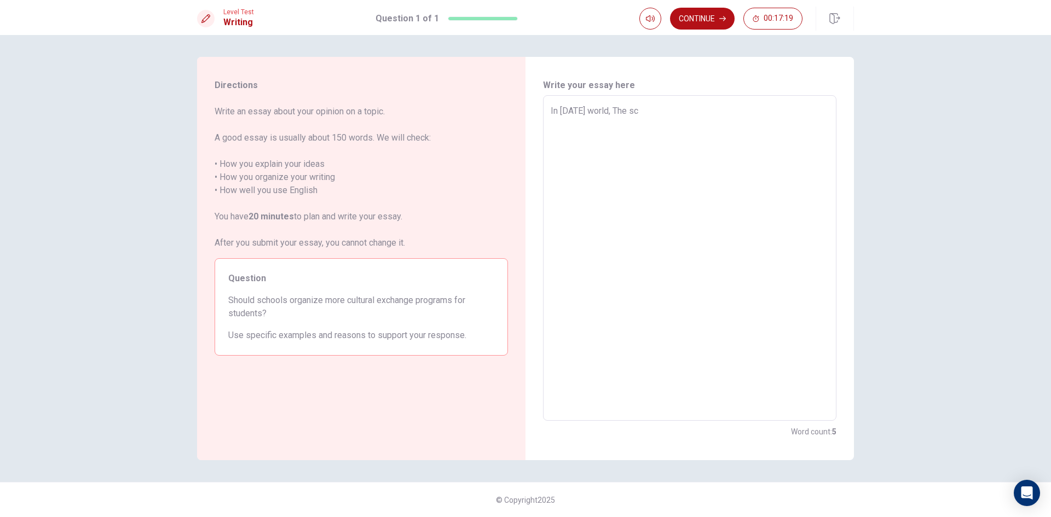
type textarea "x"
type textarea "In [DATE] world, The sch"
type textarea "x"
type textarea "In [DATE] world, The scho"
type textarea "x"
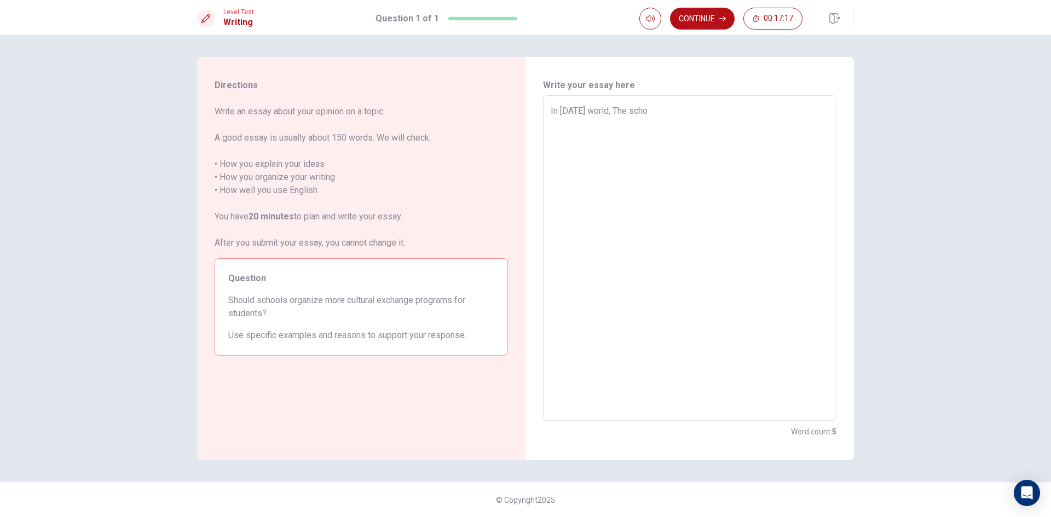
type textarea "In [DATE] world, The schoo"
type textarea "x"
type textarea "In [DATE] world, The school"
type textarea "x"
type textarea "In [DATE] world, The school"
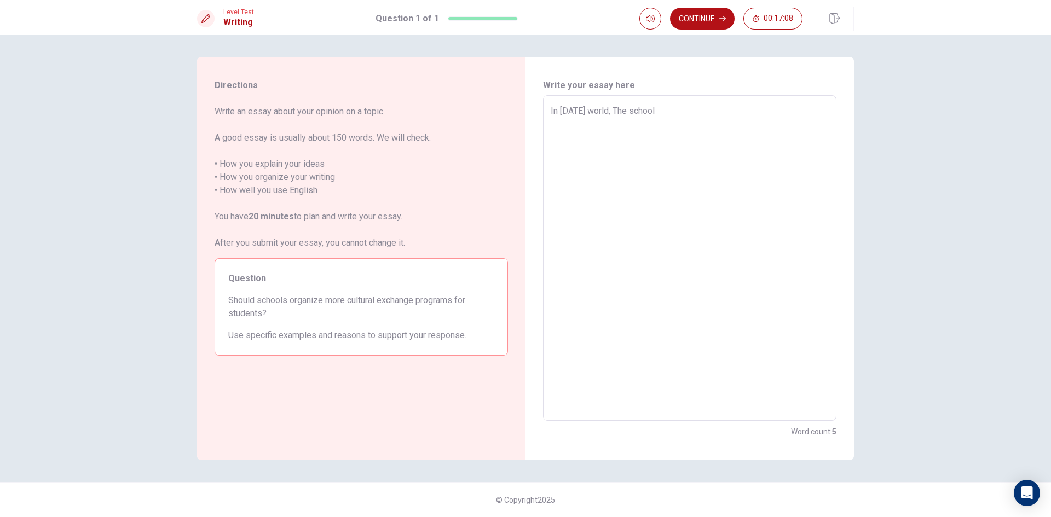
type textarea "x"
type textarea "In [DATE] world, The school h"
type textarea "x"
type textarea "In [DATE] world, The school ha"
type textarea "x"
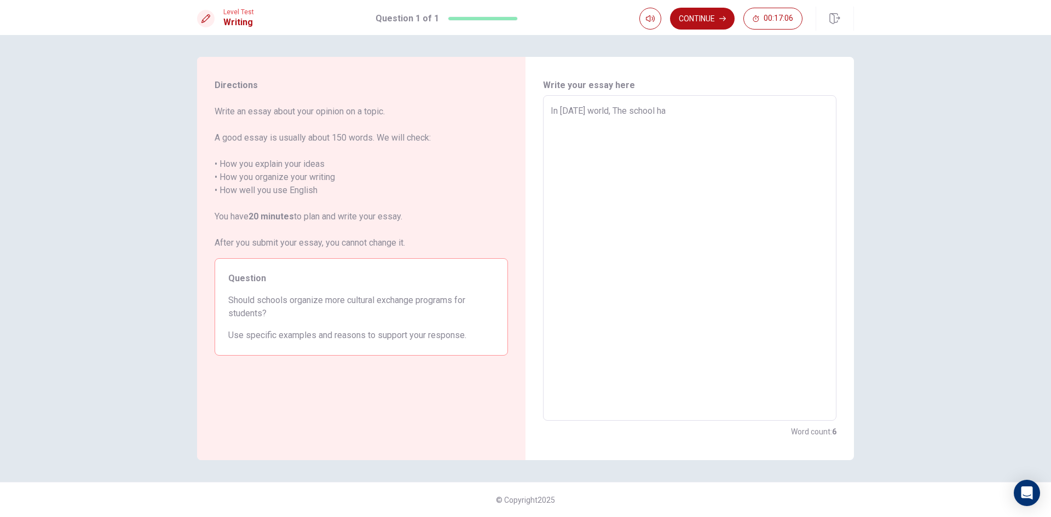
type textarea "In [DATE] world, The school hav"
type textarea "x"
type textarea "In [DATE] world, The school havi"
type textarea "x"
type textarea "In [DATE] world, The school havin"
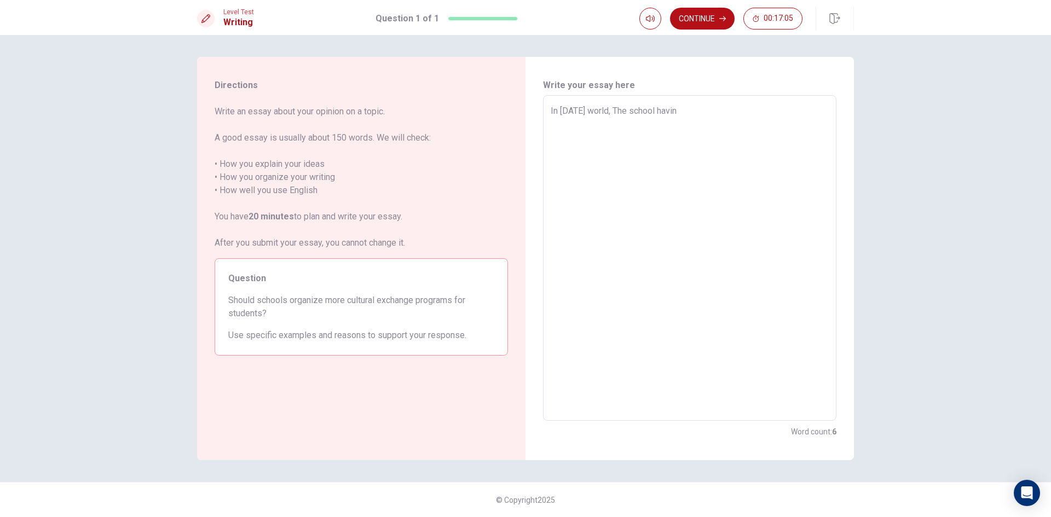
type textarea "x"
type textarea "In [DATE] world, The school having"
type textarea "x"
type textarea "In [DATE] world, The school having"
type textarea "x"
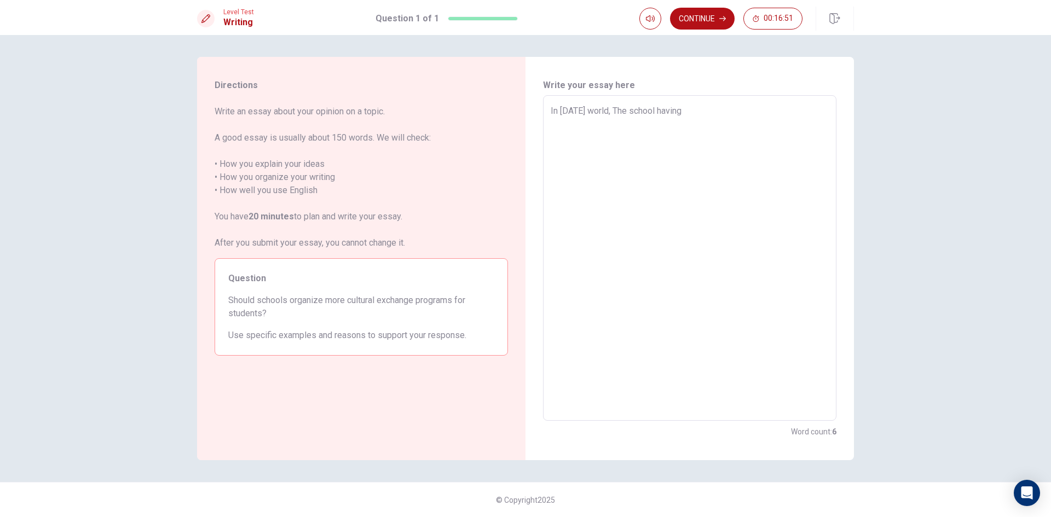
type textarea "In [DATE] world, The school having e"
type textarea "x"
type textarea "In [DATE] world, The school having ex"
type textarea "x"
type textarea "In [DATE] world, The school having exc"
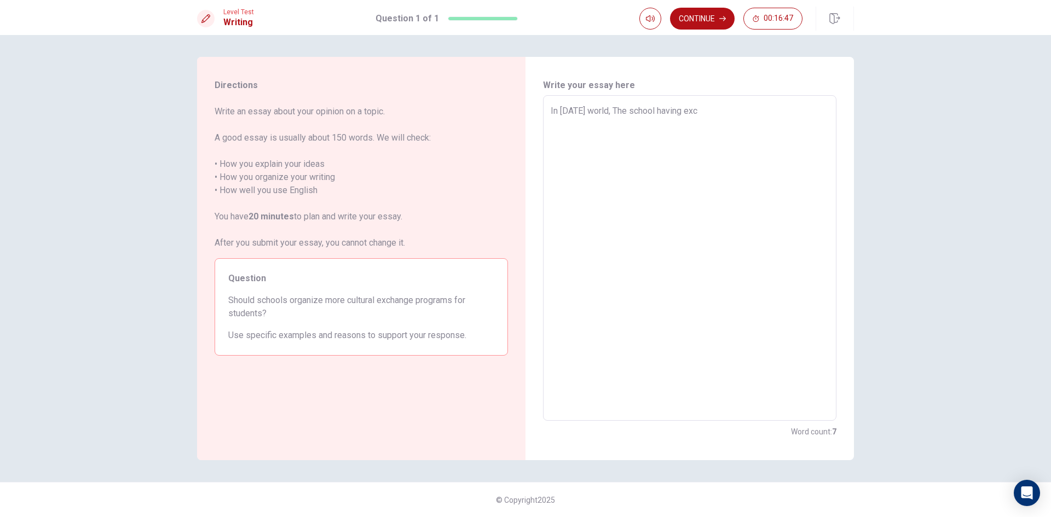
type textarea "x"
type textarea "In [DATE] world, The school having exch"
type textarea "x"
type textarea "In [DATE] world, The school having excha"
type textarea "x"
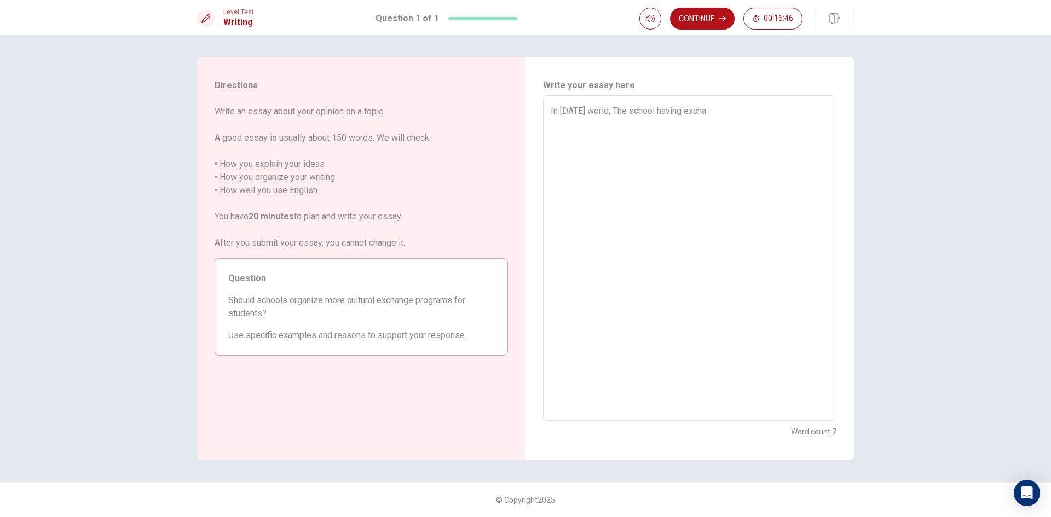
type textarea "In [DATE] world, The school having exchan"
type textarea "x"
type textarea "In [DATE] world, The school having exchang"
type textarea "x"
type textarea "In [DATE] world, The school having exchange"
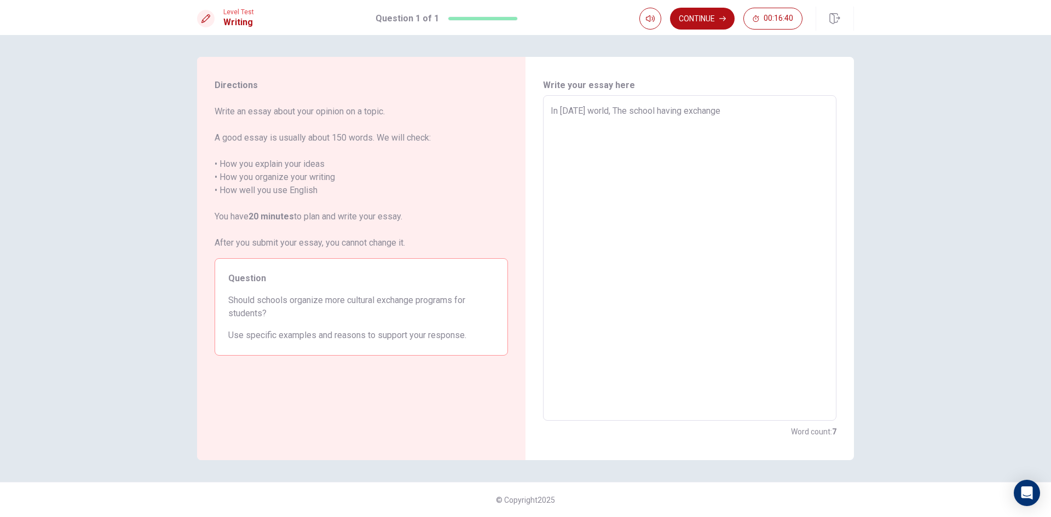
type textarea "x"
type textarea "In [DATE] world, The school having exchange"
type textarea "x"
type textarea "In [DATE] world, The school having exchange p"
type textarea "x"
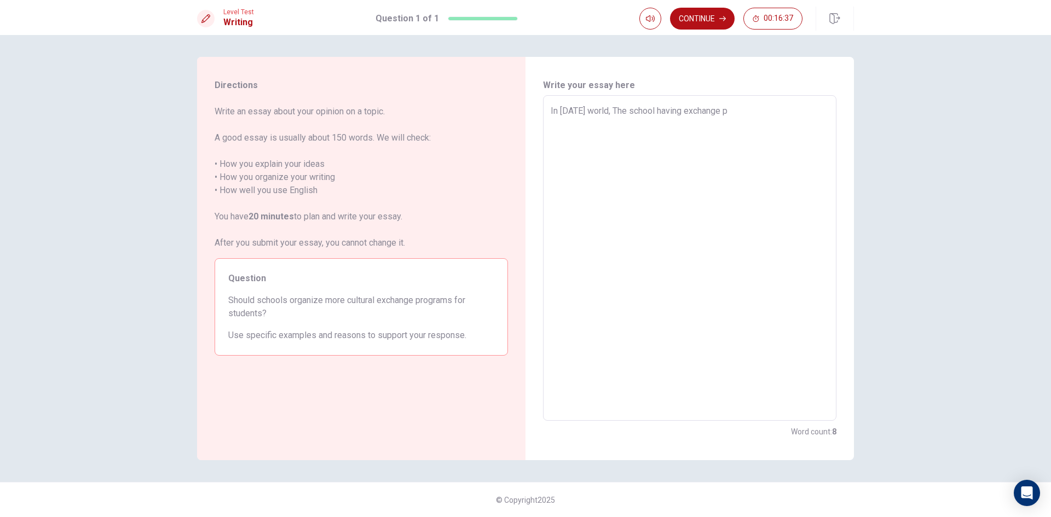
type textarea "In [DATE] world, The school having exchange pr"
type textarea "x"
type textarea "In [DATE] world, The school having exchange pro"
type textarea "x"
type textarea "In [DATE] world, The school having exchange prog"
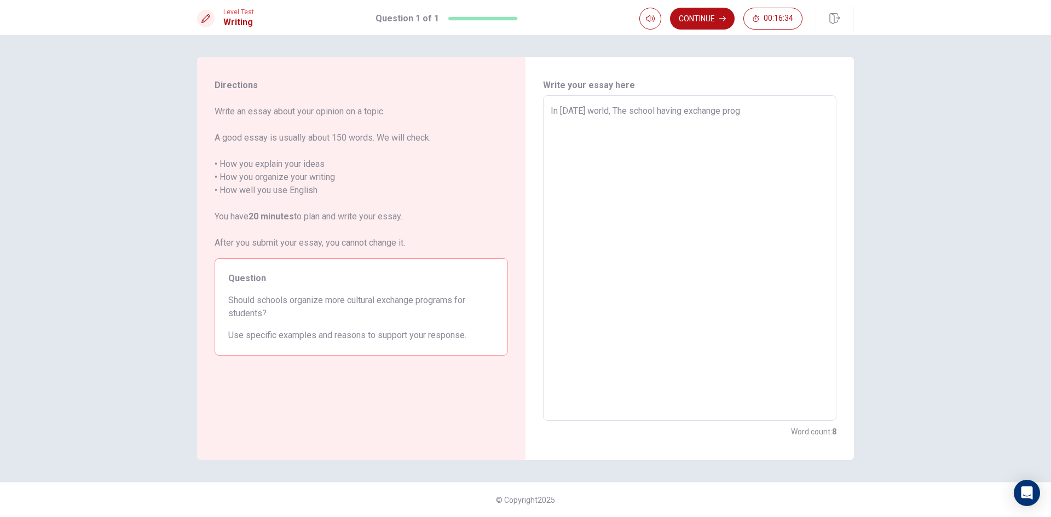
type textarea "x"
type textarea "In [DATE] world, The school having exchange progr"
type textarea "x"
type textarea "In [DATE] world, The school having exchange progra"
type textarea "x"
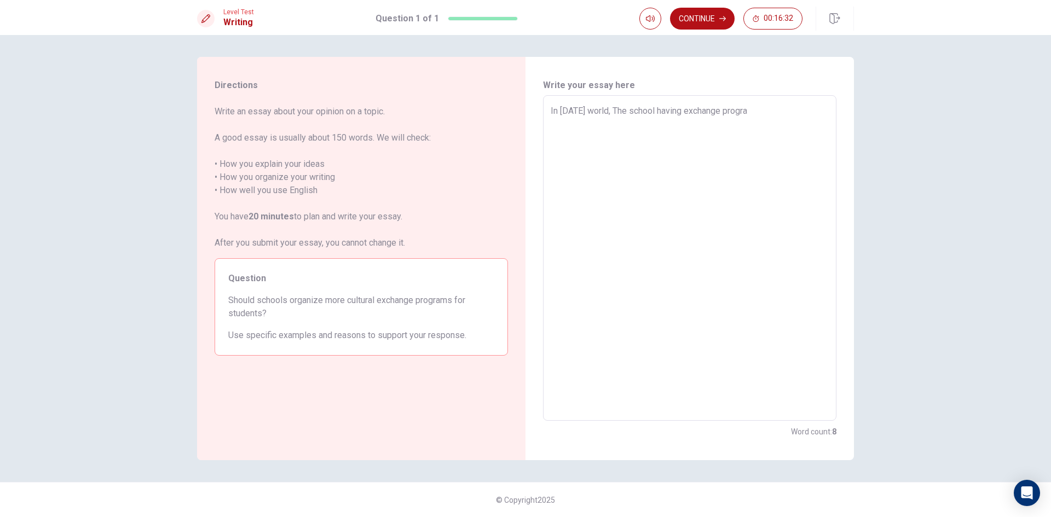
type textarea "In [DATE] world, The school having exchange program"
type textarea "x"
type textarea "In [DATE] world, The school having exchange programe"
type textarea "x"
type textarea "In [DATE] world, The school having exchange programes"
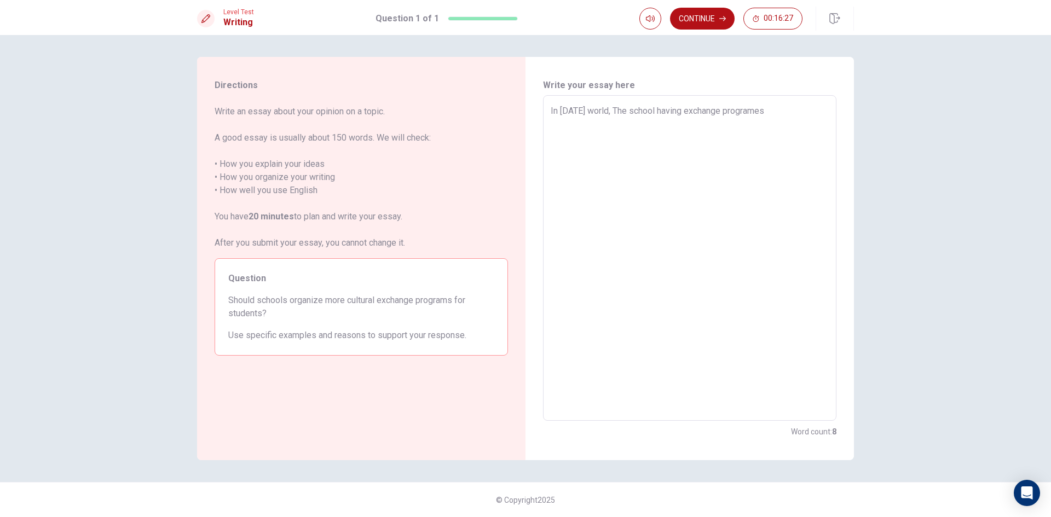
type textarea "x"
type textarea "In [DATE] world, The school having exchange programe"
type textarea "x"
type textarea "In [DATE] world, The school having exchange program"
type textarea "x"
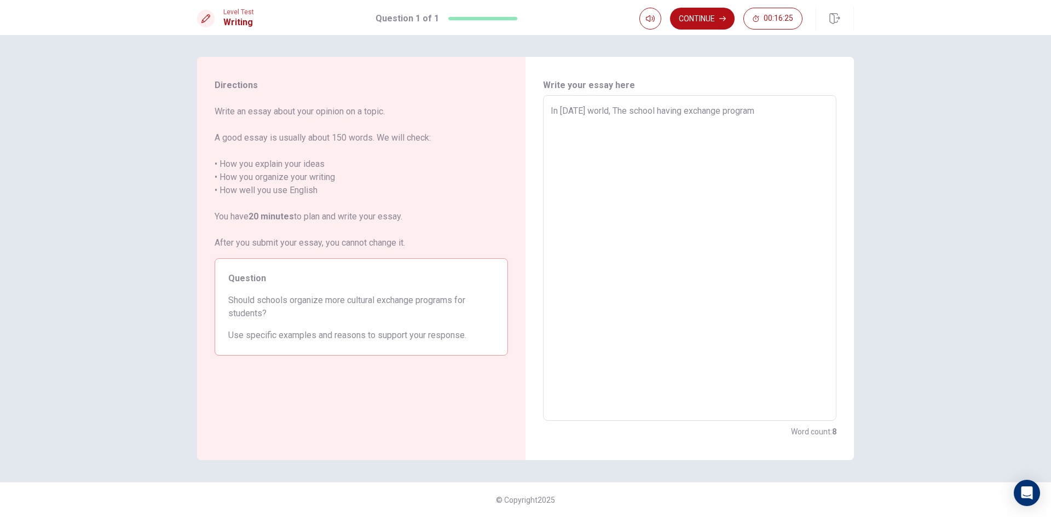
type textarea "In [DATE] world, The school having exchange programs"
type textarea "x"
type textarea "In [DATE] world, The school having exchange programs"
type textarea "x"
type textarea "In [DATE] world, The school having exchange programs b"
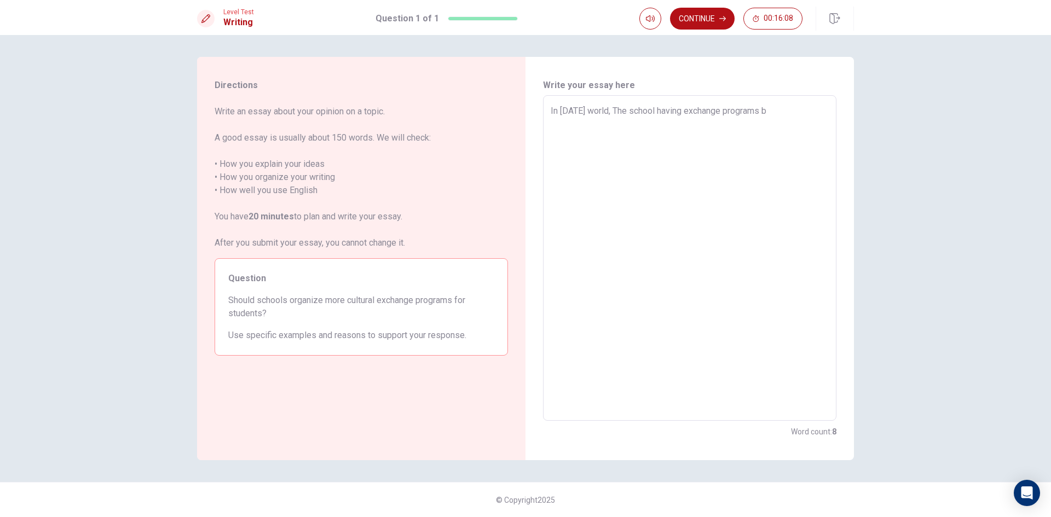
type textarea "x"
type textarea "In [DATE] world, The school having exchange programs be"
type textarea "x"
type textarea "In [DATE] world, The school having exchange programs bec"
type textarea "x"
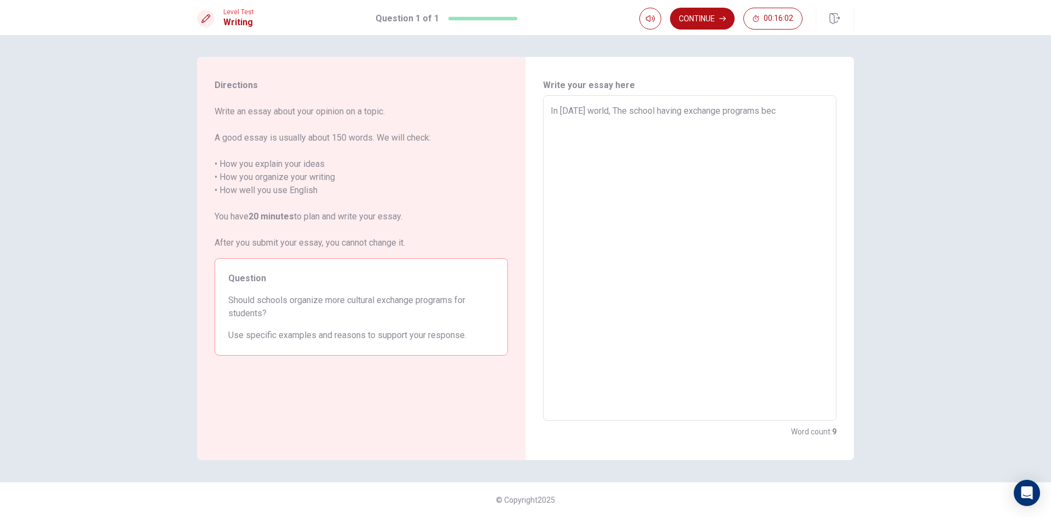
type textarea "In [DATE] world, The school having exchange programs beca"
type textarea "x"
type textarea "In [DATE] world, The school having exchange programs becau"
type textarea "x"
type textarea "In [DATE] world, The school having exchange programs becaus"
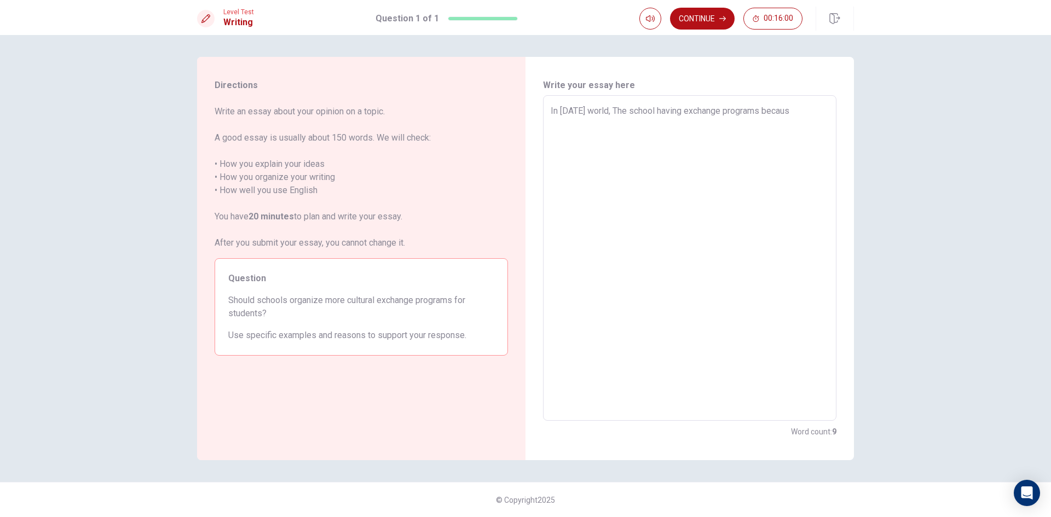
type textarea "x"
type textarea "In [DATE] world, The school having exchange programs because"
type textarea "x"
type textarea "In [DATE] world, The school having exchange programs because"
type textarea "x"
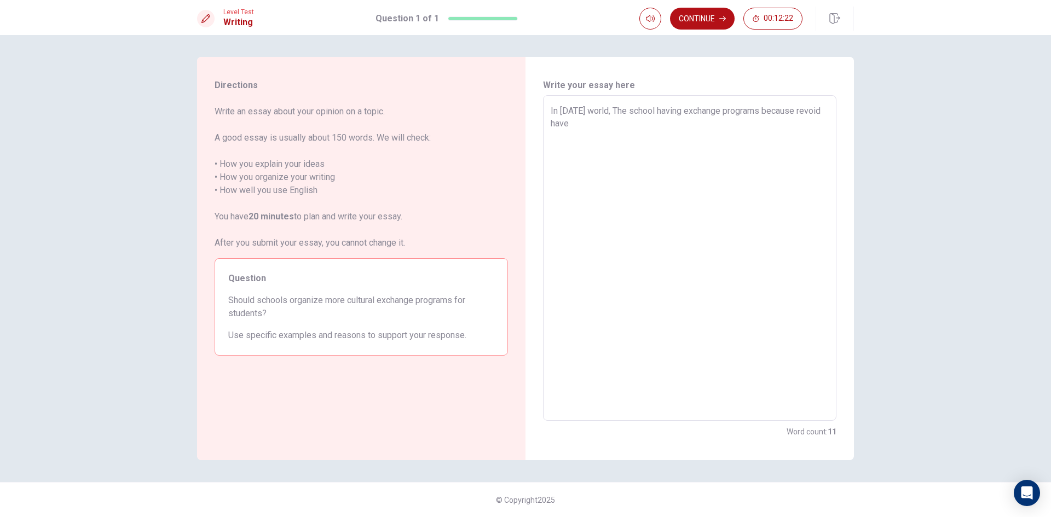
click at [764, 111] on textarea "In [DATE] world, The school having exchange programs because revoid have" at bounding box center [690, 259] width 278 height 308
click at [632, 126] on textarea "In [DATE] world, The school having exchange programs for student because revoid…" at bounding box center [690, 259] width 278 height 308
click at [565, 136] on textarea "In [DATE] world, The school having exchange programs for student because revoid…" at bounding box center [690, 259] width 278 height 308
click at [581, 139] on textarea "In [DATE] world, The school having exchange programs for student because revoid…" at bounding box center [690, 259] width 278 height 308
click at [697, 11] on button "Continue" at bounding box center [702, 19] width 65 height 22
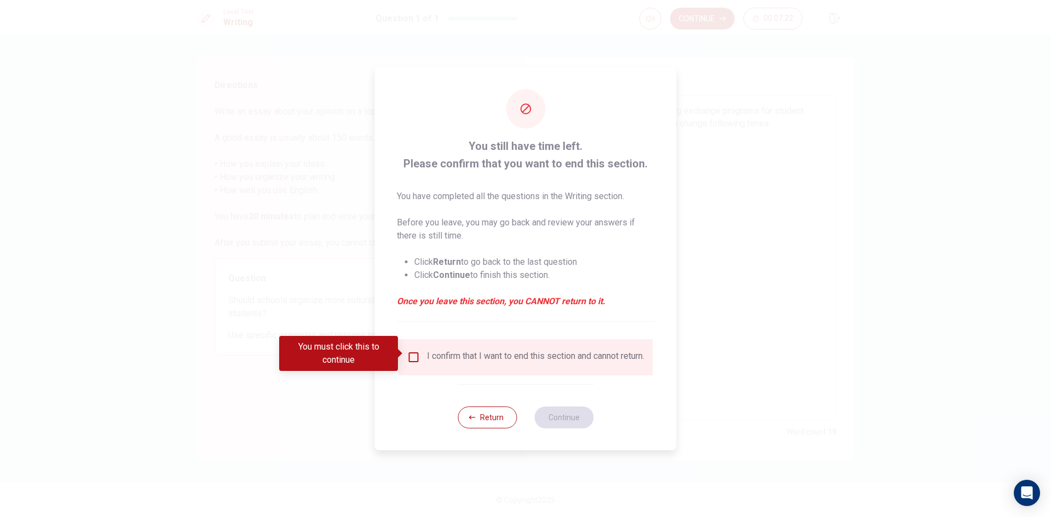
click at [432, 357] on div "I confirm that I want to end this section and cannot return." at bounding box center [535, 357] width 217 height 13
click at [412, 351] on input "You must click this to continue" at bounding box center [413, 357] width 13 height 13
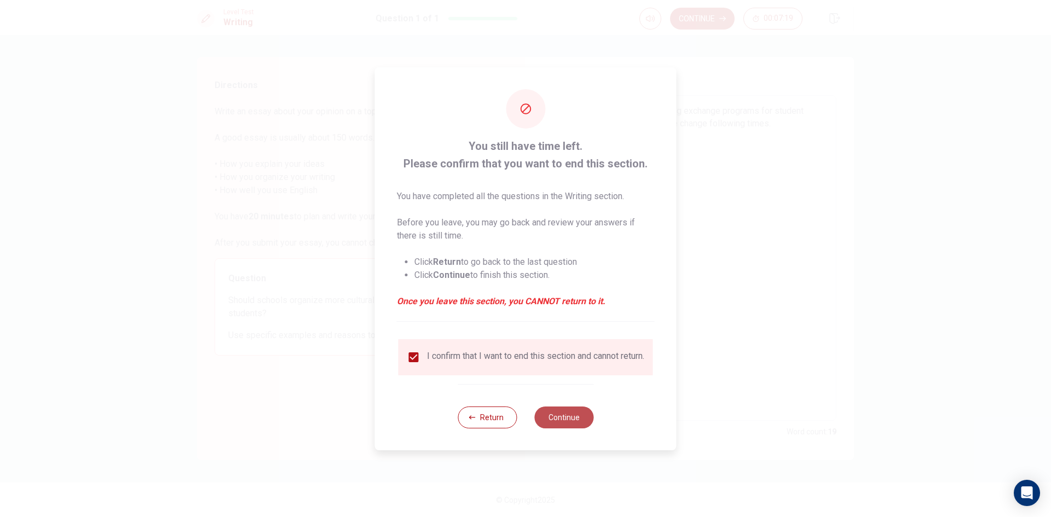
click at [556, 415] on button "Continue" at bounding box center [563, 418] width 59 height 22
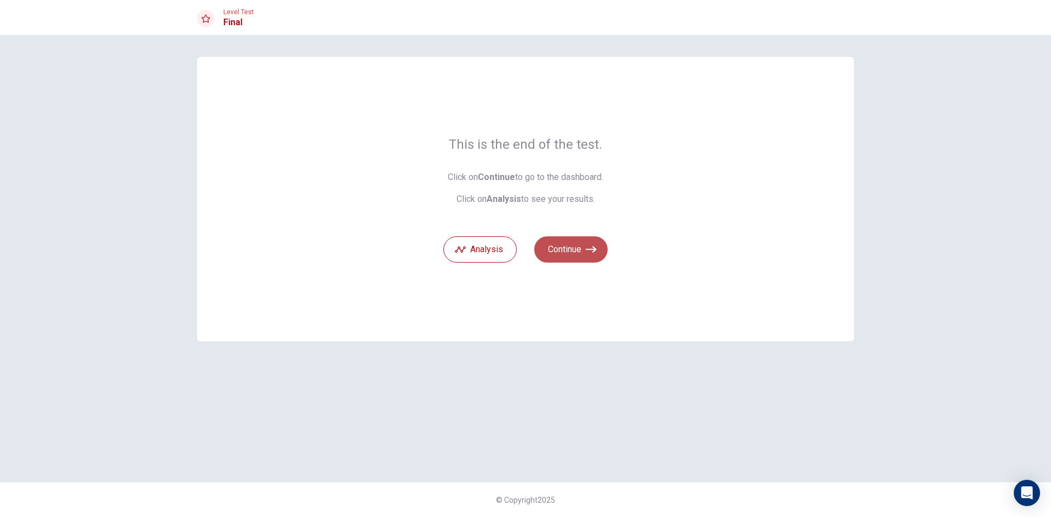
click at [573, 239] on button "Continue" at bounding box center [570, 249] width 73 height 26
